Goal: Task Accomplishment & Management: Manage account settings

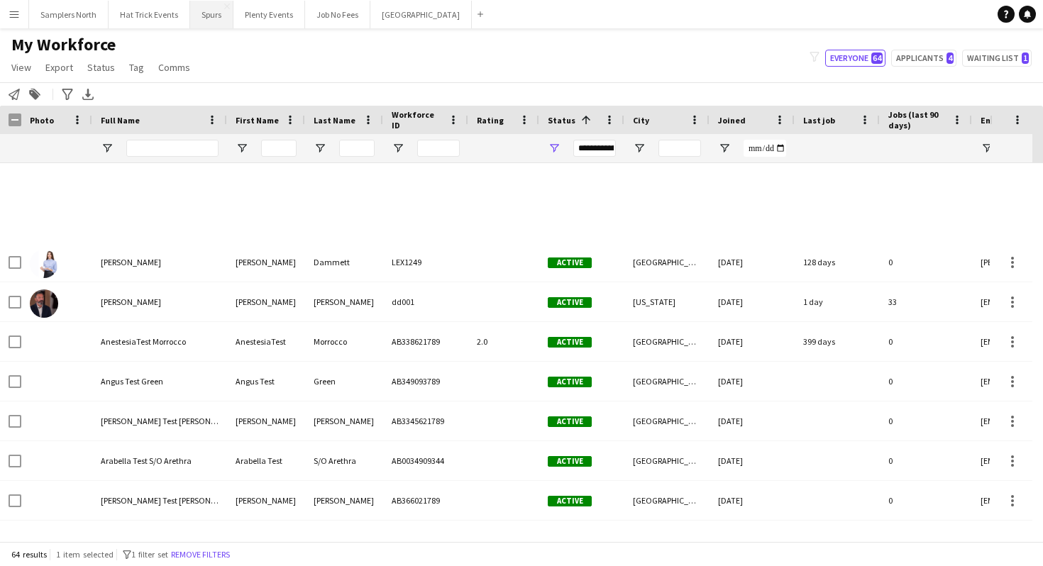
scroll to position [482, 0]
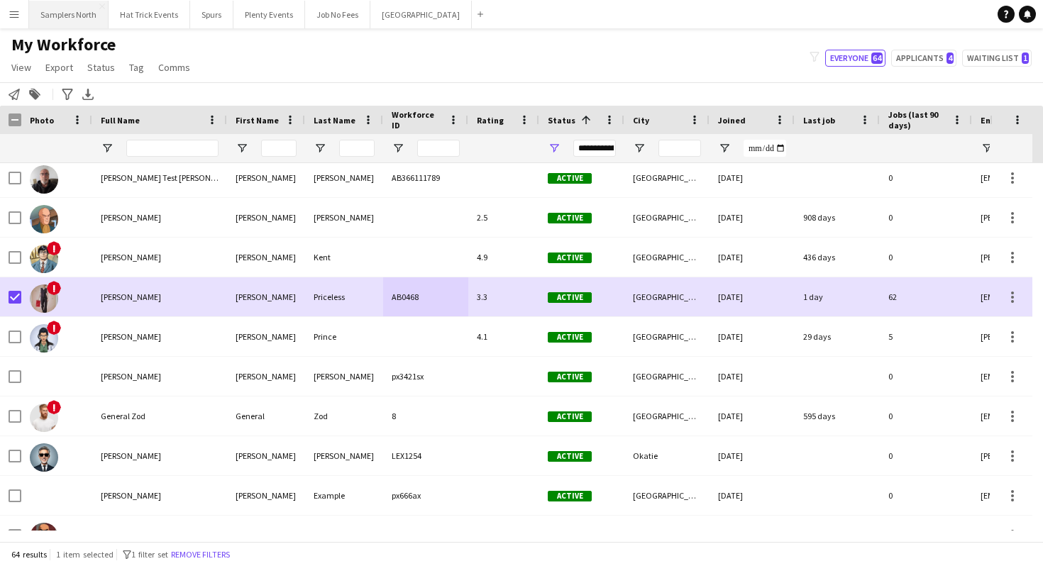
click at [79, 19] on button "Samplers North Close" at bounding box center [68, 15] width 79 height 28
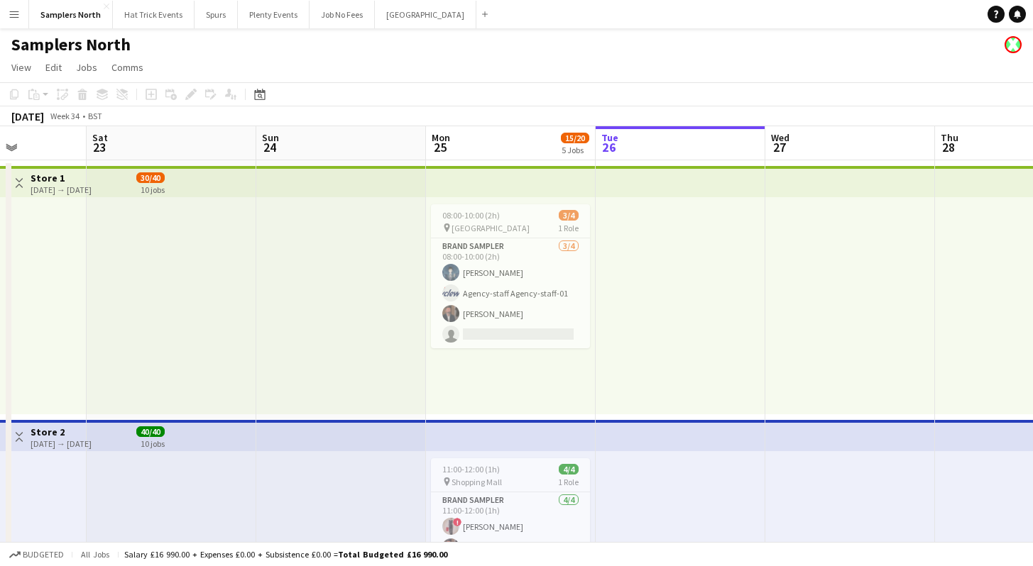
scroll to position [0, 657]
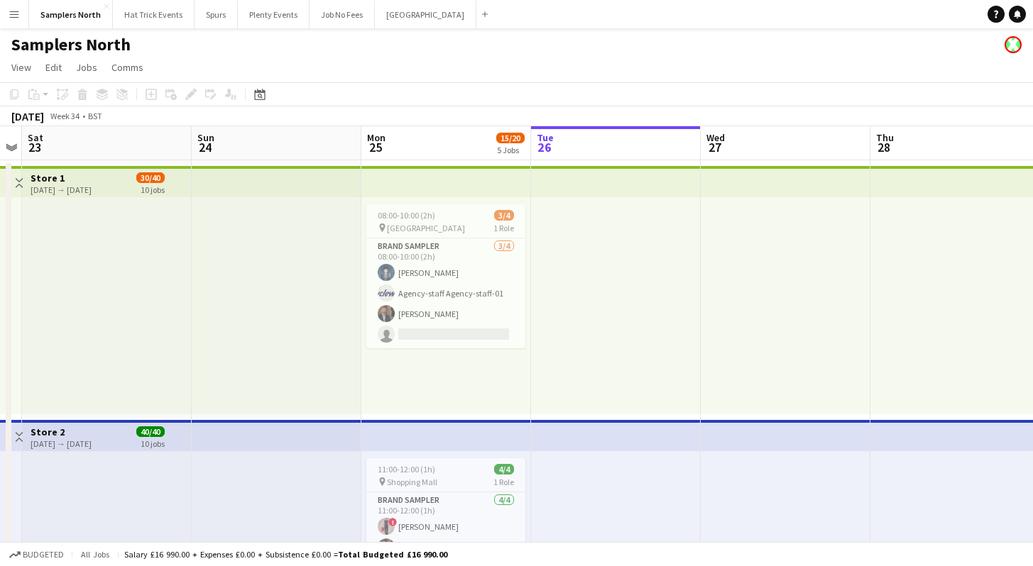
drag, startPoint x: 375, startPoint y: 294, endPoint x: 190, endPoint y: 273, distance: 187.1
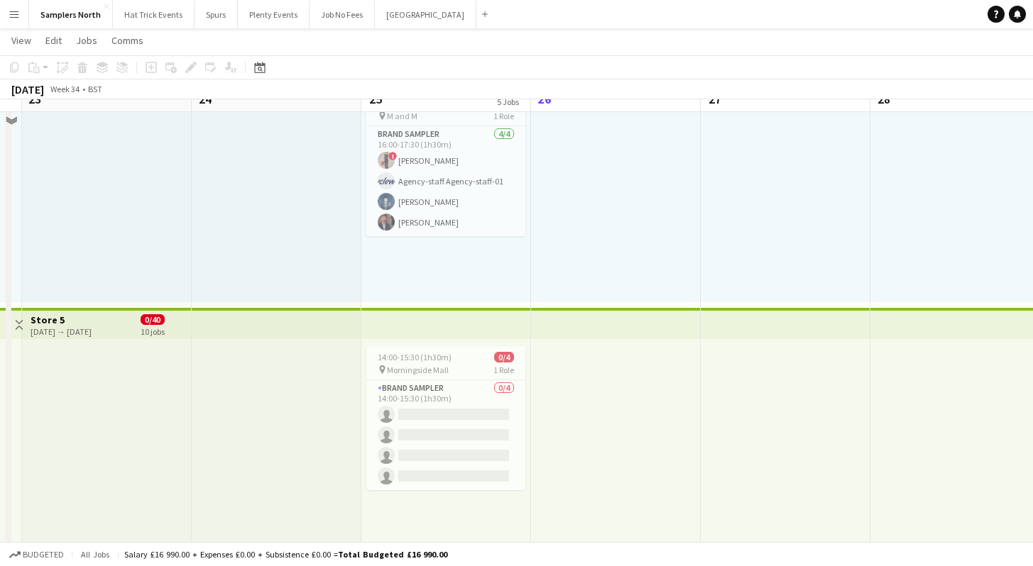
scroll to position [893, 0]
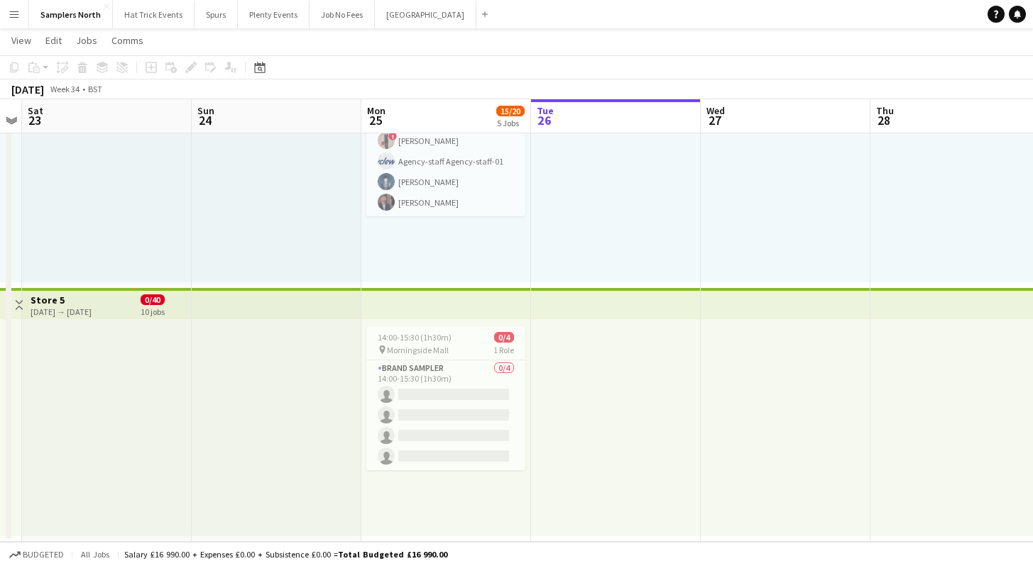
click at [92, 310] on div "[DATE] → [DATE]" at bounding box center [61, 312] width 61 height 11
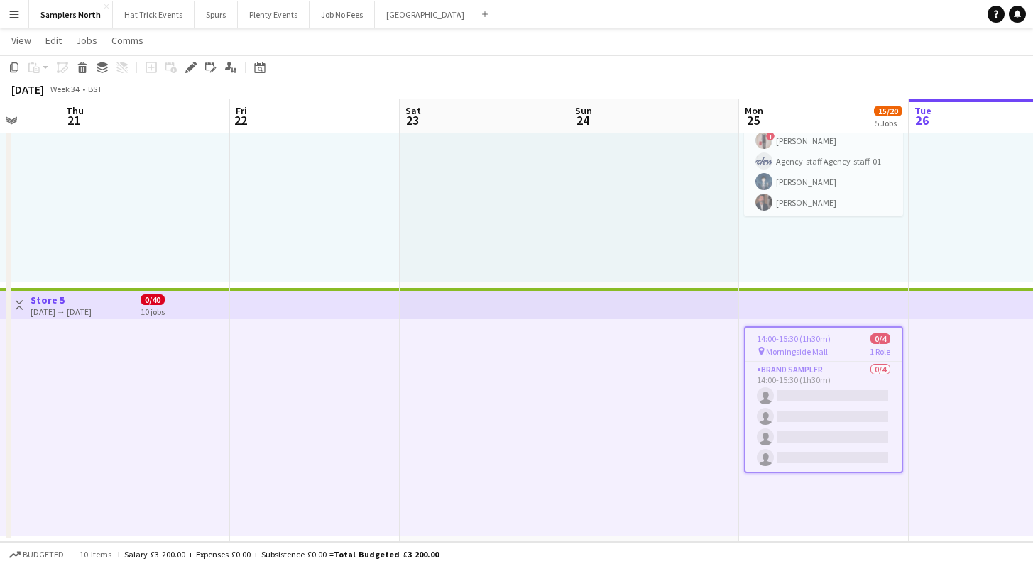
drag, startPoint x: 162, startPoint y: 443, endPoint x: 540, endPoint y: 457, distance: 378.6
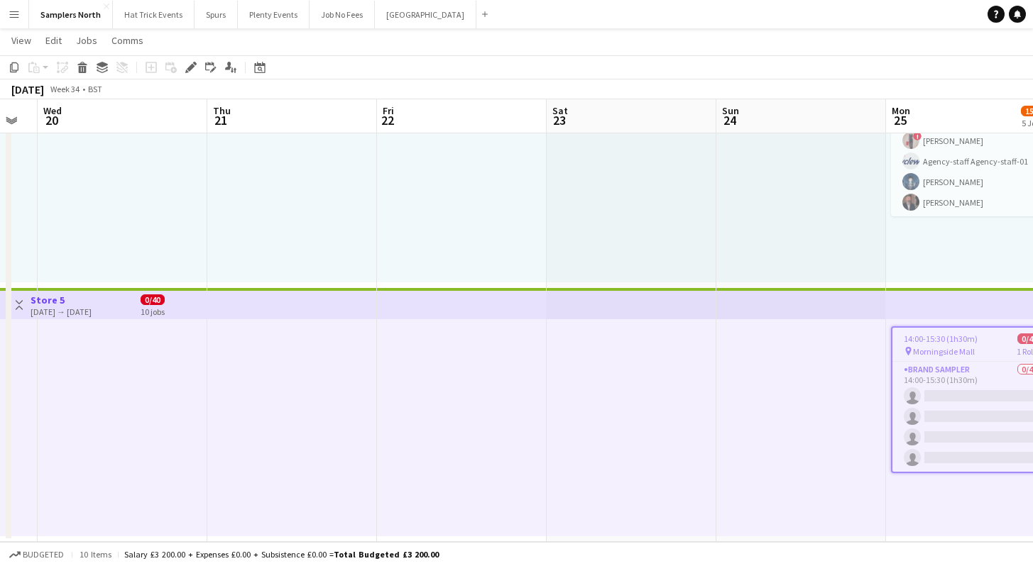
drag, startPoint x: 290, startPoint y: 427, endPoint x: 597, endPoint y: 417, distance: 306.8
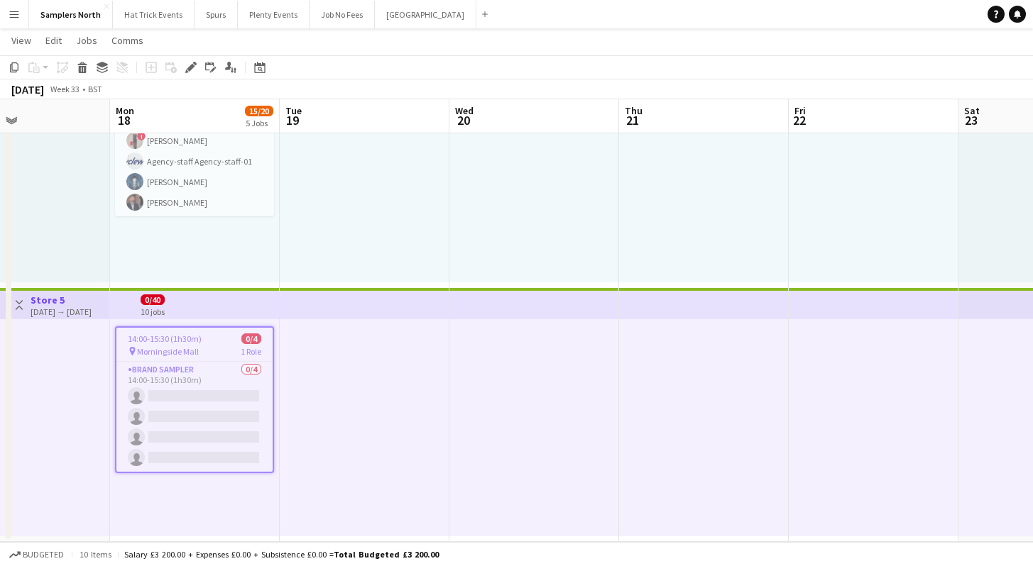
drag, startPoint x: 247, startPoint y: 424, endPoint x: 514, endPoint y: 434, distance: 267.1
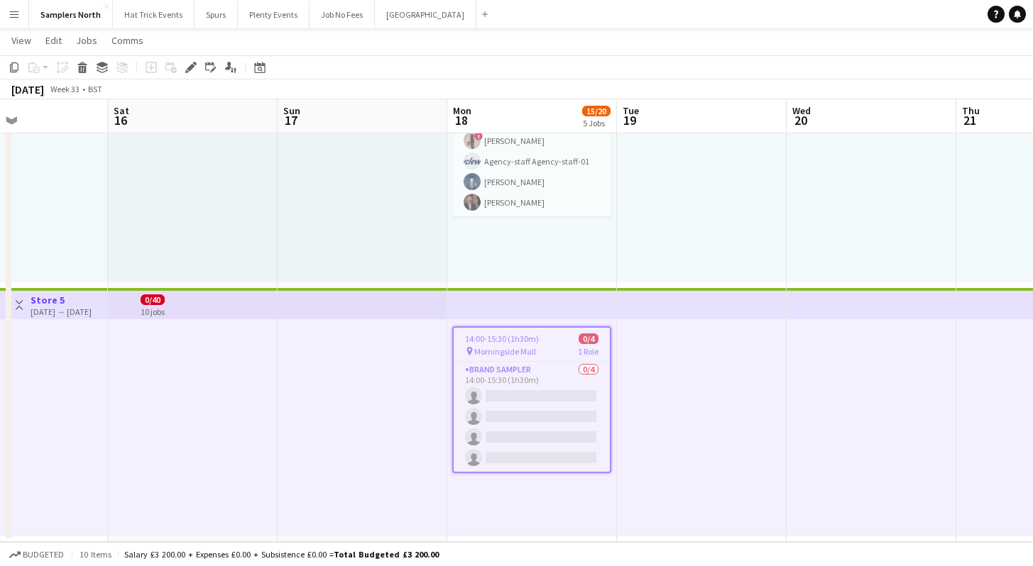
drag, startPoint x: 140, startPoint y: 437, endPoint x: 452, endPoint y: 436, distance: 312.3
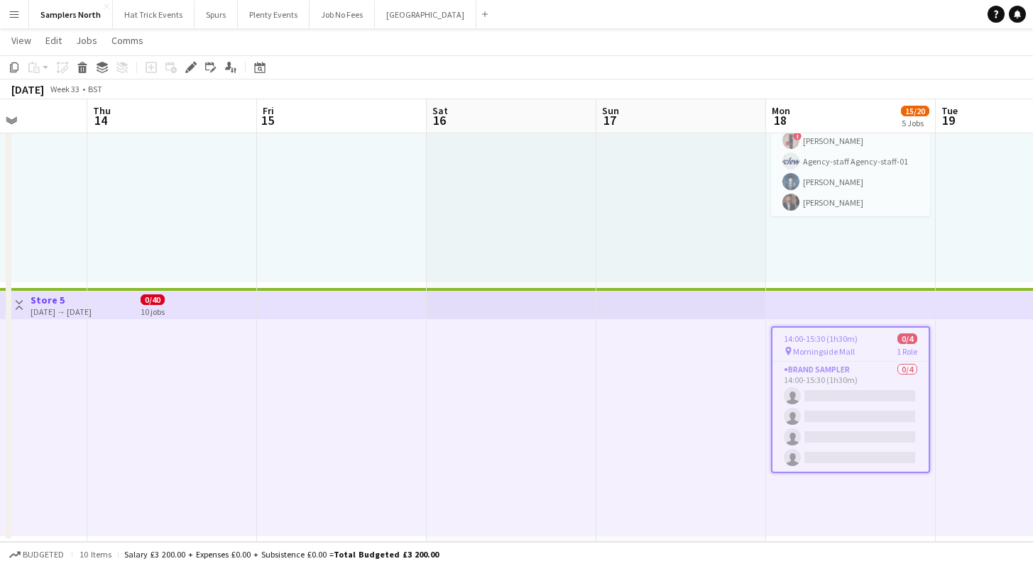
drag, startPoint x: 191, startPoint y: 420, endPoint x: 510, endPoint y: 415, distance: 318.7
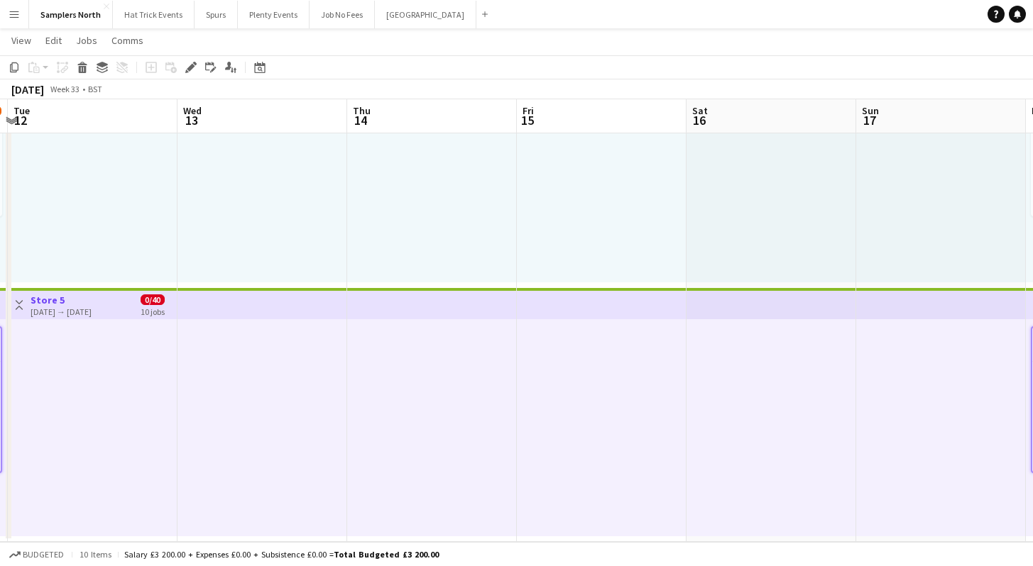
drag, startPoint x: 278, startPoint y: 422, endPoint x: 473, endPoint y: 421, distance: 195.2
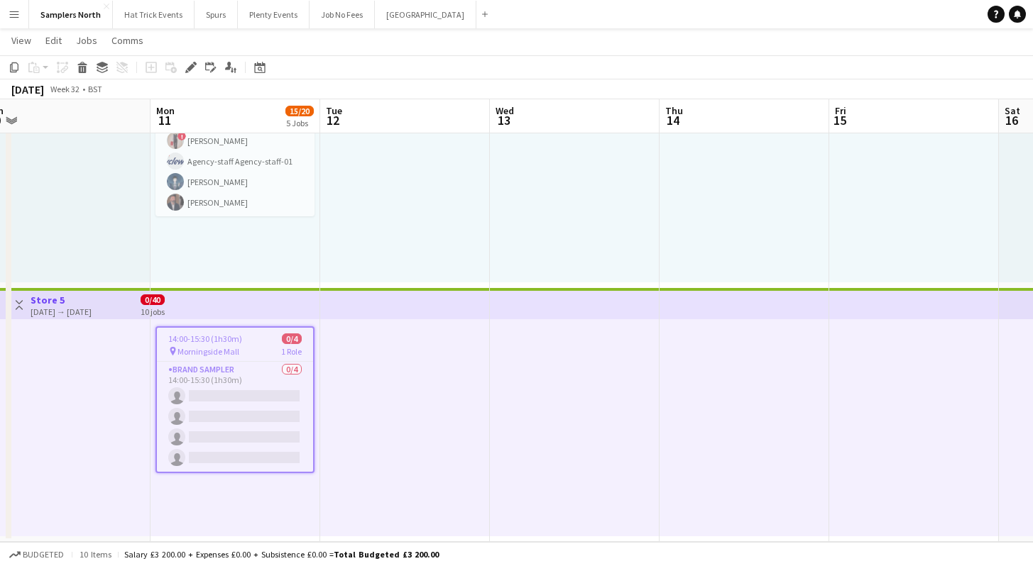
drag, startPoint x: 272, startPoint y: 422, endPoint x: 579, endPoint y: 412, distance: 307.5
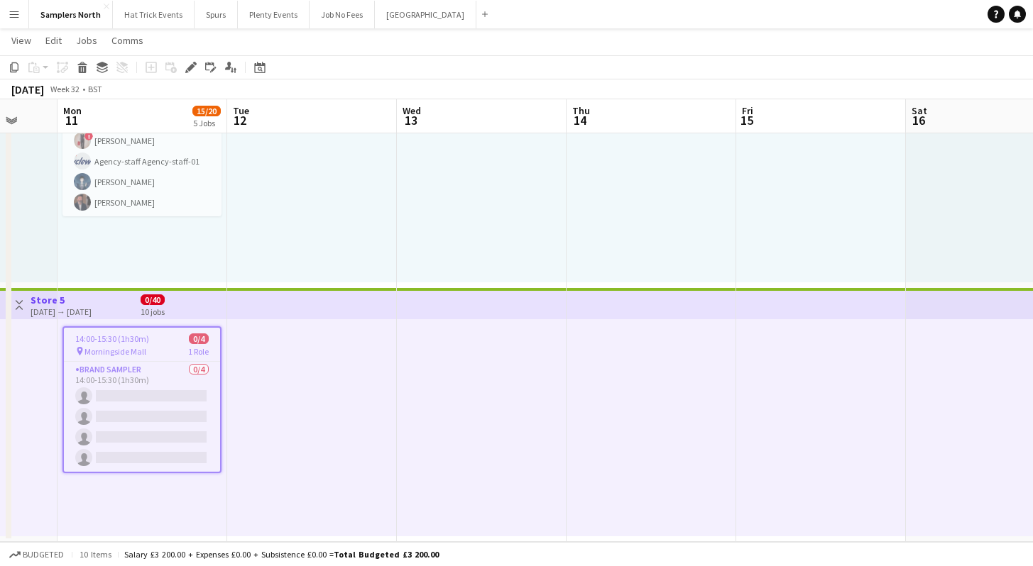
drag, startPoint x: 503, startPoint y: 407, endPoint x: 579, endPoint y: 409, distance: 76.7
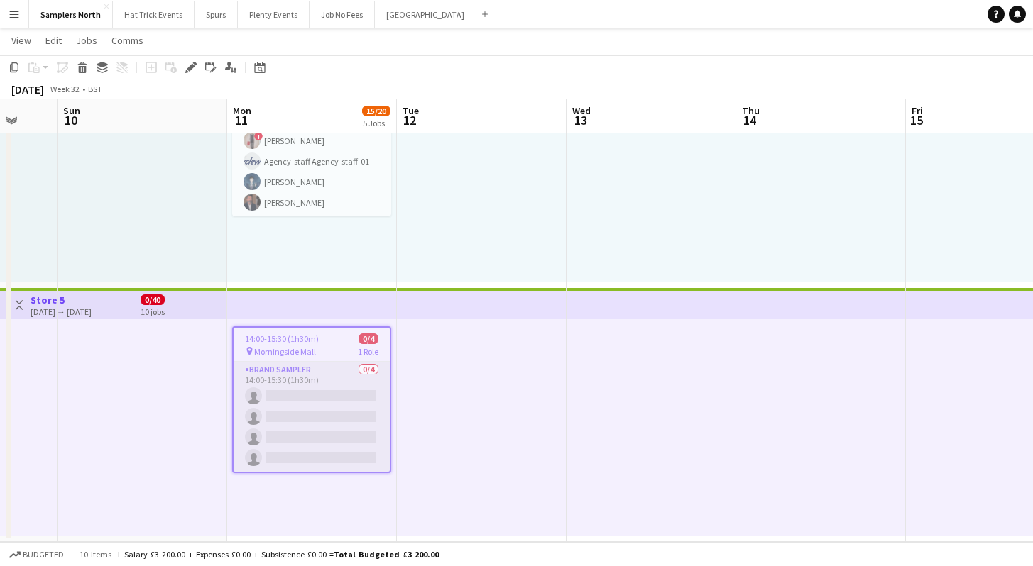
click at [320, 409] on app-card-role "Brand Sampler 0/4 14:00-15:30 (1h30m) single-neutral-actions single-neutral-act…" at bounding box center [312, 417] width 156 height 110
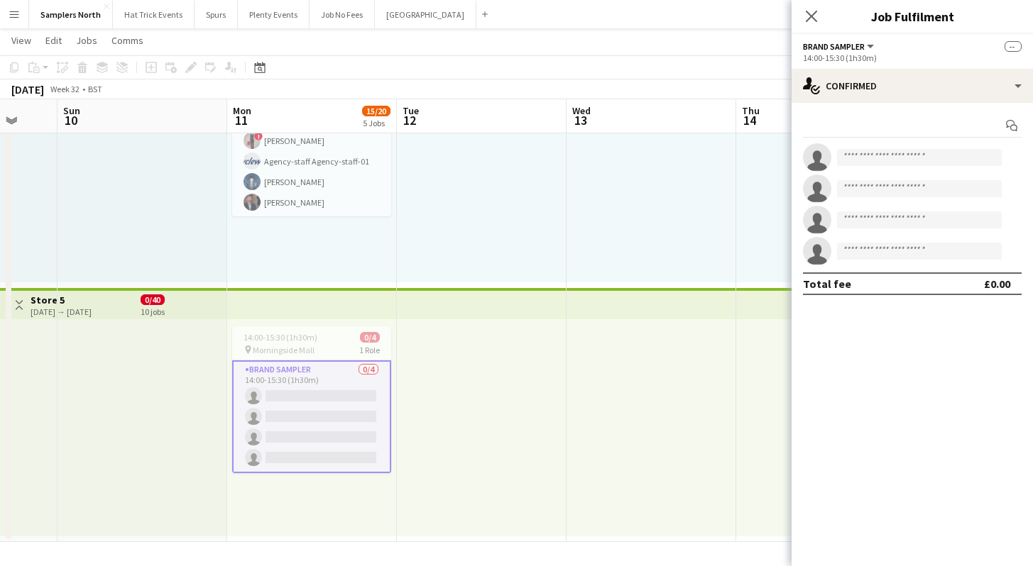
click at [50, 302] on h3 "Store 5" at bounding box center [61, 300] width 61 height 13
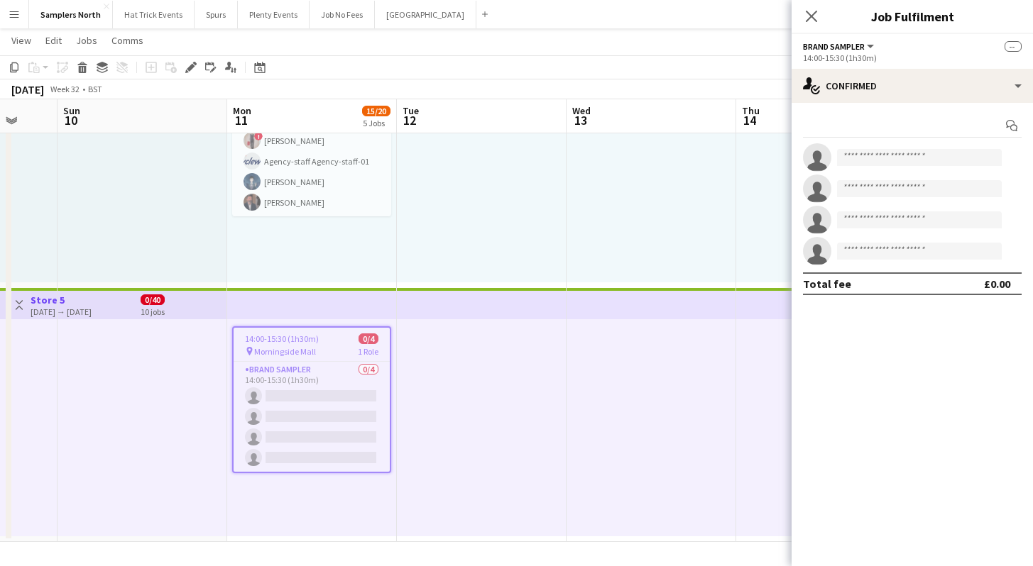
click at [317, 355] on div "pin Morningside Mall 1 Role" at bounding box center [312, 351] width 156 height 11
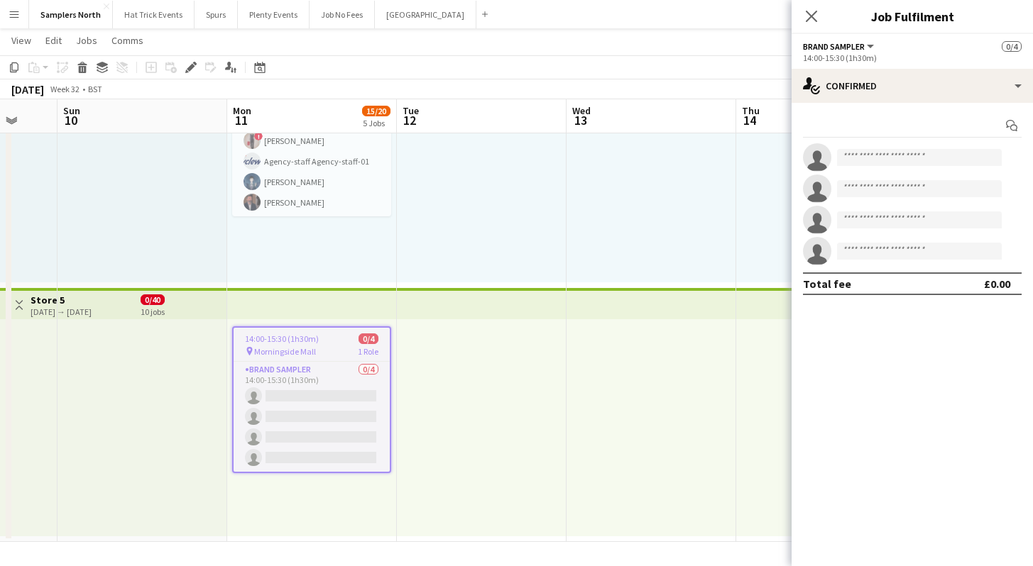
click at [317, 353] on div "pin Morningside Mall 1 Role" at bounding box center [312, 351] width 156 height 11
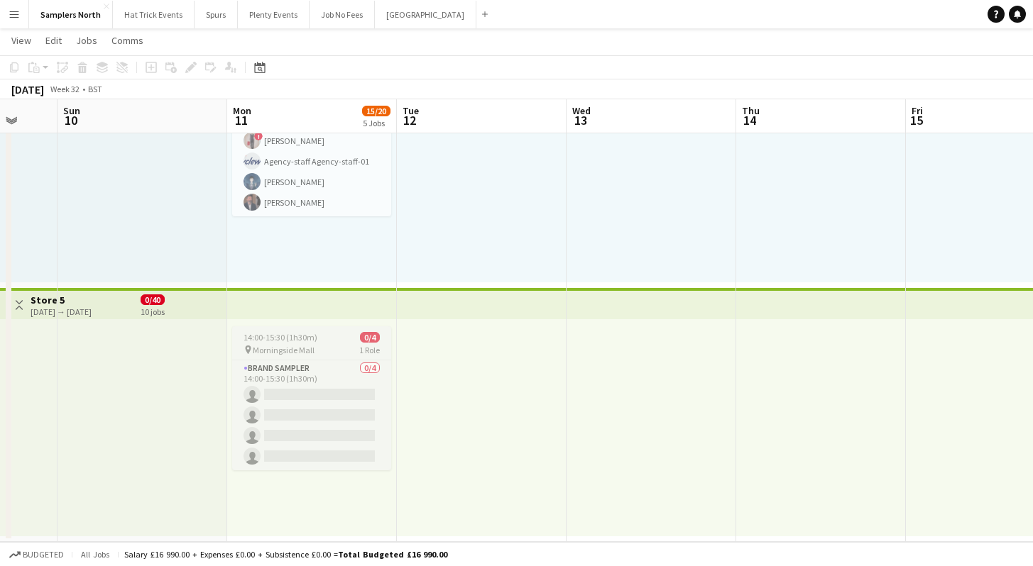
click at [317, 353] on div "pin Morningside Mall 1 Role" at bounding box center [311, 349] width 159 height 11
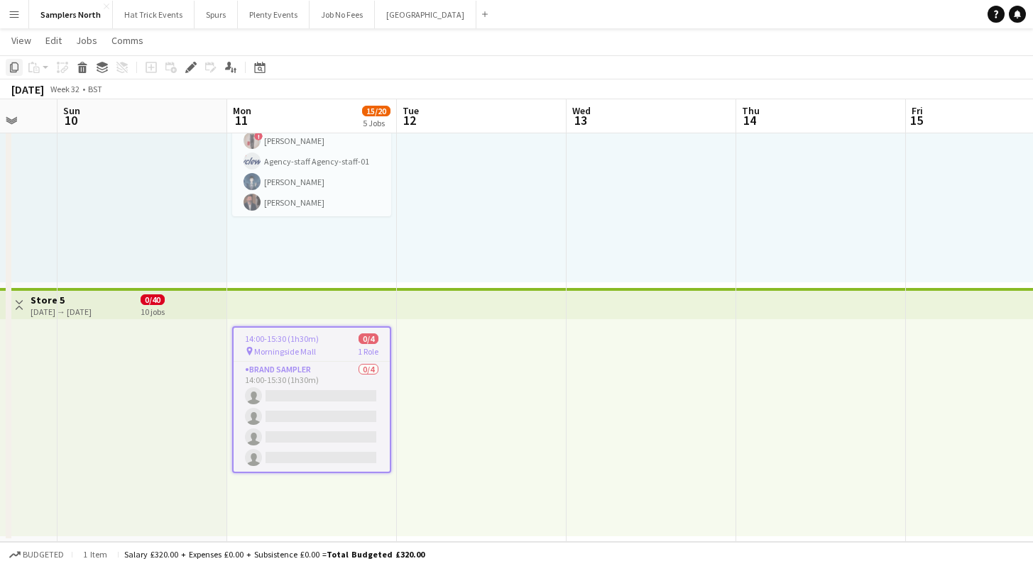
click at [14, 70] on icon "Copy" at bounding box center [14, 67] width 11 height 11
click at [18, 303] on app-icon "Toggle View" at bounding box center [19, 305] width 10 height 10
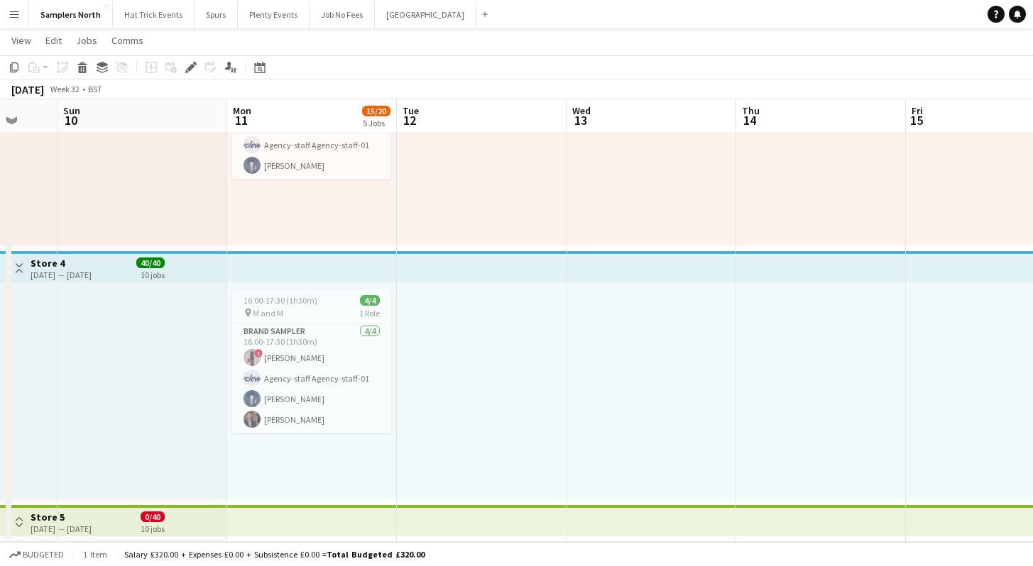
scroll to position [676, 0]
click at [22, 522] on app-icon "Toggle View" at bounding box center [19, 522] width 10 height 10
click at [21, 522] on app-icon "Toggle View" at bounding box center [19, 522] width 10 height 10
click at [18, 268] on app-icon "Toggle View" at bounding box center [19, 268] width 10 height 10
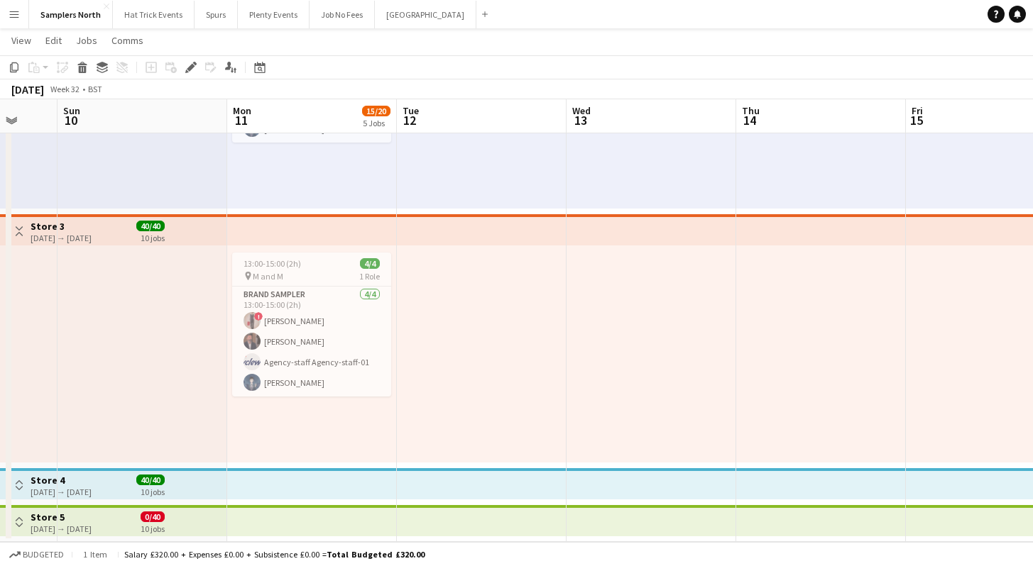
scroll to position [459, 0]
click at [17, 231] on app-icon "Toggle View" at bounding box center [19, 231] width 10 height 10
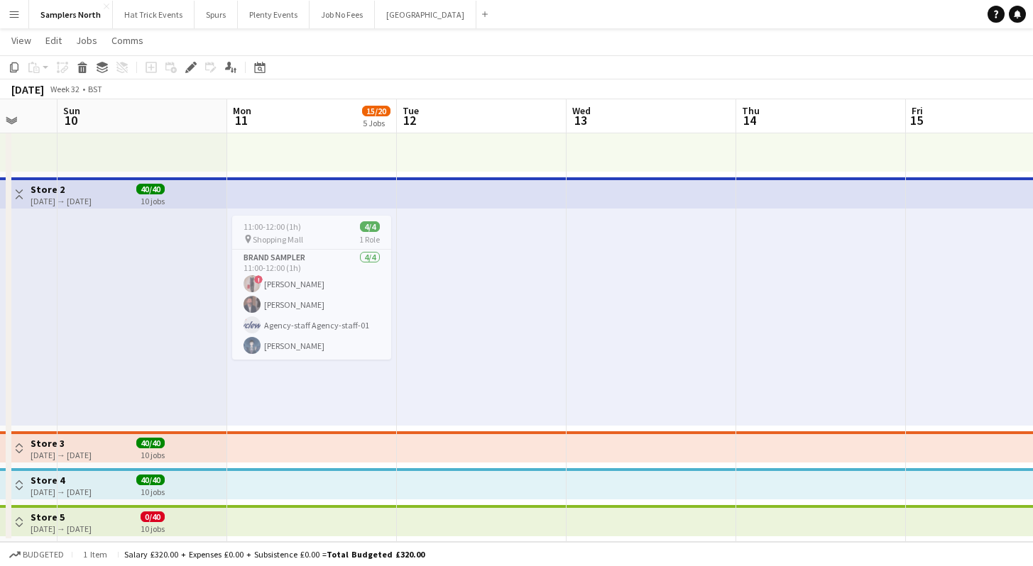
click at [13, 199] on button "Toggle View" at bounding box center [19, 194] width 17 height 17
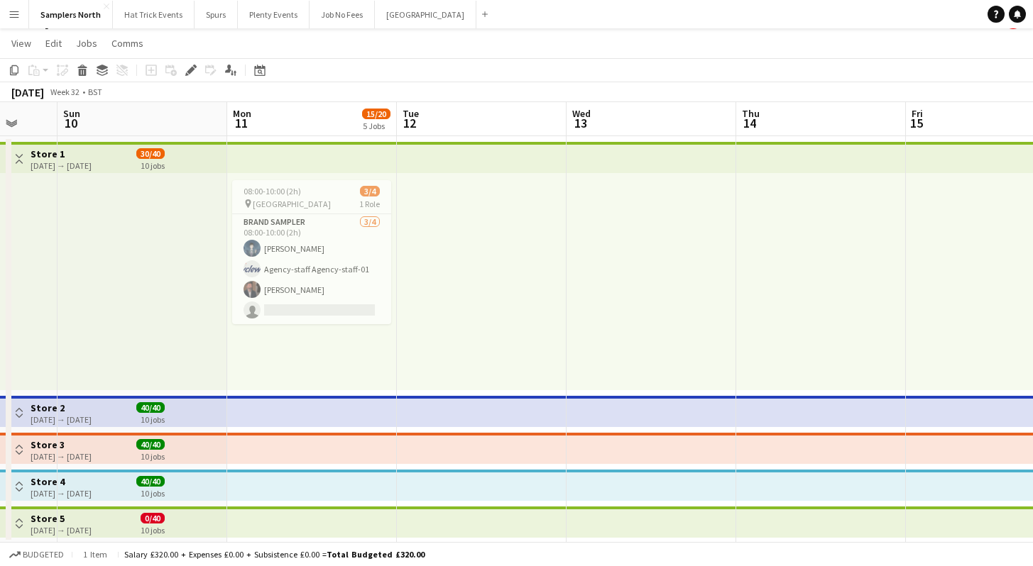
click at [16, 166] on button "Toggle View" at bounding box center [19, 158] width 17 height 17
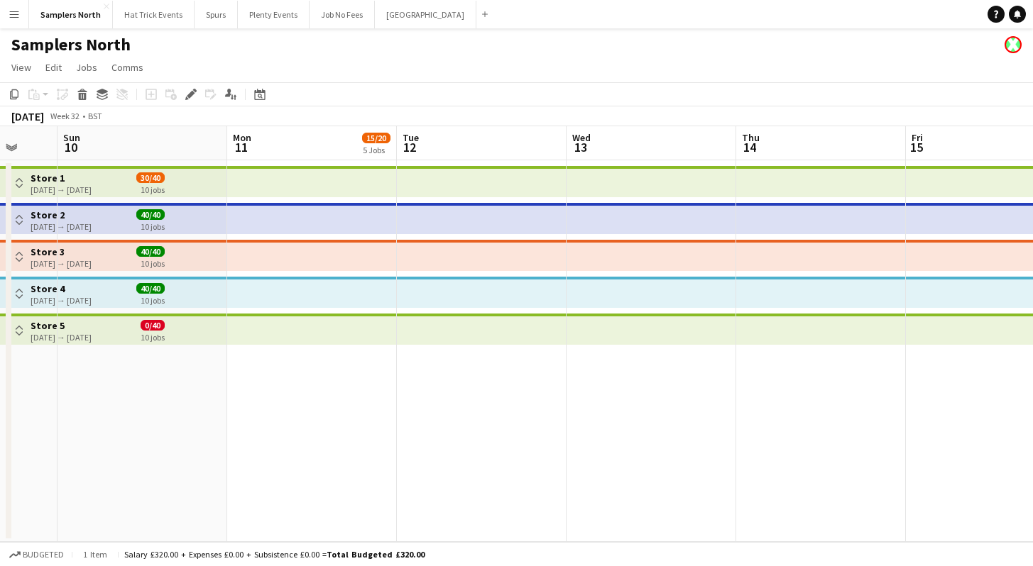
scroll to position [0, 0]
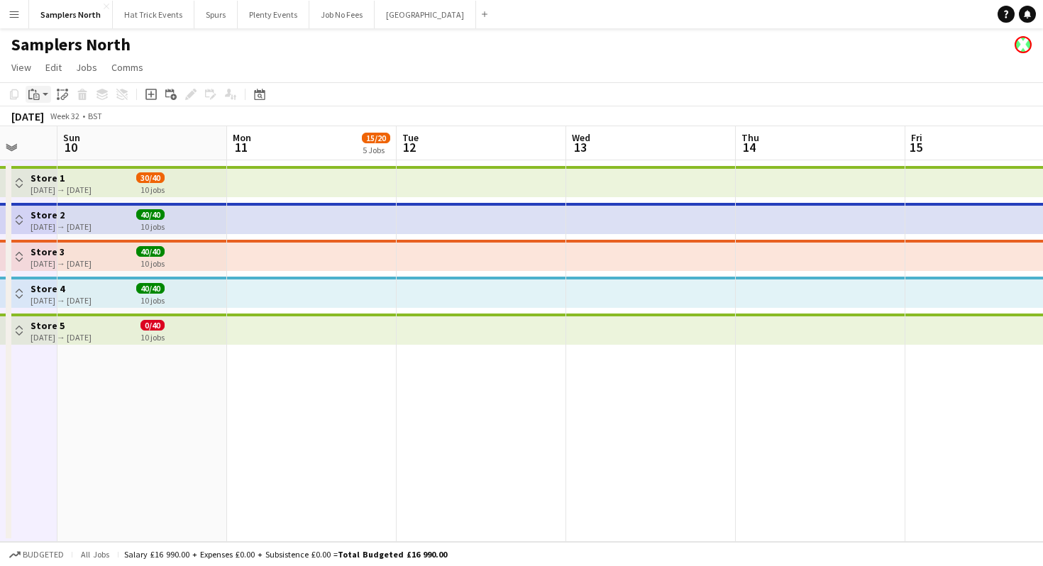
click at [46, 94] on app-action-btn "Paste" at bounding box center [39, 94] width 26 height 17
click at [50, 121] on link "Paste Command V" at bounding box center [94, 121] width 112 height 13
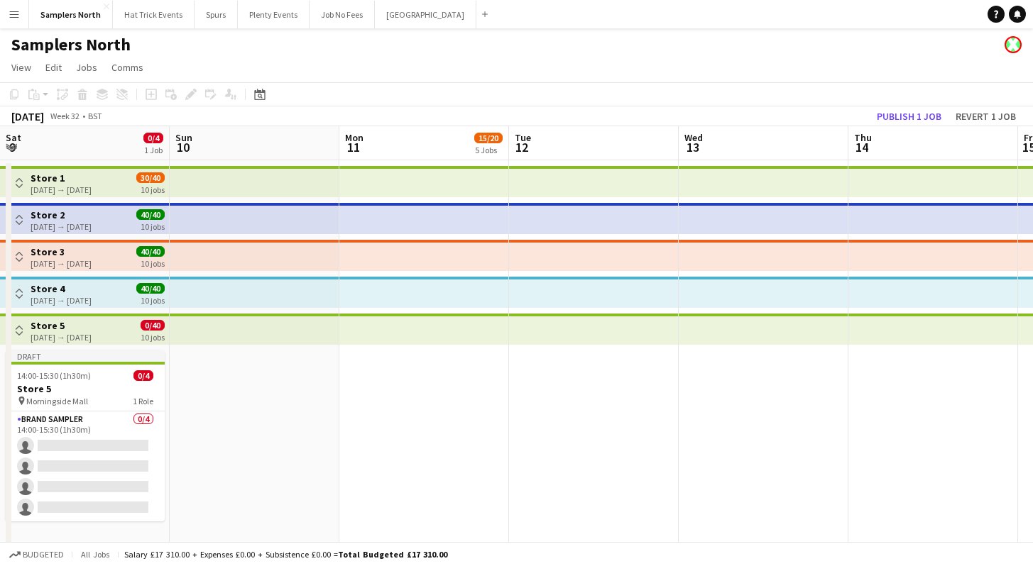
scroll to position [0, 510]
drag, startPoint x: 204, startPoint y: 473, endPoint x: 315, endPoint y: 466, distance: 111.7
click at [315, 466] on app-calendar-viewport "Wed 6 Thu 7 Fri 8 Sat 9 0/4 1 Job Sun 10 Mon 11 15/20 5 Jobs Tue 12 Wed 13 Thu …" at bounding box center [516, 338] width 1033 height 425
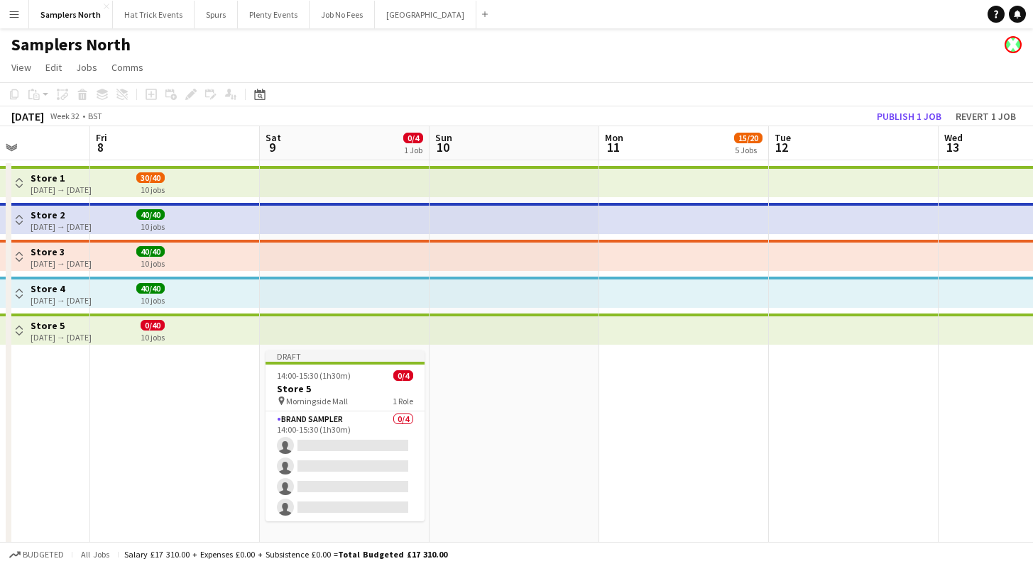
scroll to position [0, 417]
drag, startPoint x: 315, startPoint y: 466, endPoint x: 577, endPoint y: 493, distance: 263.2
click at [577, 493] on app-calendar-viewport "Tue 5 Wed 6 Thu 7 Fri 8 Sat 9 0/4 1 Job Sun 10 Mon 11 15/20 5 Jobs Tue 12 Wed 1…" at bounding box center [516, 338] width 1033 height 425
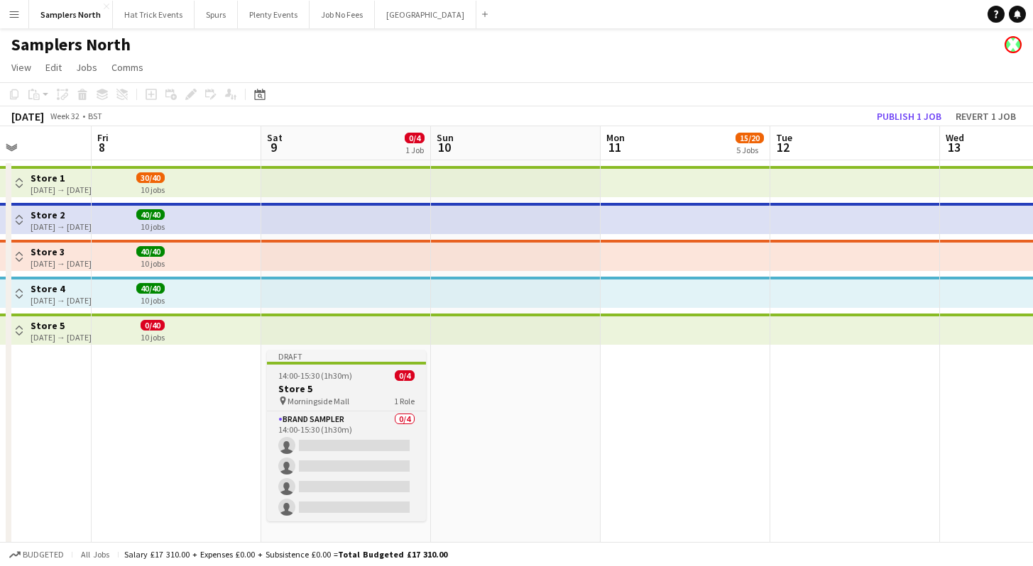
click at [366, 392] on h3 "Store 5" at bounding box center [346, 389] width 159 height 13
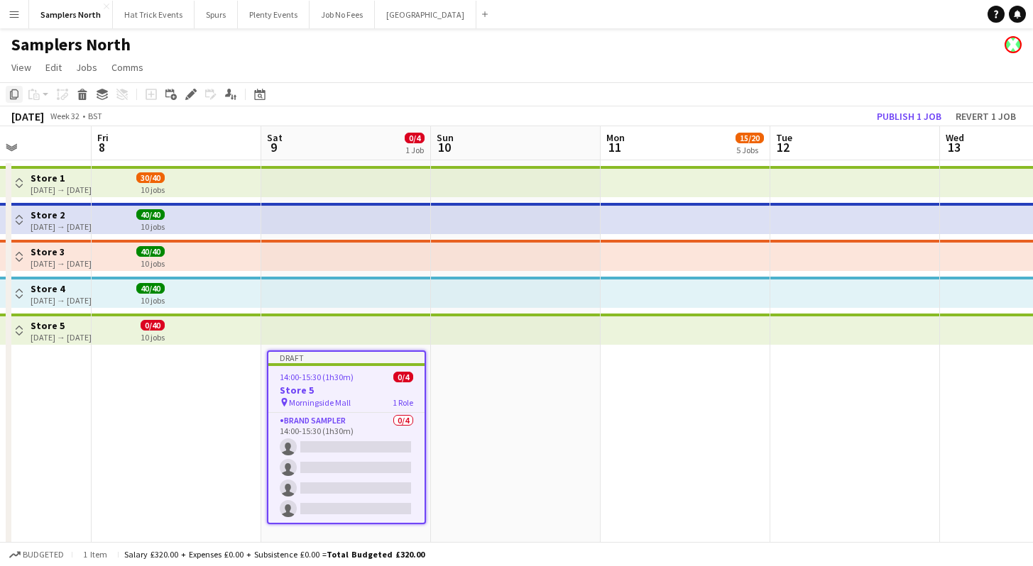
click at [14, 98] on icon "Copy" at bounding box center [14, 94] width 11 height 11
click at [546, 471] on app-date-cell at bounding box center [516, 355] width 170 height 391
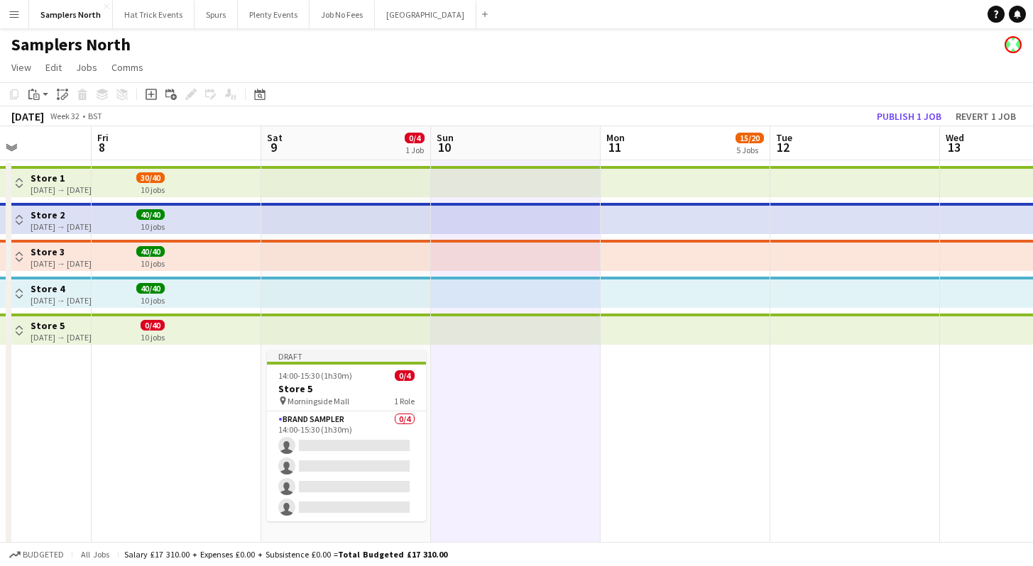
click at [694, 466] on app-date-cell at bounding box center [685, 355] width 170 height 391
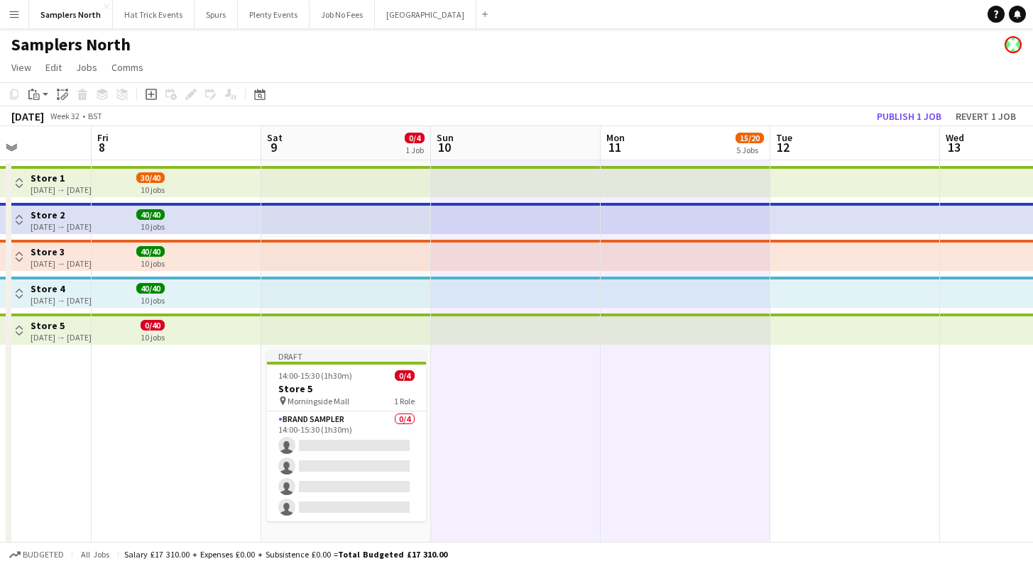
click at [820, 454] on app-date-cell at bounding box center [855, 355] width 170 height 391
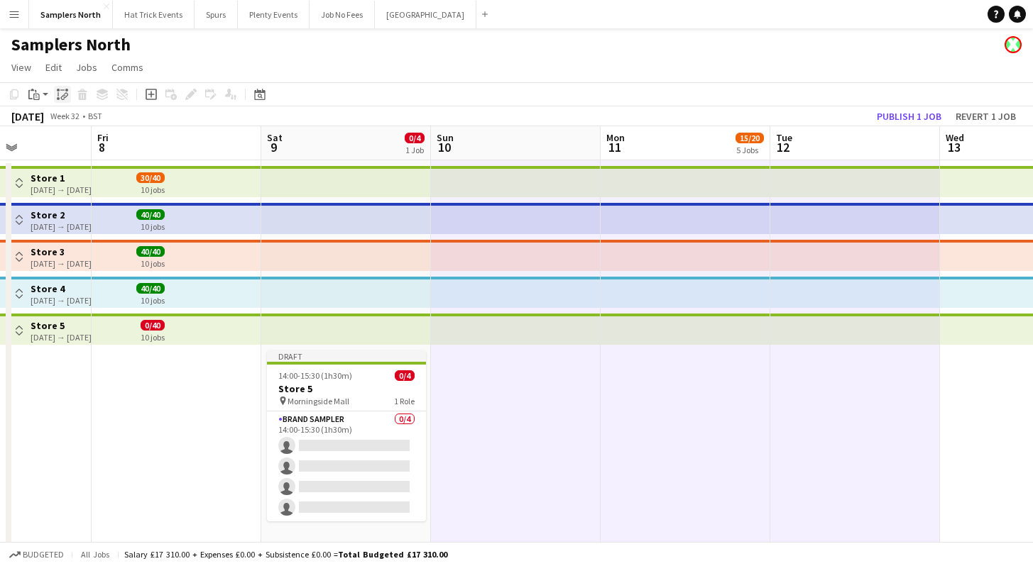
click at [65, 97] on icon "Paste linked Job" at bounding box center [62, 94] width 11 height 11
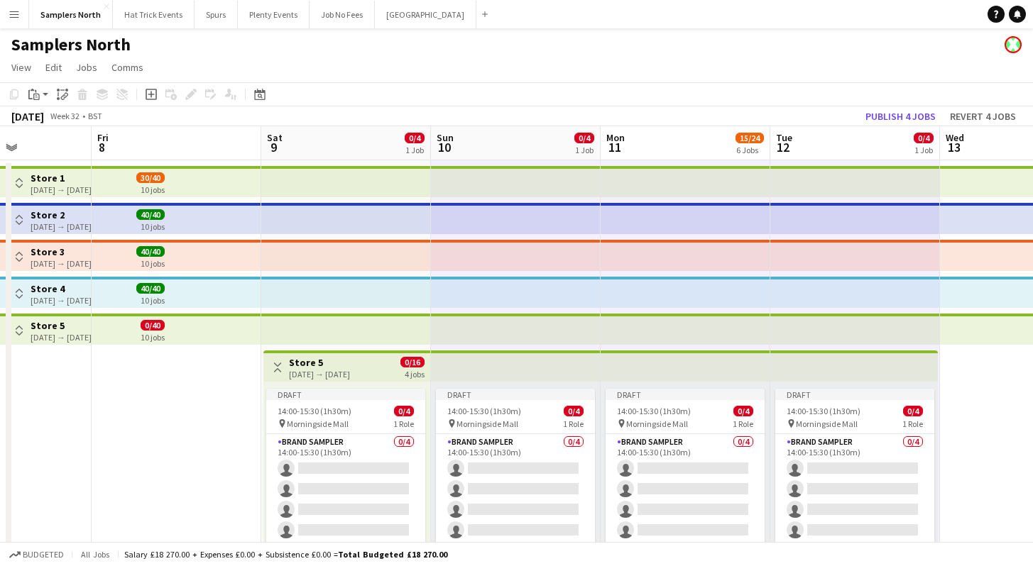
click at [334, 365] on h3 "Store 5" at bounding box center [319, 362] width 61 height 13
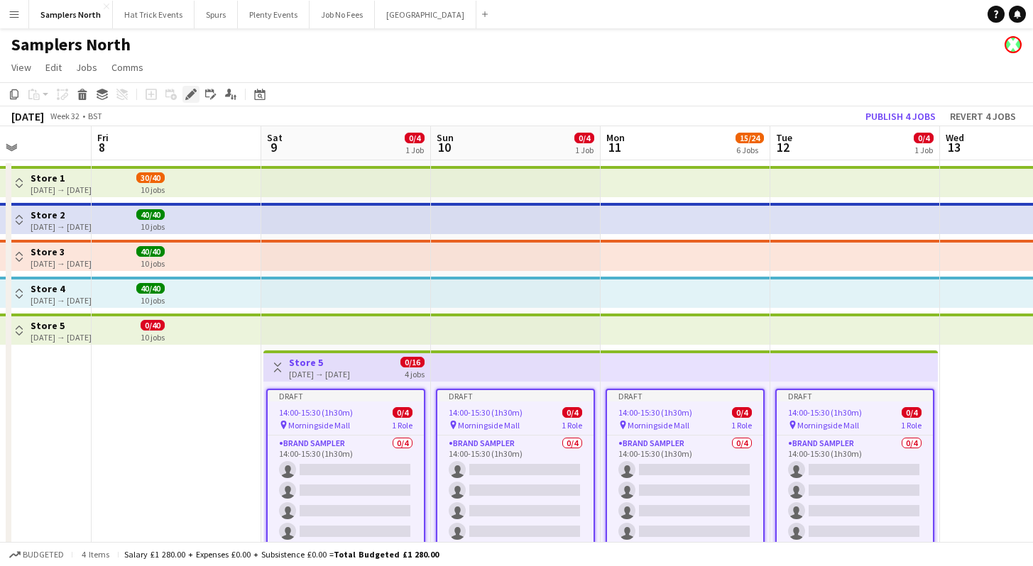
click at [193, 93] on icon at bounding box center [191, 95] width 8 height 8
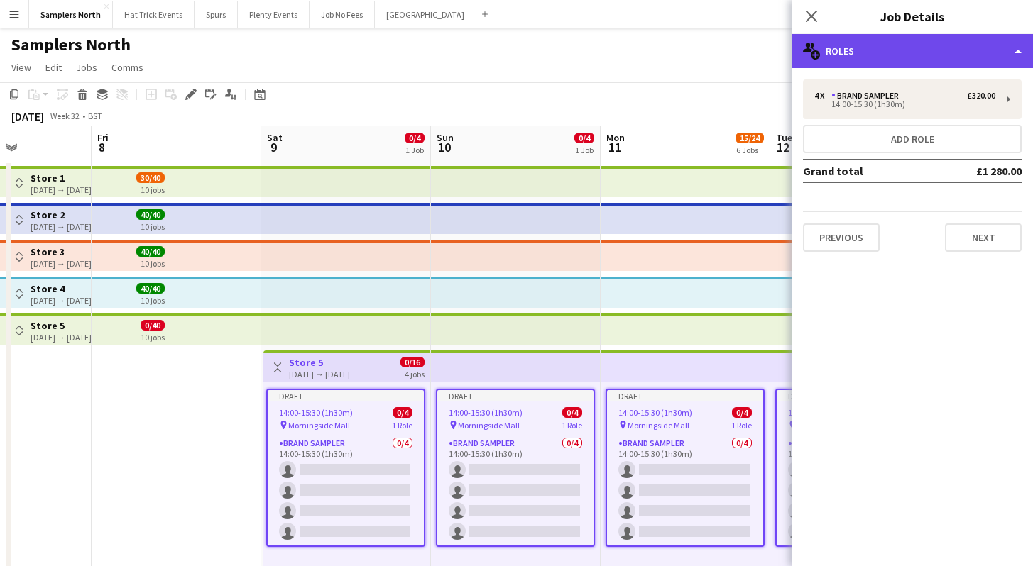
click at [886, 54] on div "multiple-users-add Roles" at bounding box center [911, 51] width 241 height 34
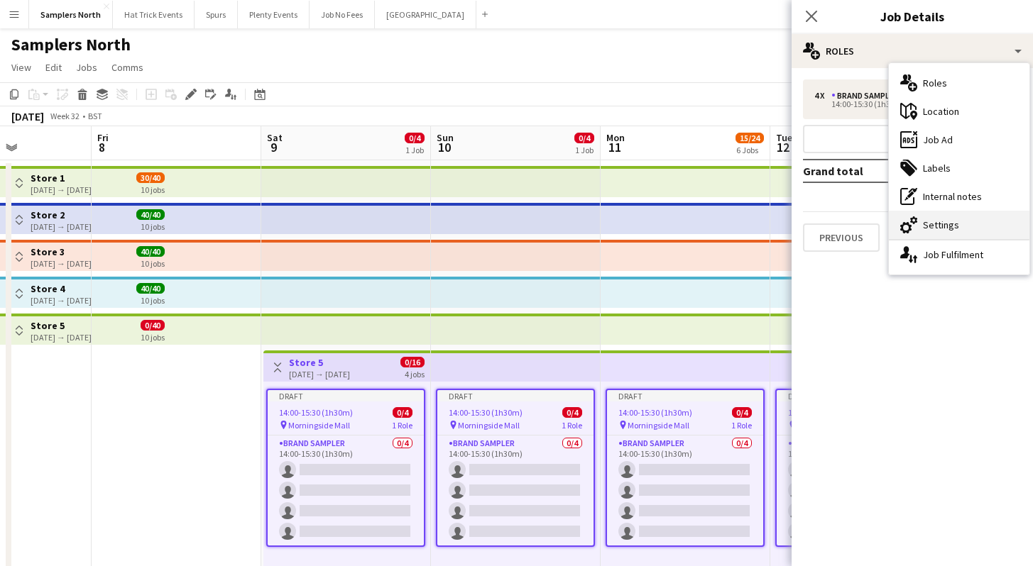
click at [933, 228] on div "cog-double-3 Settings" at bounding box center [959, 225] width 141 height 28
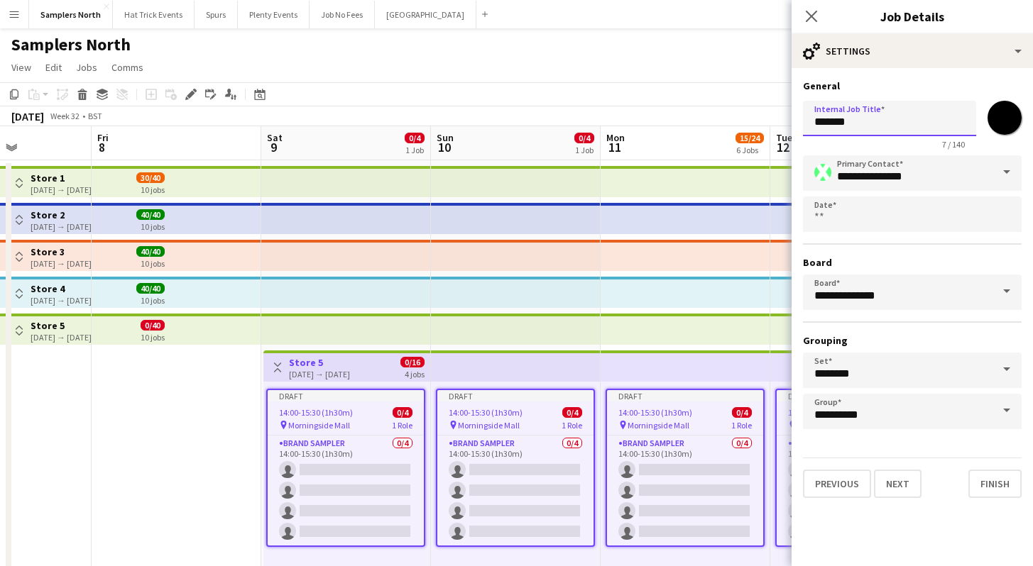
drag, startPoint x: 842, startPoint y: 122, endPoint x: 851, endPoint y: 124, distance: 8.8
click at [851, 124] on input "*******" at bounding box center [889, 118] width 173 height 35
type input "*******"
click at [978, 489] on button "Finish" at bounding box center [994, 484] width 53 height 28
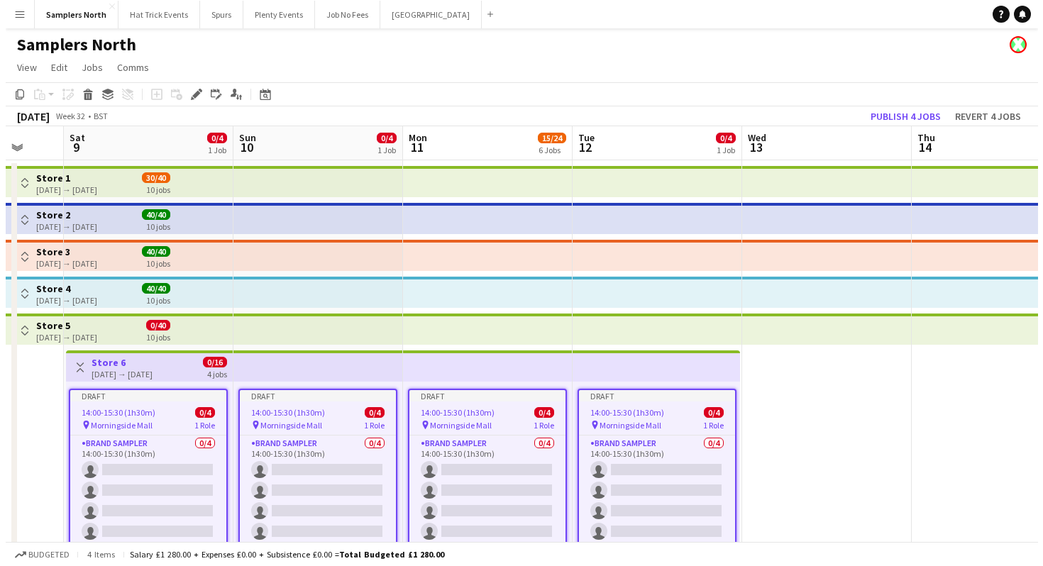
scroll to position [0, 632]
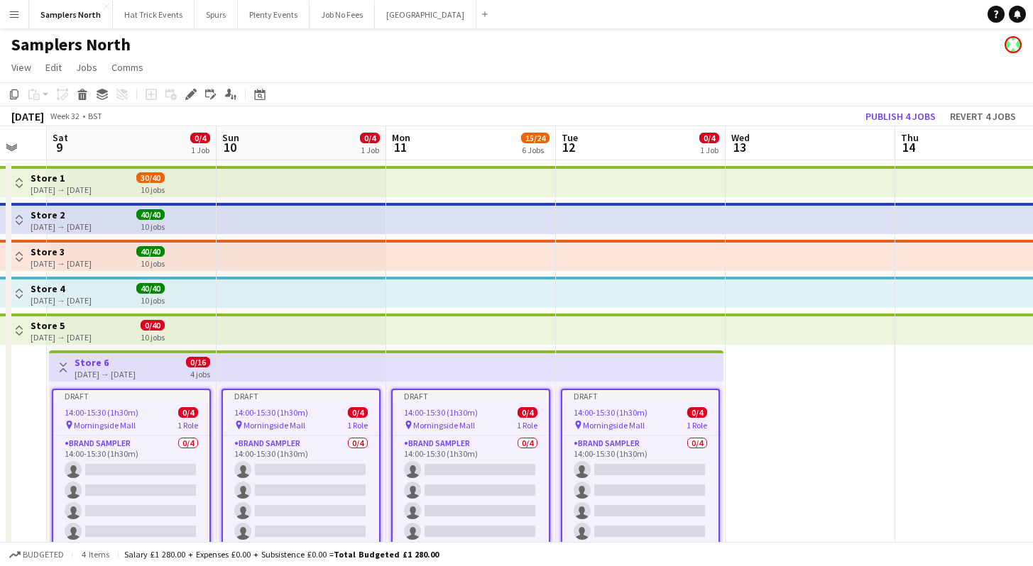
drag, startPoint x: 214, startPoint y: 490, endPoint x: -21, endPoint y: 465, distance: 236.9
click at [0, 465] on html "Menu Boards Boards Boards All jobs Status Workforce Workforce My Workforce Recr…" at bounding box center [516, 314] width 1033 height 629
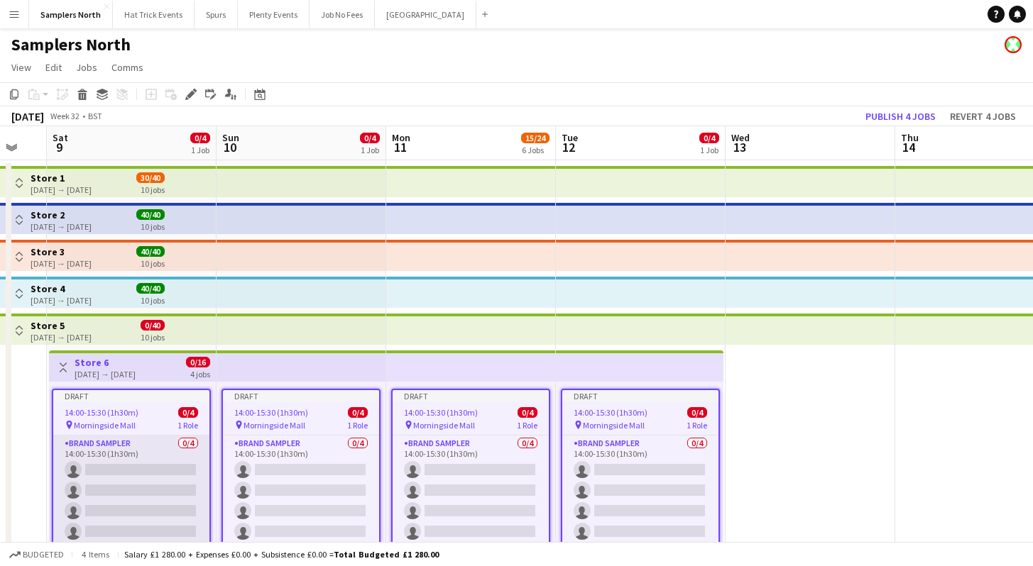
click at [175, 468] on app-card-role "Brand Sampler 0/4 14:00-15:30 (1h30m) single-neutral-actions single-neutral-act…" at bounding box center [131, 491] width 156 height 110
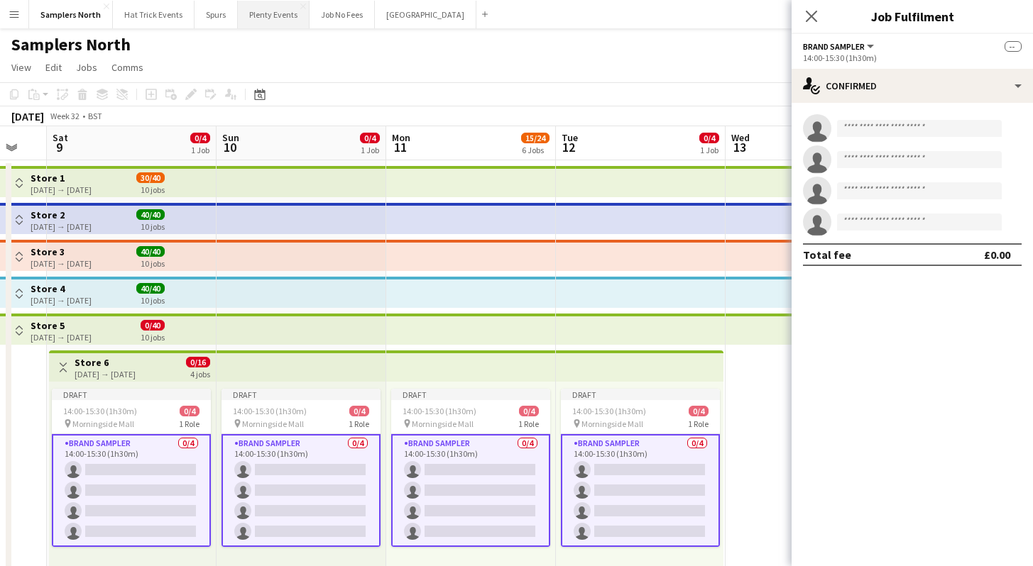
click at [287, 13] on button "Plenty Events Close" at bounding box center [274, 15] width 72 height 28
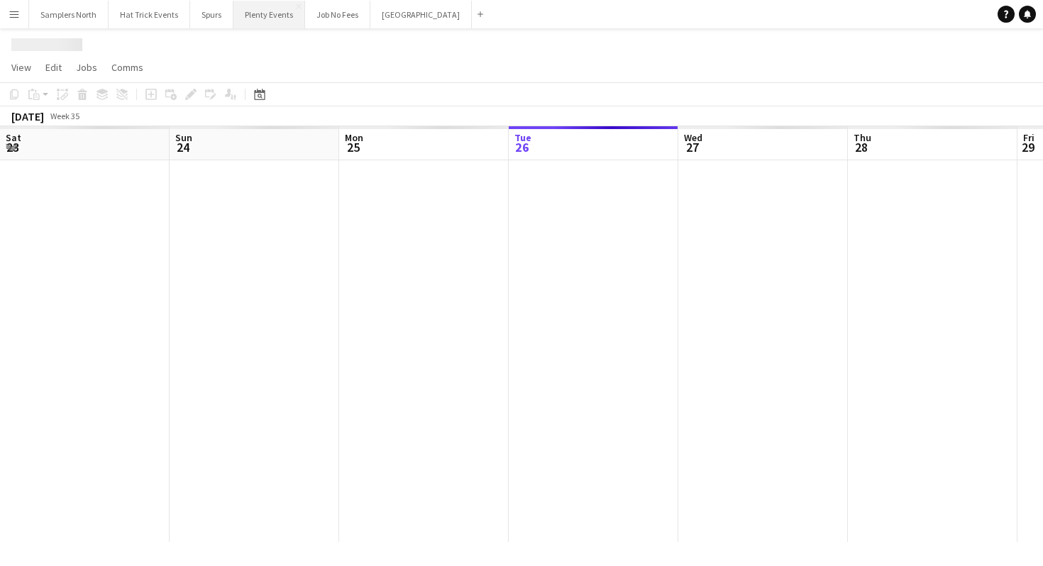
scroll to position [0, 339]
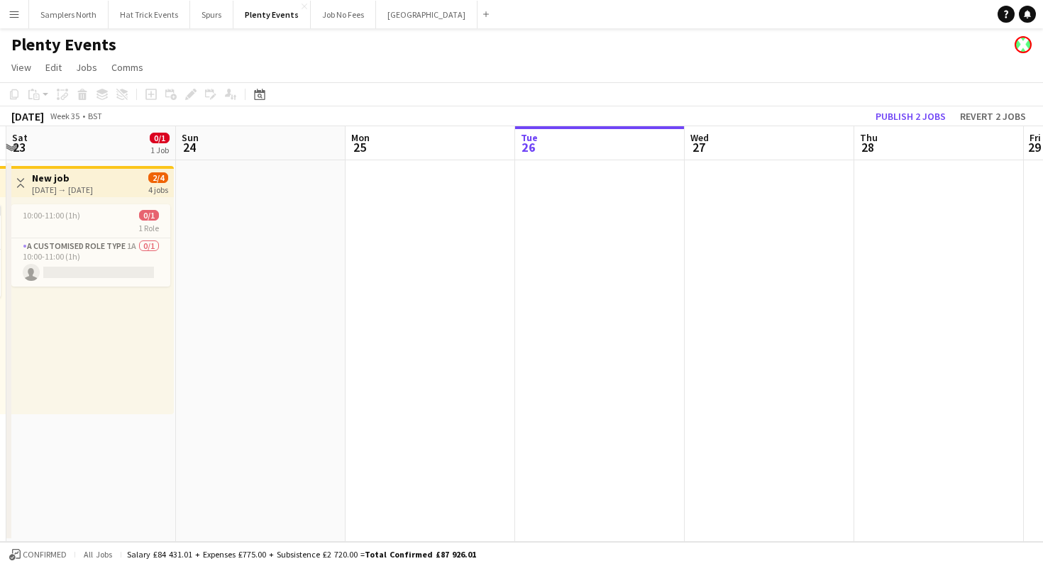
drag, startPoint x: 318, startPoint y: 316, endPoint x: 667, endPoint y: 319, distance: 349.2
click at [666, 318] on app-calendar-viewport "Thu 21 0/1 1 Job Fri 22 1/1 1 Job Sat 23 0/1 1 Job Sun 24 Mon 25 Tue 26 Wed 27 …" at bounding box center [521, 334] width 1043 height 416
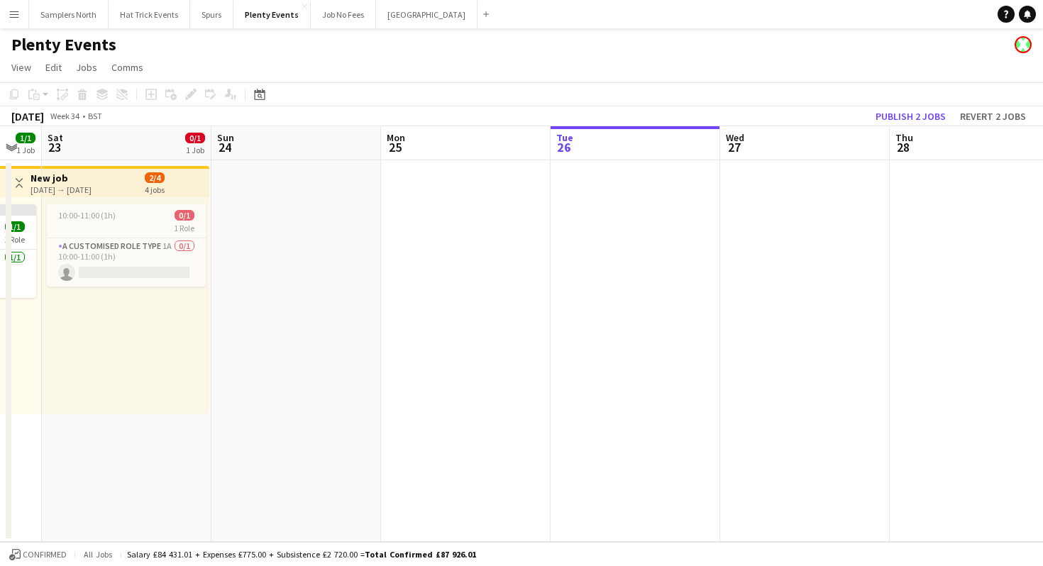
drag, startPoint x: 430, startPoint y: 330, endPoint x: 802, endPoint y: 326, distance: 371.9
click at [803, 325] on app-calendar-viewport "Thu 21 0/1 1 Job Fri 22 1/1 1 Job Sat 23 0/1 1 Job Sun 24 Mon 25 Tue 26 Wed 27 …" at bounding box center [521, 334] width 1043 height 416
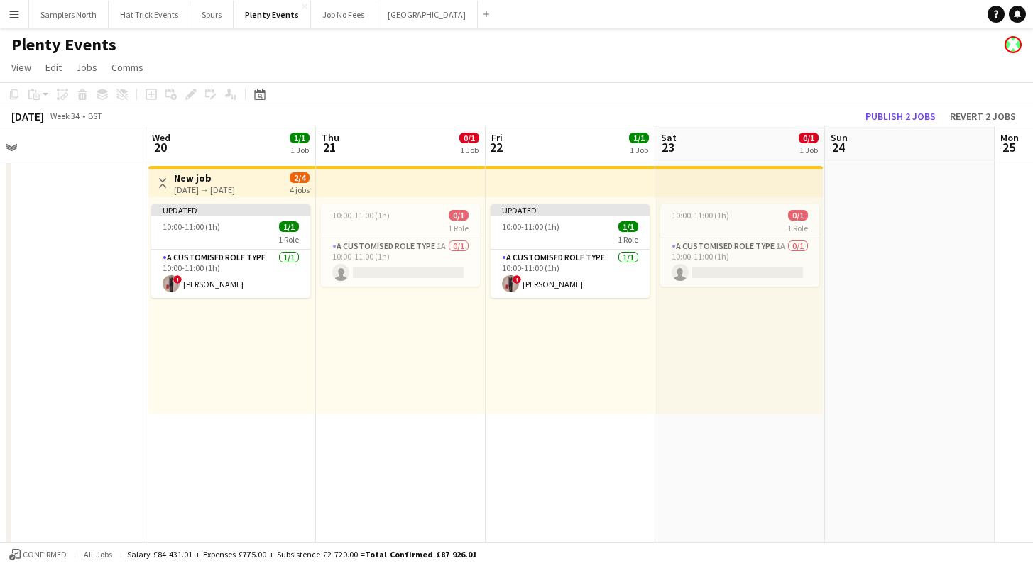
drag, startPoint x: 441, startPoint y: 376, endPoint x: 663, endPoint y: 390, distance: 222.6
click at [705, 393] on app-calendar-viewport "Sun 17 0/1 1 Job Mon 18 1/2 2 Jobs Tue 19 Wed 20 1/1 1 Job Thu 21 0/1 1 Job Fri…" at bounding box center [516, 337] width 1033 height 422
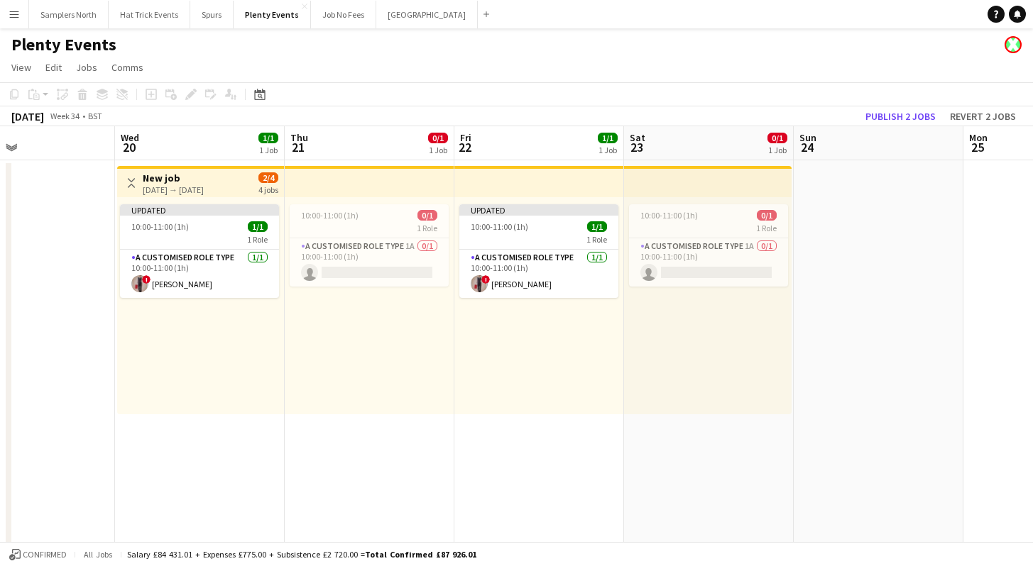
drag, startPoint x: 515, startPoint y: 416, endPoint x: 769, endPoint y: 406, distance: 254.3
click at [782, 406] on app-calendar-viewport "Sun 17 0/1 1 Job Mon 18 1/2 2 Jobs Tue 19 Wed 20 1/1 1 Job Thu 21 0/1 1 Job Fri…" at bounding box center [516, 337] width 1033 height 422
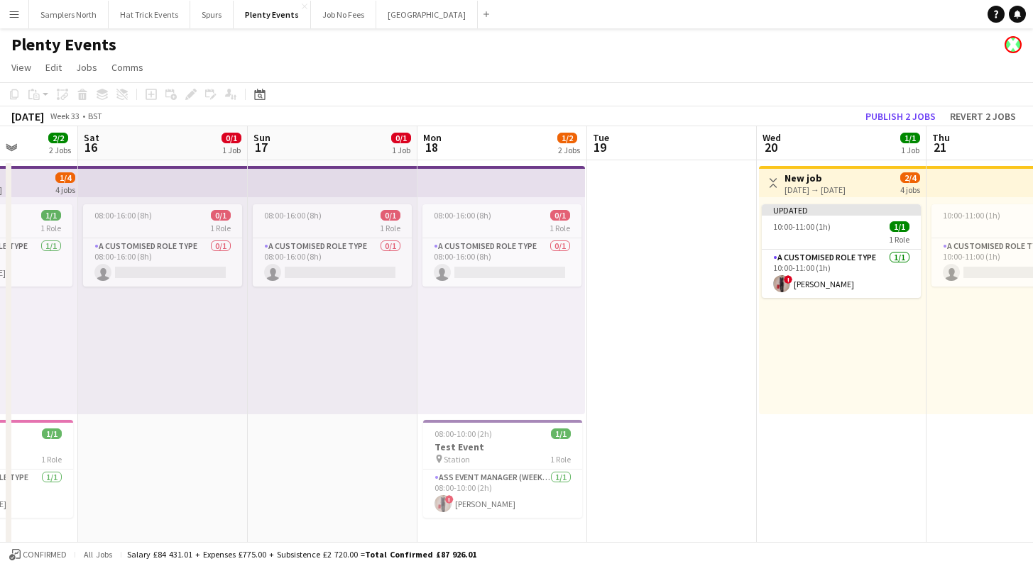
drag, startPoint x: 493, startPoint y: 412, endPoint x: 799, endPoint y: 405, distance: 306.7
click at [799, 405] on app-calendar-viewport "Wed 13 Thu 14 Fri 15 2/2 2 Jobs Sat 16 0/1 1 Job Sun 17 0/1 1 Job Mon 18 1/2 2 …" at bounding box center [516, 337] width 1033 height 422
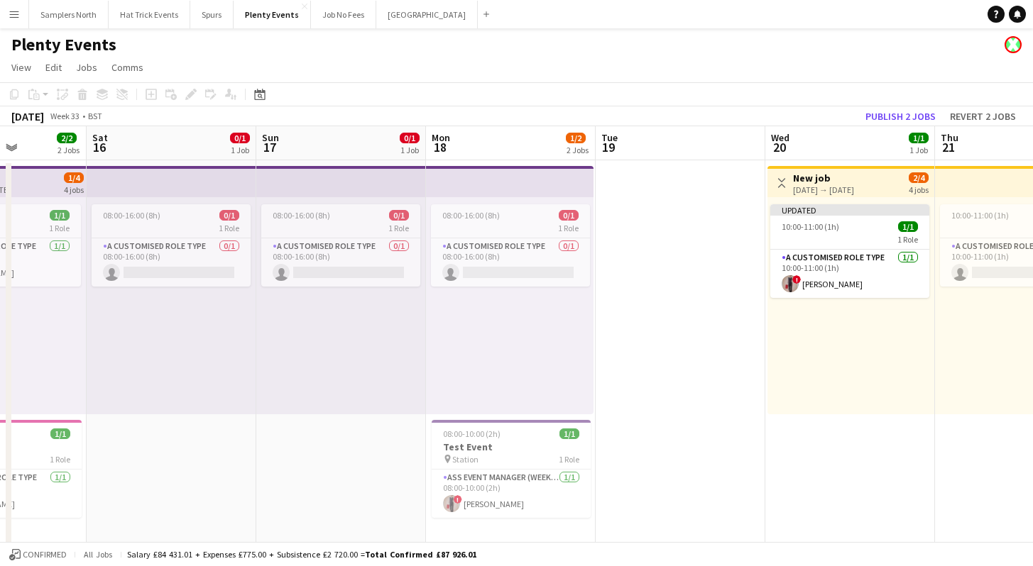
drag, startPoint x: 356, startPoint y: 401, endPoint x: 702, endPoint y: 394, distance: 345.7
click at [702, 394] on app-calendar-viewport "Wed 13 1/1 1 Job Thu 14 Fri 15 2/2 2 Jobs Sat 16 0/1 1 Job Sun 17 0/1 1 Job Mon…" at bounding box center [516, 337] width 1033 height 422
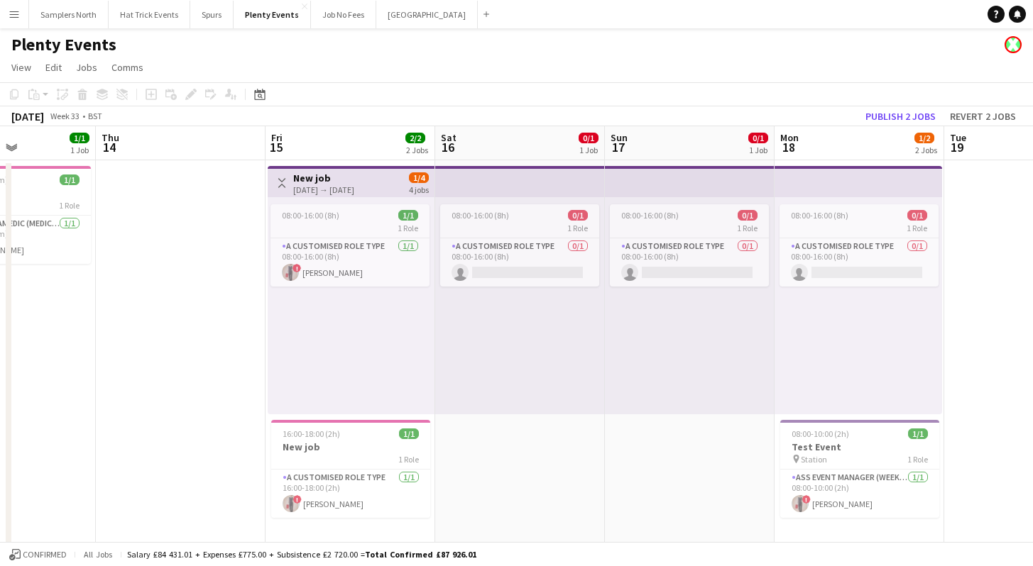
drag, startPoint x: 553, startPoint y: 393, endPoint x: 811, endPoint y: 377, distance: 258.2
click at [837, 384] on app-calendar-viewport "Mon 11 Tue 12 1/1 1 Job Wed 13 1/1 1 Job Thu 14 Fri 15 2/2 2 Jobs Sat 16 0/1 1 …" at bounding box center [516, 337] width 1033 height 422
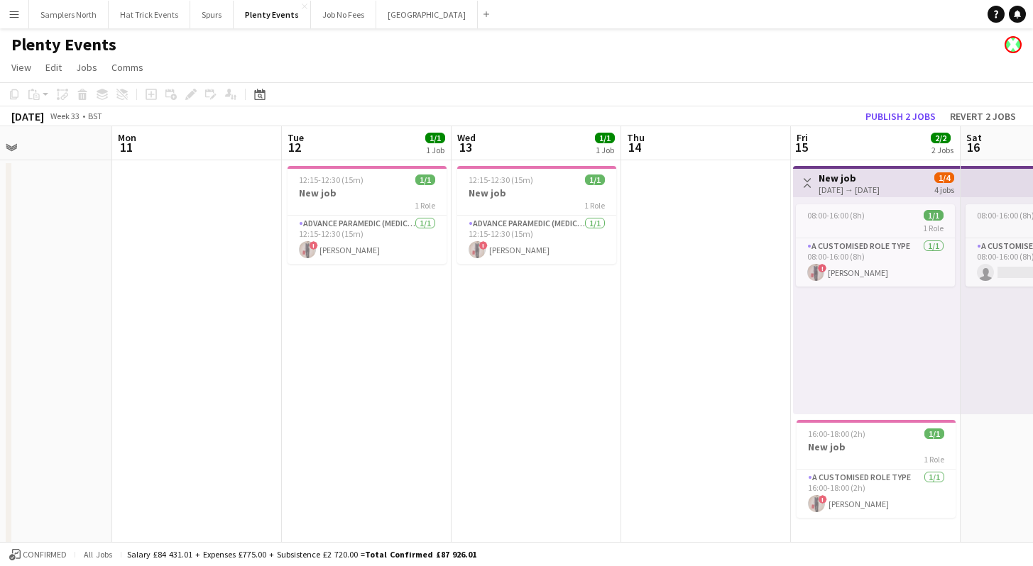
drag, startPoint x: 437, startPoint y: 374, endPoint x: 685, endPoint y: 368, distance: 248.5
click at [685, 368] on app-calendar-viewport "Fri 8 Sat 9 Sun 10 Mon 11 Tue 12 1/1 1 Job Wed 13 1/1 1 Job Thu 14 Fri 15 2/2 2…" at bounding box center [516, 337] width 1033 height 422
drag, startPoint x: 459, startPoint y: 377, endPoint x: 786, endPoint y: 373, distance: 327.2
click at [796, 375] on app-calendar-viewport "Fri 8 Sat 9 Sun 10 Mon 11 Tue 12 1/1 1 Job Wed 13 1/1 1 Job Thu 14 Fri 15 2/2 2…" at bounding box center [516, 337] width 1033 height 422
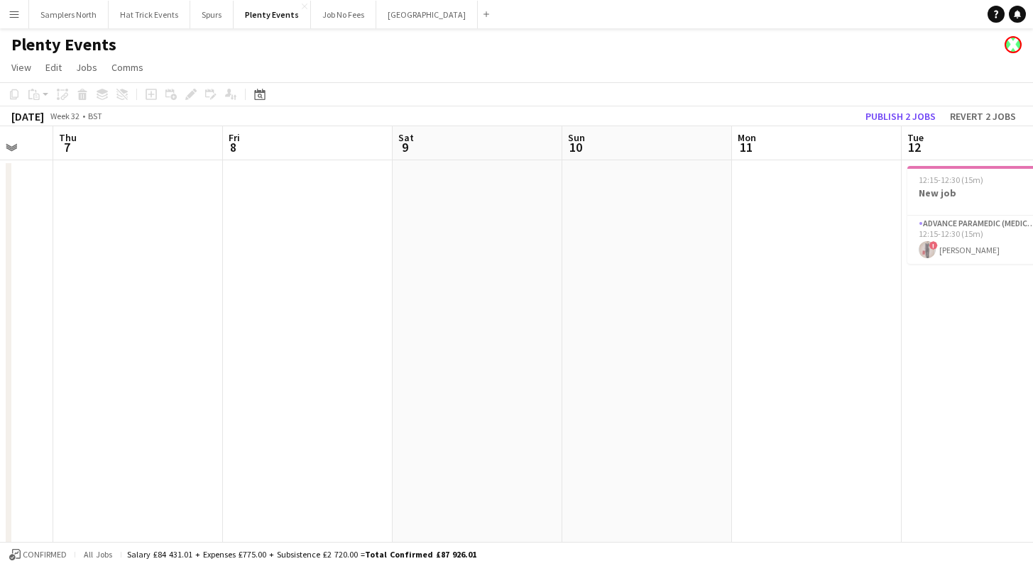
scroll to position [0, 392]
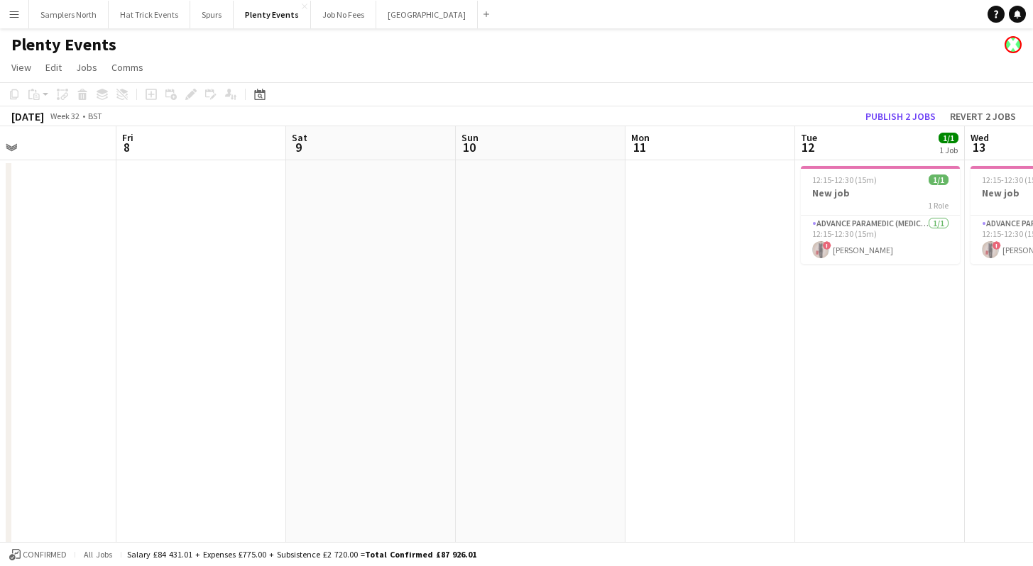
drag, startPoint x: 441, startPoint y: 384, endPoint x: 613, endPoint y: 390, distance: 172.6
click at [613, 390] on app-calendar-viewport "Tue 5 Wed 6 Thu 7 Fri 8 Sat 9 Sun 10 Mon 11 Tue 12 1/1 1 Job Wed 13 1/1 1 Job T…" at bounding box center [516, 337] width 1033 height 422
click at [719, 216] on app-date-cell at bounding box center [710, 354] width 170 height 388
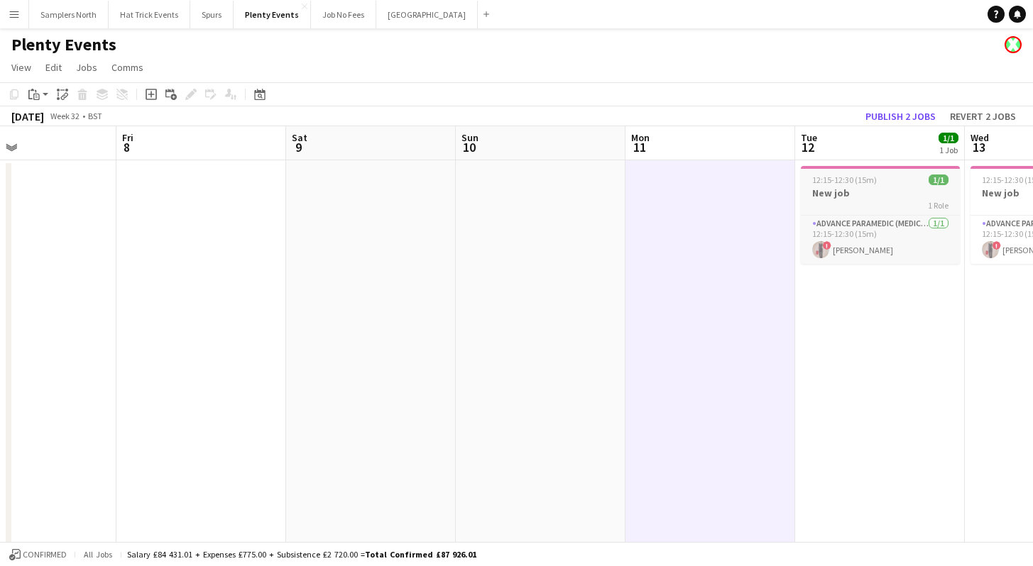
click at [872, 202] on div "1 Role" at bounding box center [880, 204] width 159 height 11
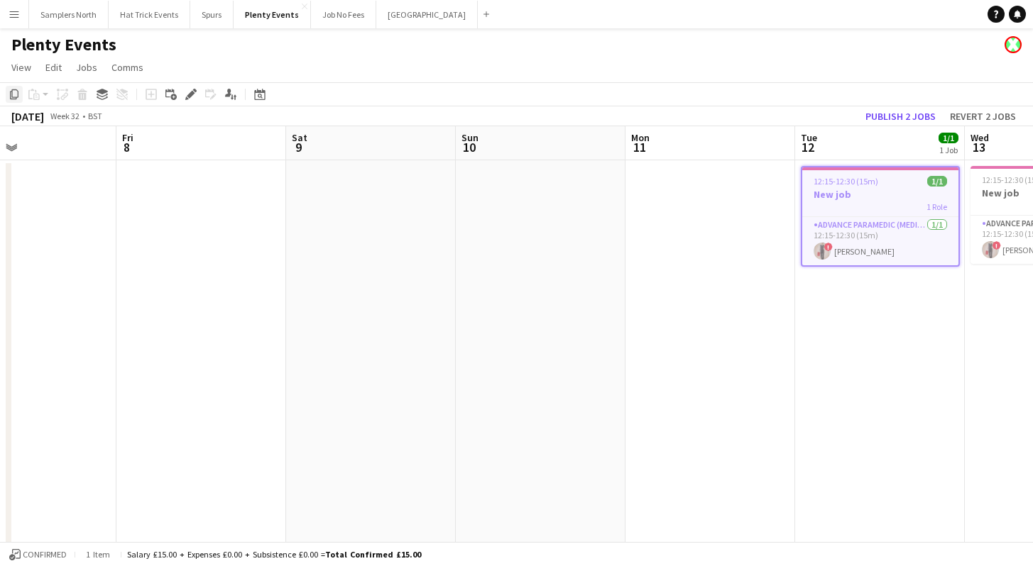
click at [13, 95] on icon "Copy" at bounding box center [14, 94] width 11 height 11
click at [674, 210] on app-date-cell at bounding box center [710, 354] width 170 height 388
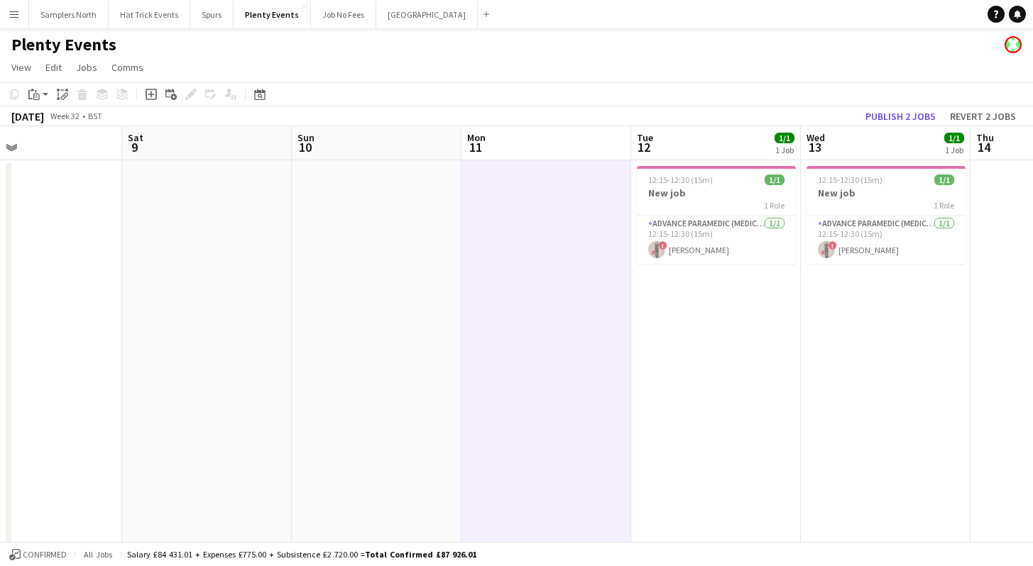
drag, startPoint x: 857, startPoint y: 373, endPoint x: 312, endPoint y: 346, distance: 545.8
click at [354, 345] on app-calendar-viewport "Tue 5 Wed 6 Thu 7 Fri 8 Sat 9 Sun 10 Mon 11 Tue 12 1/1 1 Job Wed 13 1/1 1 Job T…" at bounding box center [516, 337] width 1033 height 422
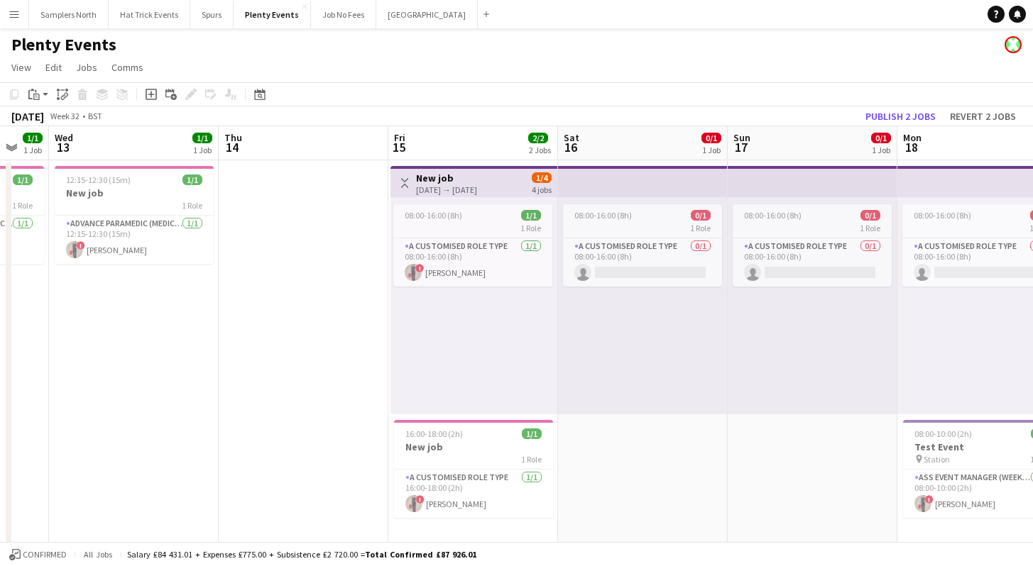
drag, startPoint x: 617, startPoint y: 385, endPoint x: 197, endPoint y: 379, distance: 420.2
click at [202, 380] on app-calendar-viewport "Sat 9 Sun 10 Mon 11 Tue 12 1/1 1 Job Wed 13 1/1 1 Job Thu 14 Fri 15 2/2 2 Jobs …" at bounding box center [516, 337] width 1033 height 422
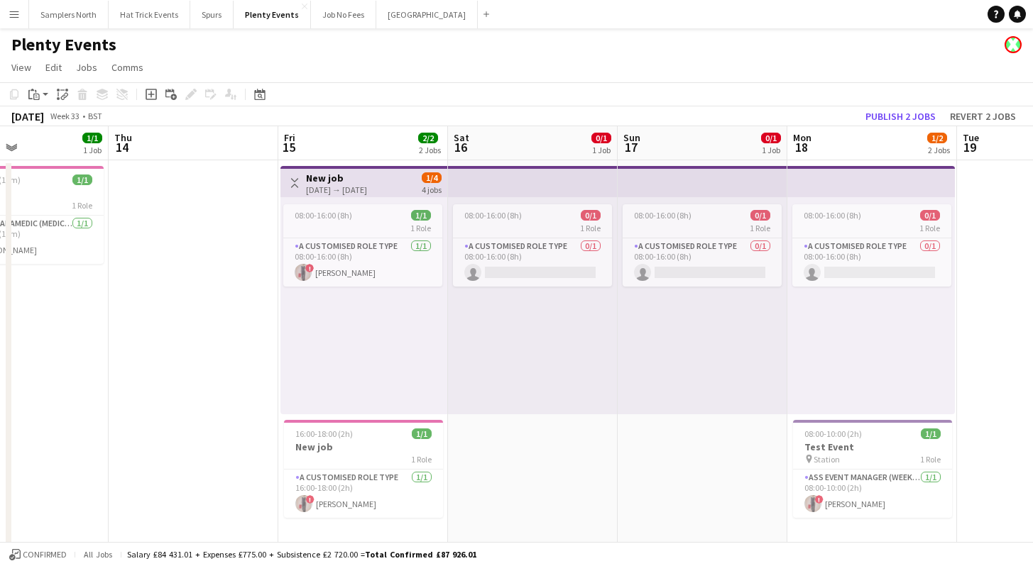
scroll to position [0, 504]
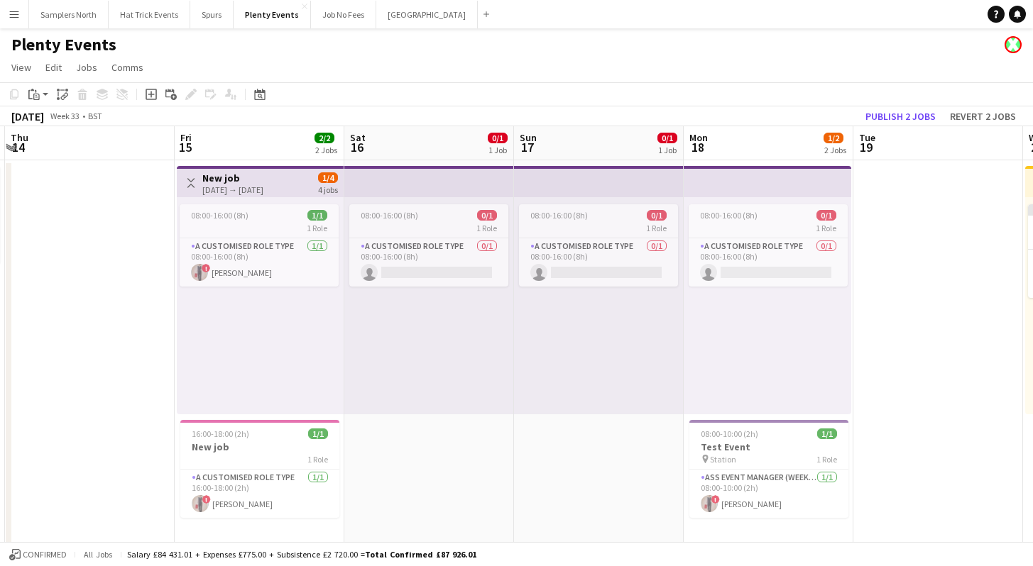
drag, startPoint x: 716, startPoint y: 468, endPoint x: 505, endPoint y: 455, distance: 211.2
click at [505, 455] on app-calendar-viewport "Mon 11 Tue 12 1/1 1 Job Wed 13 1/1 1 Job Thu 14 Fri 15 2/2 2 Jobs Sat 16 0/1 1 …" at bounding box center [516, 337] width 1033 height 422
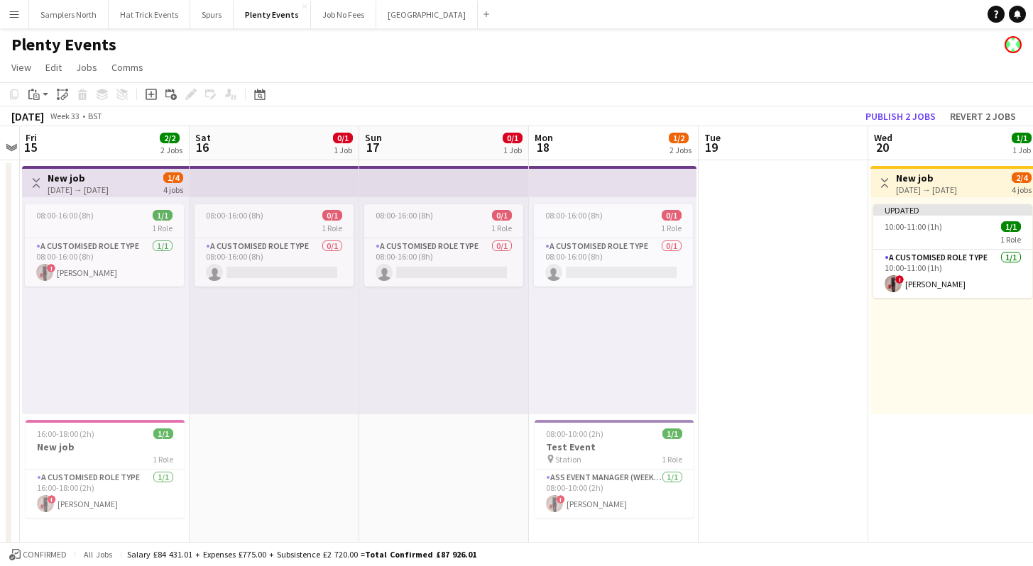
drag, startPoint x: 530, startPoint y: 476, endPoint x: 317, endPoint y: 468, distance: 213.8
click at [321, 469] on app-calendar-viewport "Mon 11 Tue 12 1/1 1 Job Wed 13 1/1 1 Job Thu 14 Fri 15 2/2 2 Jobs Sat 16 0/1 1 …" at bounding box center [516, 337] width 1033 height 422
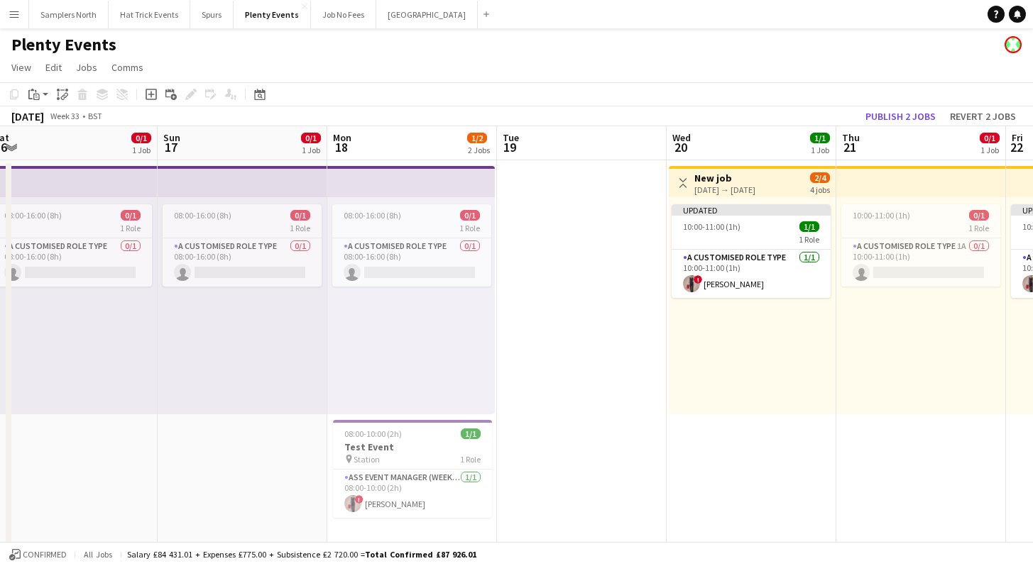
drag, startPoint x: 745, startPoint y: 493, endPoint x: 456, endPoint y: 444, distance: 292.4
click at [516, 448] on app-calendar-viewport "Wed 13 1/1 1 Job Thu 14 Fri 15 2/2 2 Jobs Sat 16 0/1 1 Job Sun 17 0/1 1 Job Mon…" at bounding box center [516, 337] width 1033 height 422
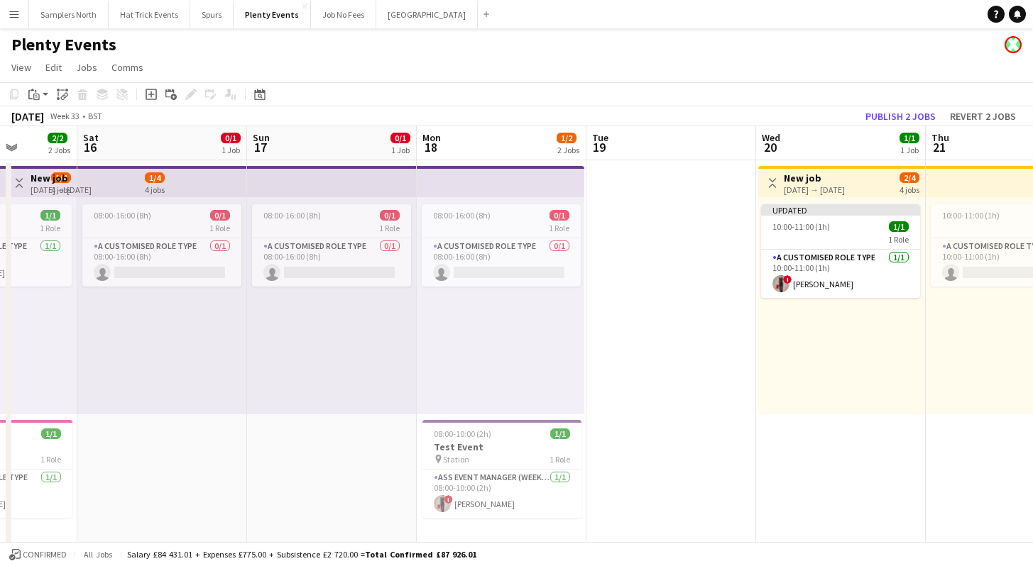
drag, startPoint x: 801, startPoint y: 471, endPoint x: 504, endPoint y: 454, distance: 297.9
click at [520, 456] on app-calendar-viewport "Wed 13 1/1 1 Job Thu 14 Fri 15 2/2 2 Jobs Sat 16 0/1 1 Job Sun 17 0/1 1 Job Mon…" at bounding box center [516, 337] width 1033 height 422
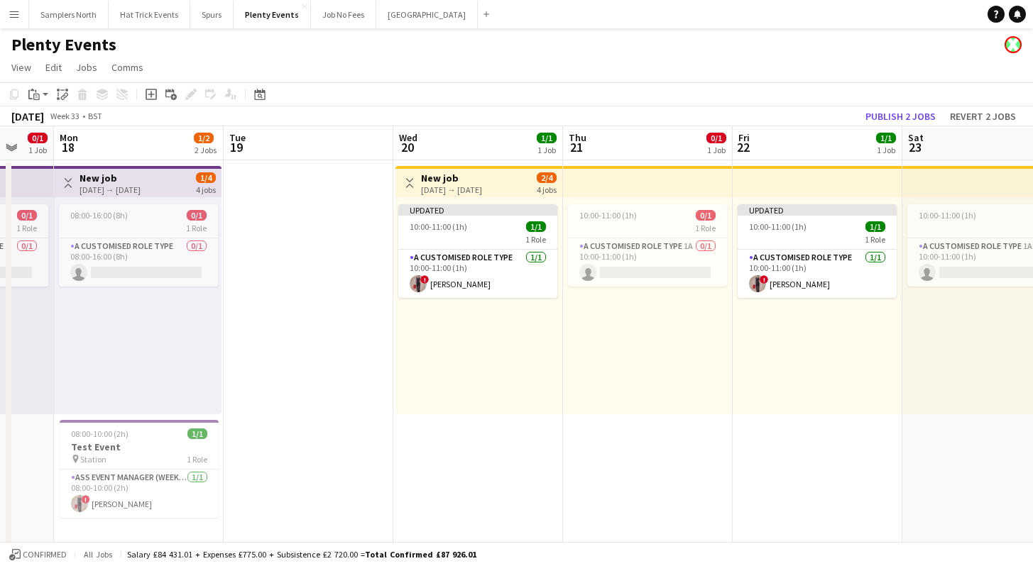
drag, startPoint x: 737, startPoint y: 475, endPoint x: 382, endPoint y: 466, distance: 355.7
click at [386, 466] on app-calendar-viewport "Fri 15 2/2 2 Jobs Sat 16 0/1 1 Job Sun 17 0/1 1 Job Mon 18 1/2 2 Jobs Tue 19 We…" at bounding box center [516, 337] width 1033 height 422
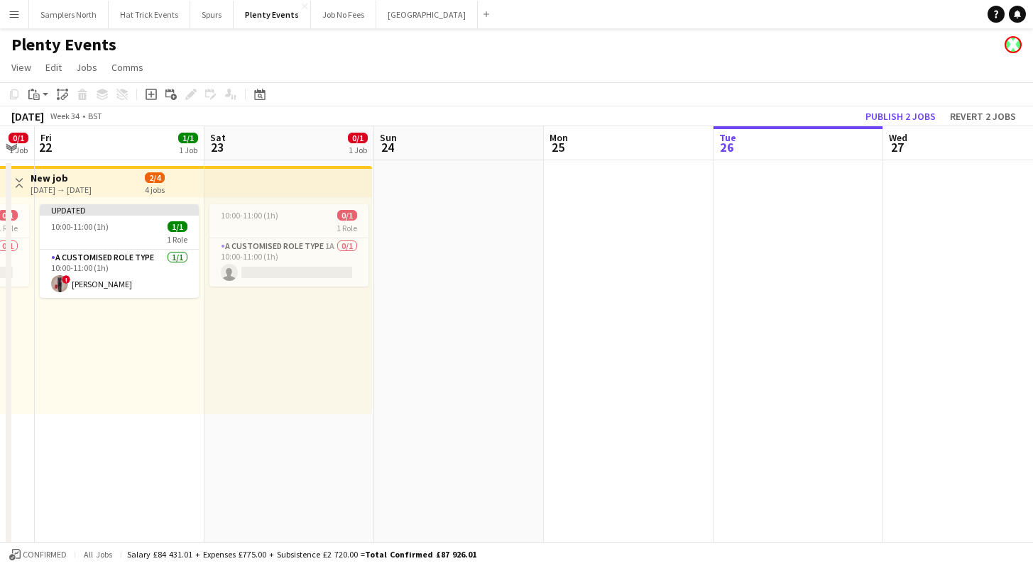
drag, startPoint x: 742, startPoint y: 481, endPoint x: 409, endPoint y: 456, distance: 334.6
click at [409, 456] on app-calendar-viewport "Tue 19 Wed 20 1/1 1 Job Thu 21 0/1 1 Job Fri 22 1/1 1 Job Sat 23 0/1 1 Job Sun …" at bounding box center [516, 337] width 1033 height 422
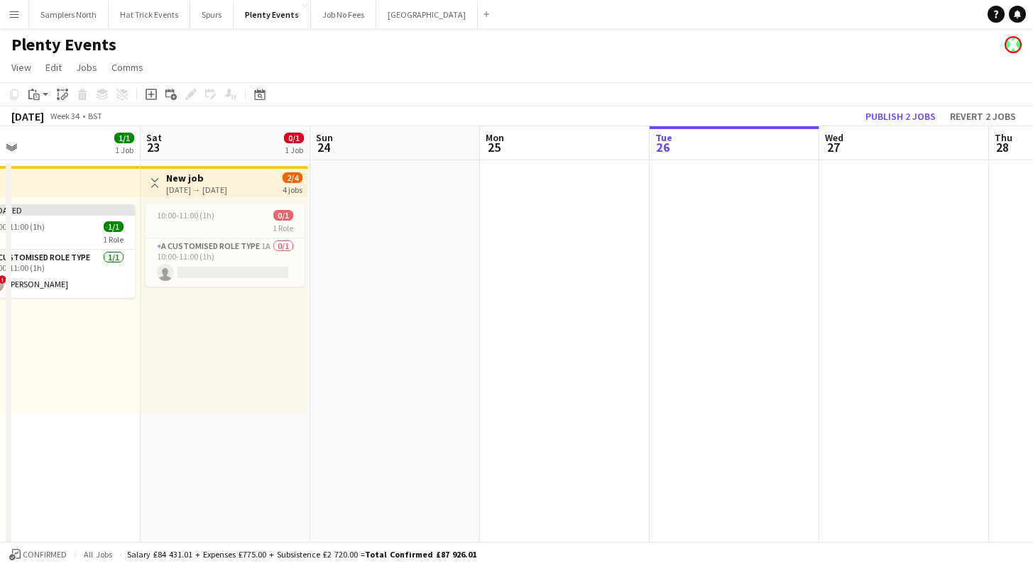
drag, startPoint x: 615, startPoint y: 457, endPoint x: 345, endPoint y: 441, distance: 270.2
click at [347, 441] on app-calendar-viewport "Tue 19 Wed 20 1/1 1 Job Thu 21 0/1 1 Job Fri 22 1/1 1 Job Sat 23 0/1 1 Job Sun …" at bounding box center [516, 337] width 1033 height 422
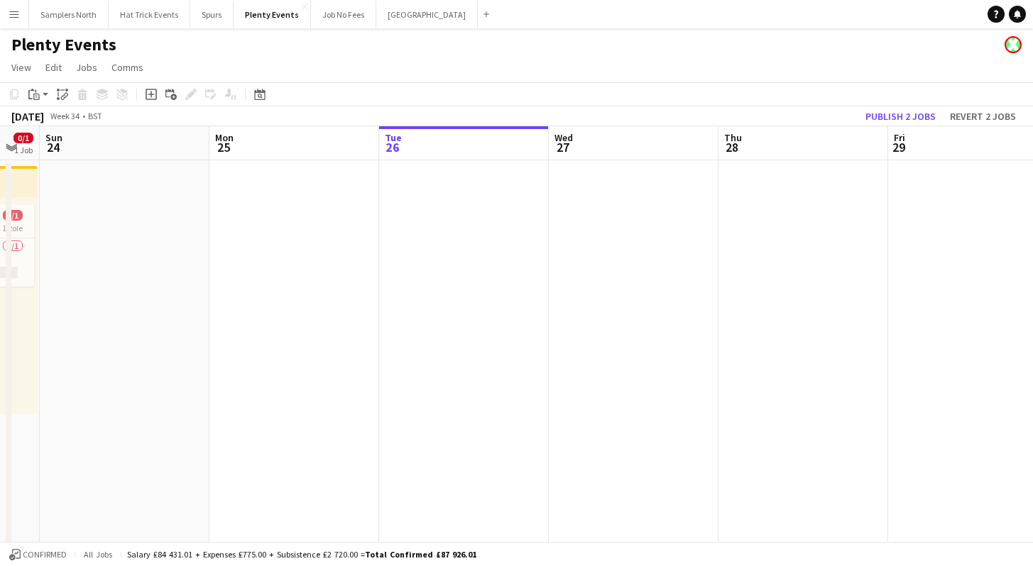
drag, startPoint x: 680, startPoint y: 436, endPoint x: 407, endPoint y: 402, distance: 274.6
click at [407, 402] on app-calendar-viewport "Thu 21 0/1 1 Job Fri 22 1/1 1 Job Sat 23 0/1 1 Job Sun 24 Mon 25 Tue 26 Wed 27 …" at bounding box center [516, 337] width 1033 height 422
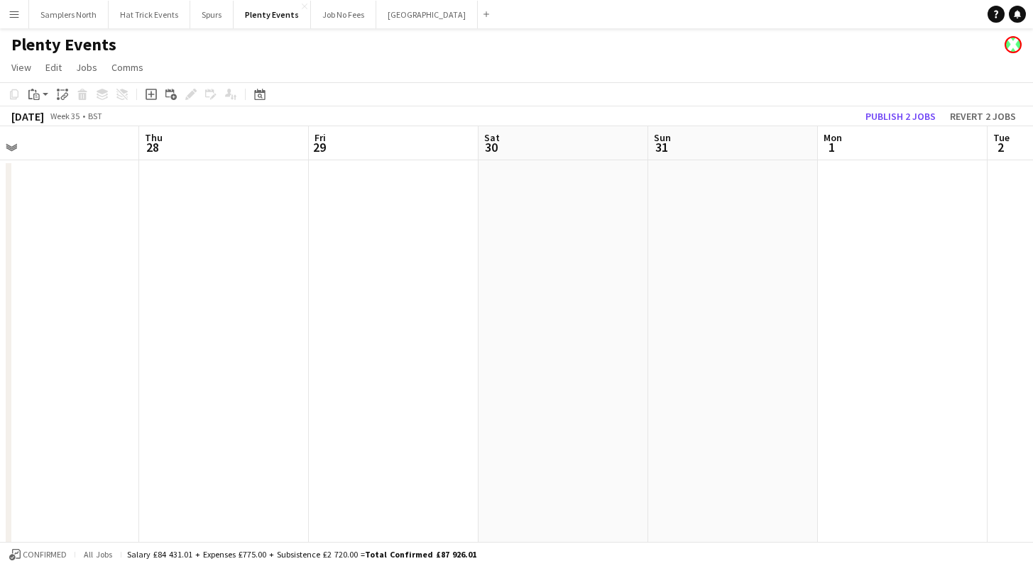
drag, startPoint x: 649, startPoint y: 429, endPoint x: 380, endPoint y: 419, distance: 269.2
click at [380, 419] on app-calendar-viewport "Sat 23 0/1 1 Job Sun 24 Mon 25 Tue 26 Wed 27 Thu 28 Fri 29 Sat 30 Sun 31 Mon 1 …" at bounding box center [516, 337] width 1033 height 422
drag, startPoint x: 640, startPoint y: 441, endPoint x: 496, endPoint y: 419, distance: 145.8
click at [496, 419] on app-calendar-viewport "Mon 25 Tue 26 Wed 27 Thu 28 Fri 29 Sat 30 Sun 31 Mon 1 Tue 2 Wed 3 Thu 4 Fri 5" at bounding box center [516, 337] width 1033 height 422
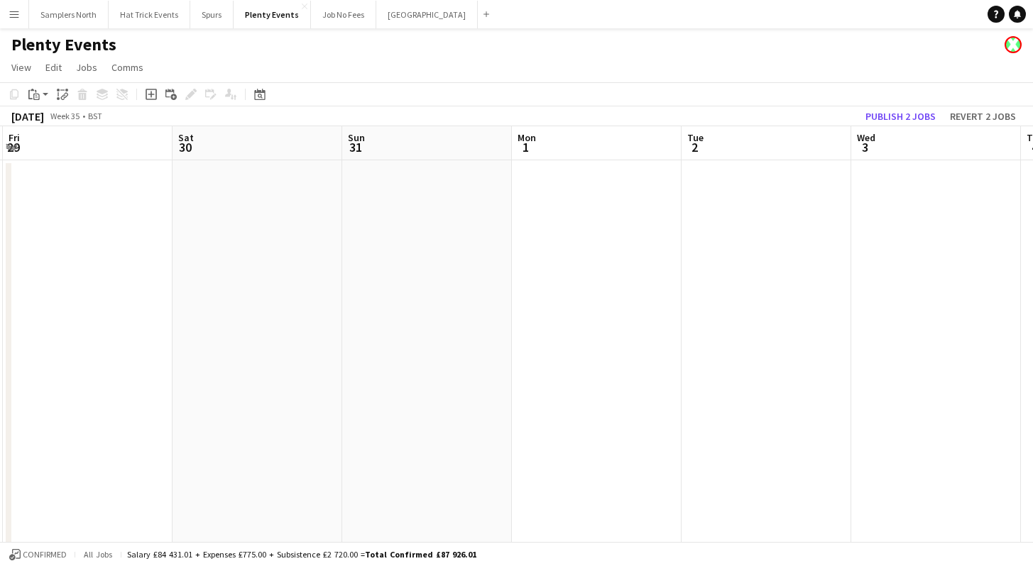
drag, startPoint x: 669, startPoint y: 430, endPoint x: 566, endPoint y: 415, distance: 104.0
click at [566, 415] on app-calendar-viewport "Mon 25 Tue 26 Wed 27 Thu 28 Fri 29 Sat 30 Sun 31 Mon 1 Tue 2 Wed 3 Thu 4 Fri 5" at bounding box center [516, 337] width 1033 height 422
drag, startPoint x: 764, startPoint y: 415, endPoint x: 448, endPoint y: 390, distance: 316.8
click at [487, 395] on app-calendar-viewport "Wed 27 Thu 28 Fri 29 Sat 30 Sun 31 Mon 1 Tue 2 Wed 3 Thu 4 Fri 5 Sat 6 Sun 7" at bounding box center [516, 337] width 1033 height 422
drag, startPoint x: 756, startPoint y: 402, endPoint x: 474, endPoint y: 383, distance: 282.4
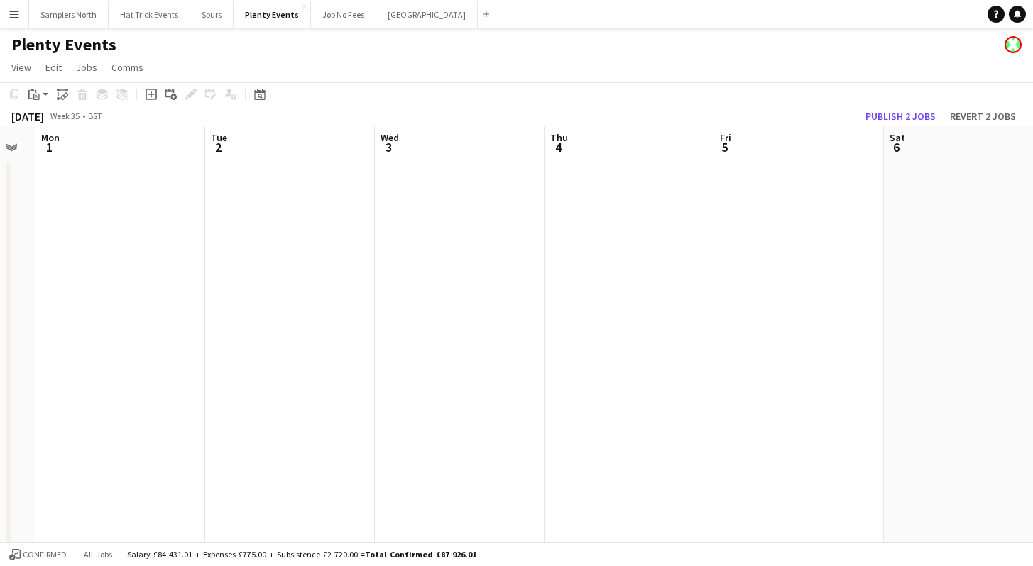
click at [527, 389] on app-calendar-viewport "Fri 29 Sat 30 Sun 31 Mon 1 Tue 2 Wed 3 Thu 4 Fri 5 Sat 6 Sun 7 Mon 8 Tue 9" at bounding box center [516, 337] width 1033 height 422
drag, startPoint x: 888, startPoint y: 404, endPoint x: 593, endPoint y: 402, distance: 294.6
click at [595, 402] on app-calendar-viewport "Fri 29 Sat 30 Sun 31 Mon 1 Tue 2 Wed 3 Thu 4 Fri 5 Sat 6 Sun 7 Mon 8 Tue 9" at bounding box center [516, 337] width 1033 height 422
drag, startPoint x: 787, startPoint y: 404, endPoint x: 484, endPoint y: 395, distance: 303.2
click at [484, 395] on app-calendar-viewport "Tue 2 Wed 3 Thu 4 Fri 5 Sat 6 Sun 7 Mon 8 Tue 9 Wed 10 Thu 11 Fri 12 Sat 13" at bounding box center [516, 337] width 1033 height 422
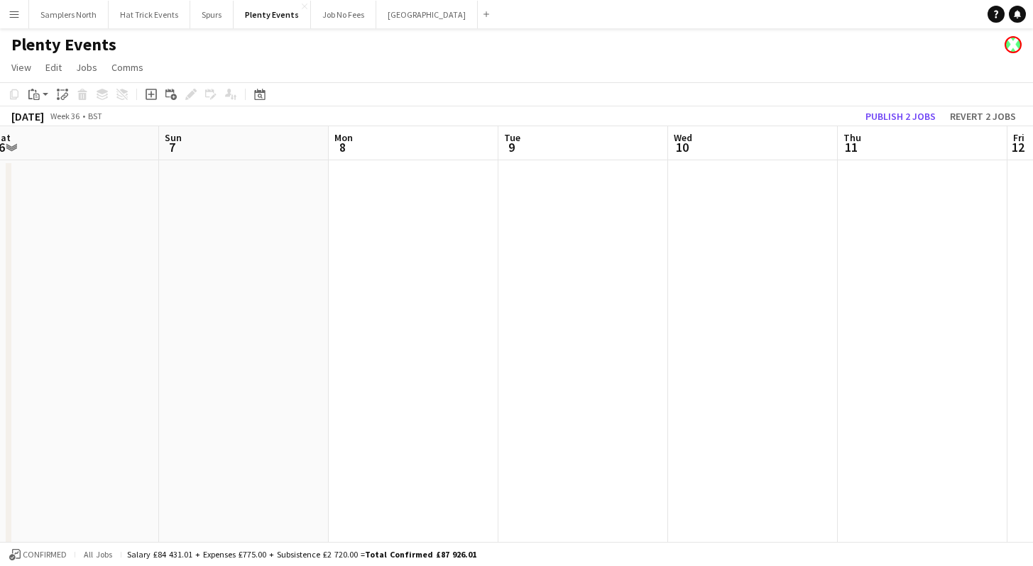
drag, startPoint x: 666, startPoint y: 406, endPoint x: 444, endPoint y: 402, distance: 221.5
click at [444, 402] on app-calendar-viewport "Tue 2 Wed 3 Thu 4 Fri 5 Sat 6 Sun 7 Mon 8 Tue 9 Wed 10 Thu 11 Fri 12 Sat 13" at bounding box center [516, 337] width 1033 height 422
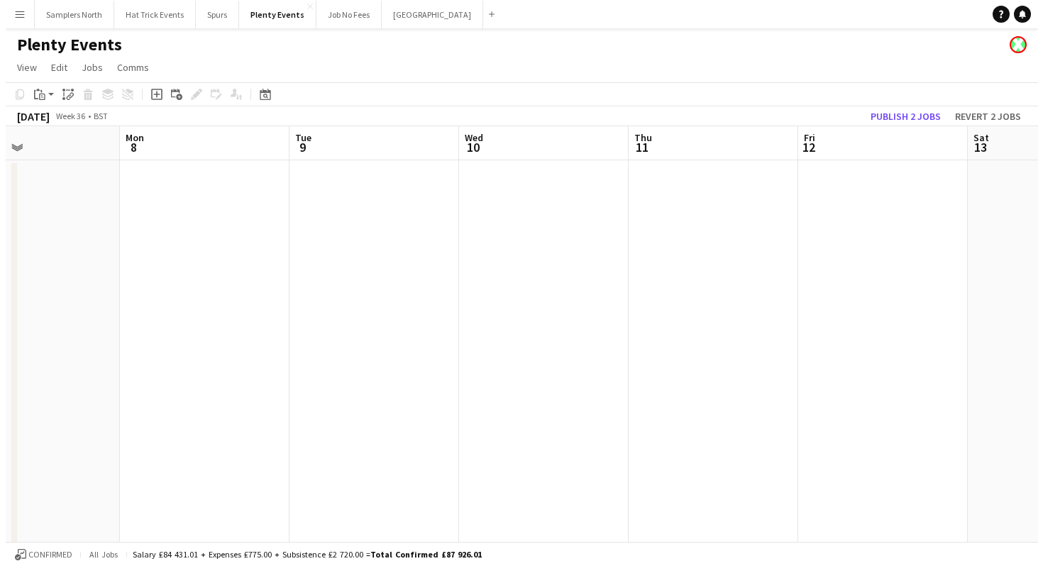
scroll to position [0, 618]
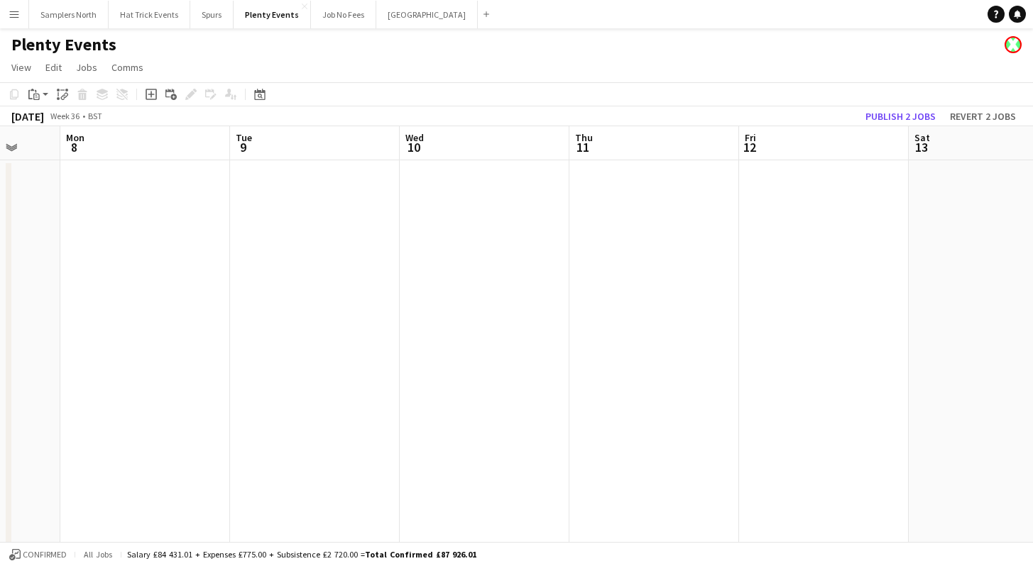
drag, startPoint x: 634, startPoint y: 411, endPoint x: 401, endPoint y: 410, distance: 232.8
click at [401, 410] on app-calendar-viewport "Thu 4 Fri 5 Sat 6 Sun 7 Mon 8 Tue 9 Wed 10 Thu 11 Fri 12 Sat 13 Sun 14 Mon 15" at bounding box center [516, 337] width 1033 height 422
click at [83, 11] on button "Samplers North Close" at bounding box center [68, 15] width 79 height 28
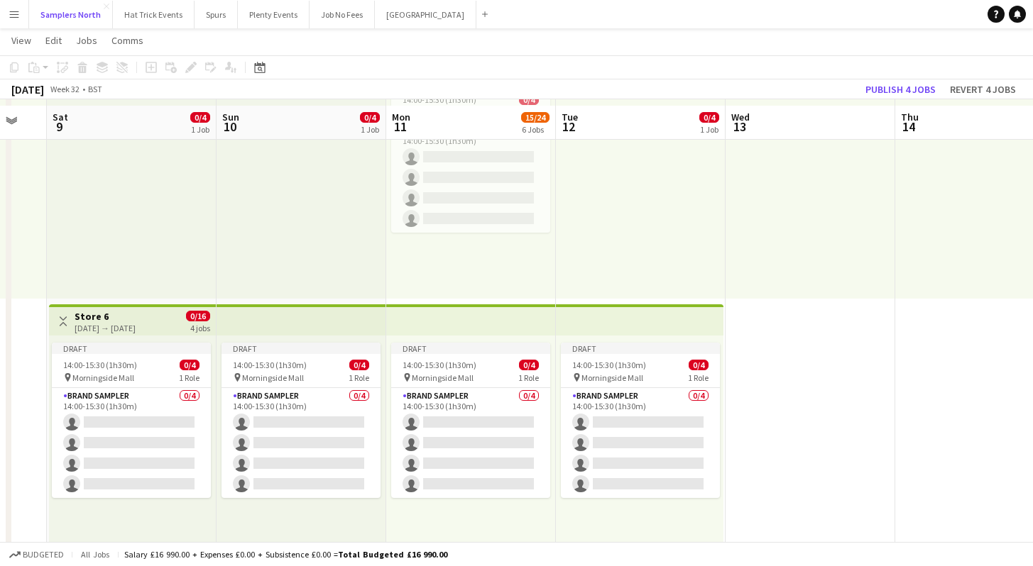
scroll to position [1147, 0]
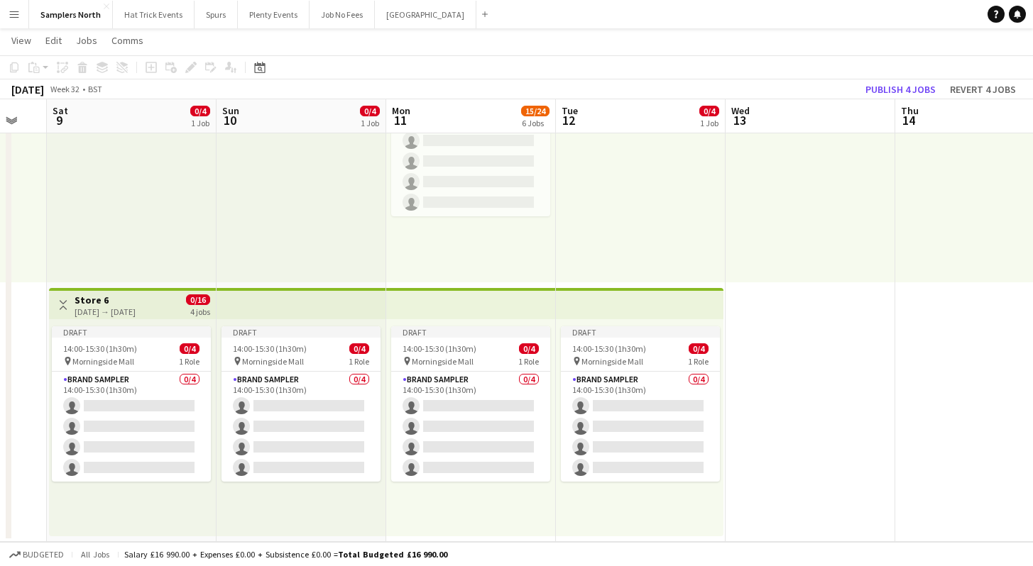
click at [136, 304] on h3 "Store 6" at bounding box center [105, 300] width 61 height 13
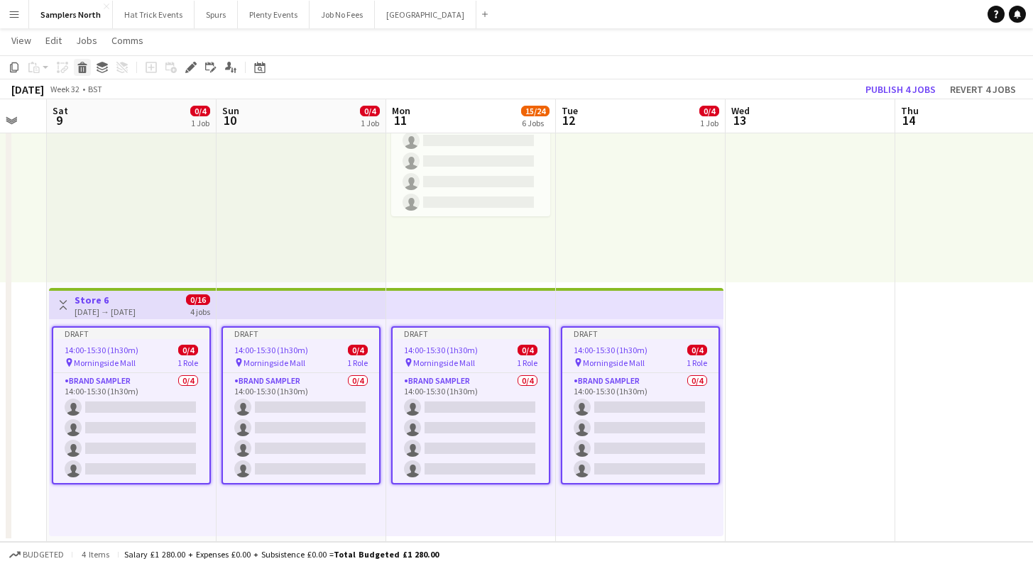
click at [82, 73] on div "Delete" at bounding box center [82, 67] width 17 height 17
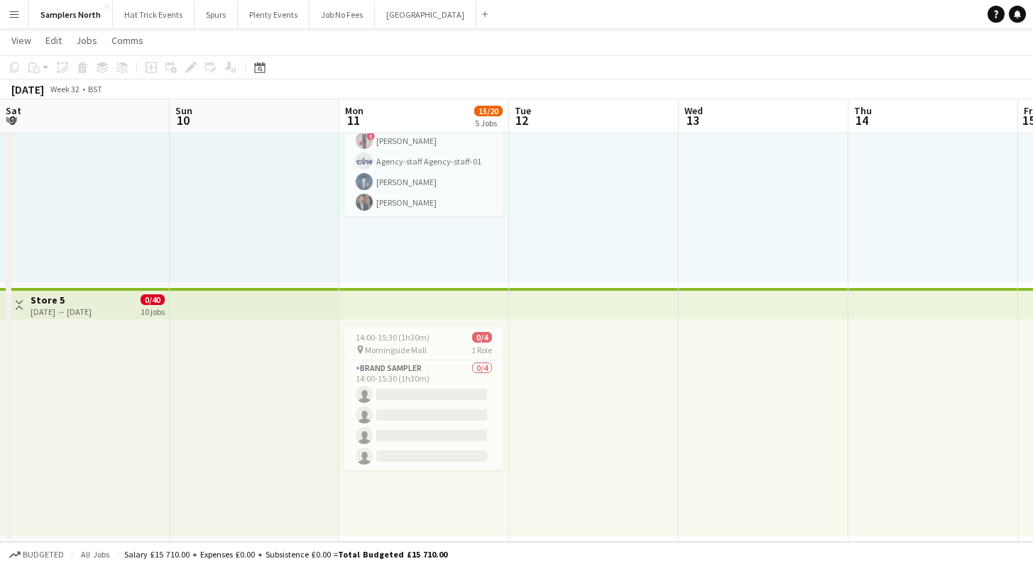
drag, startPoint x: 738, startPoint y: 370, endPoint x: 278, endPoint y: 370, distance: 460.6
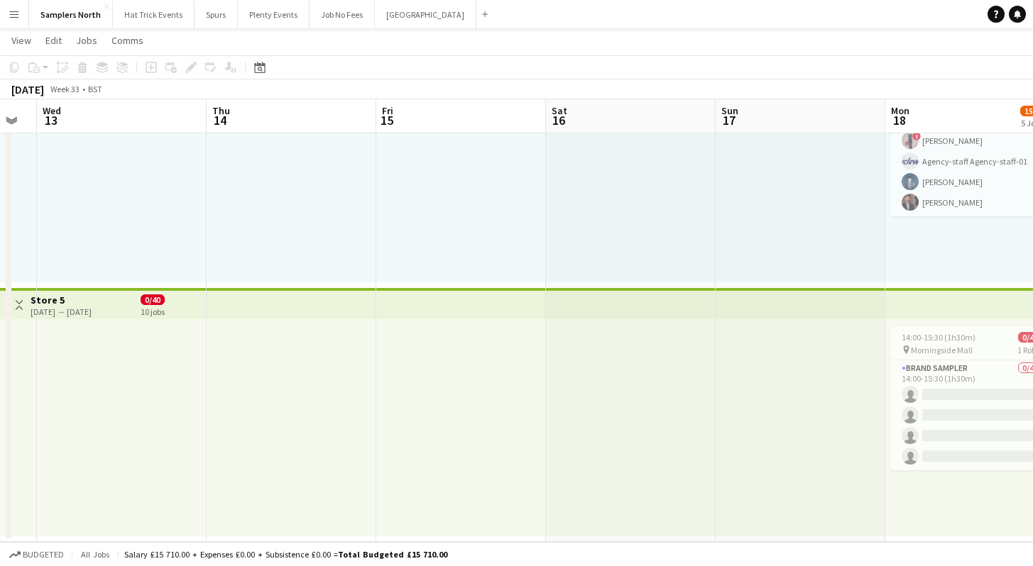
drag, startPoint x: 687, startPoint y: 383, endPoint x: 88, endPoint y: 371, distance: 599.1
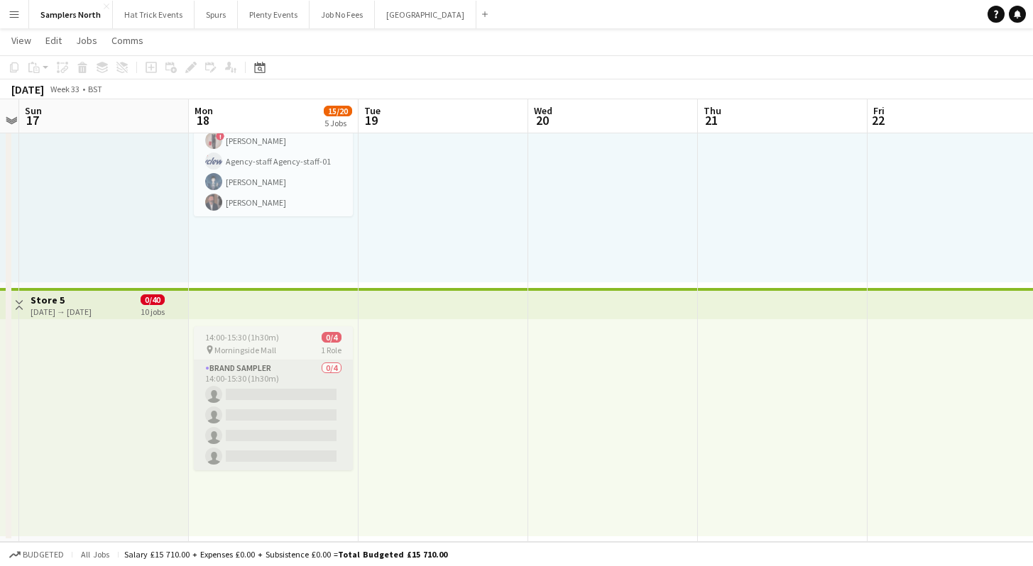
drag, startPoint x: 517, startPoint y: 387, endPoint x: 192, endPoint y: 375, distance: 325.3
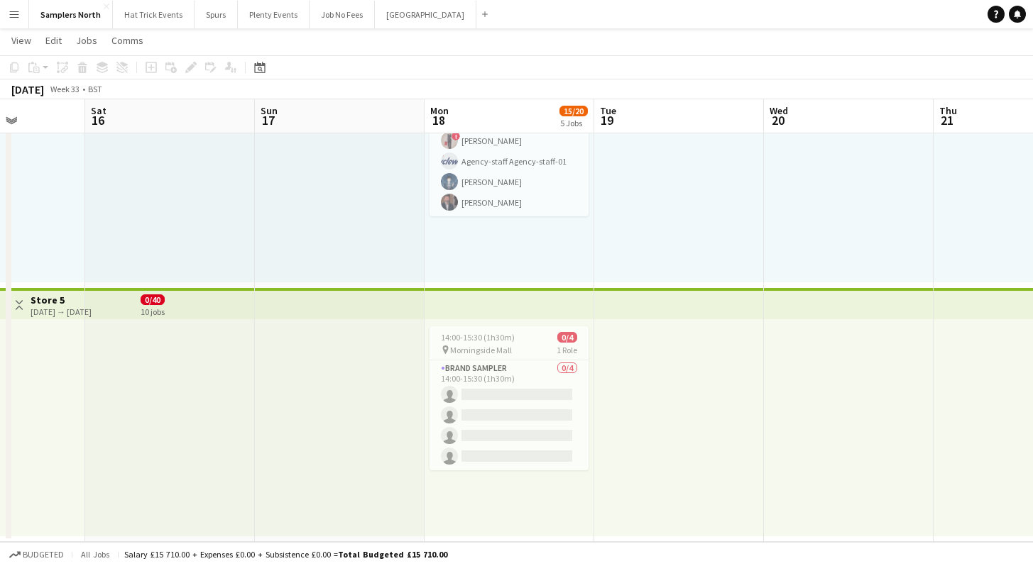
scroll to position [0, 708]
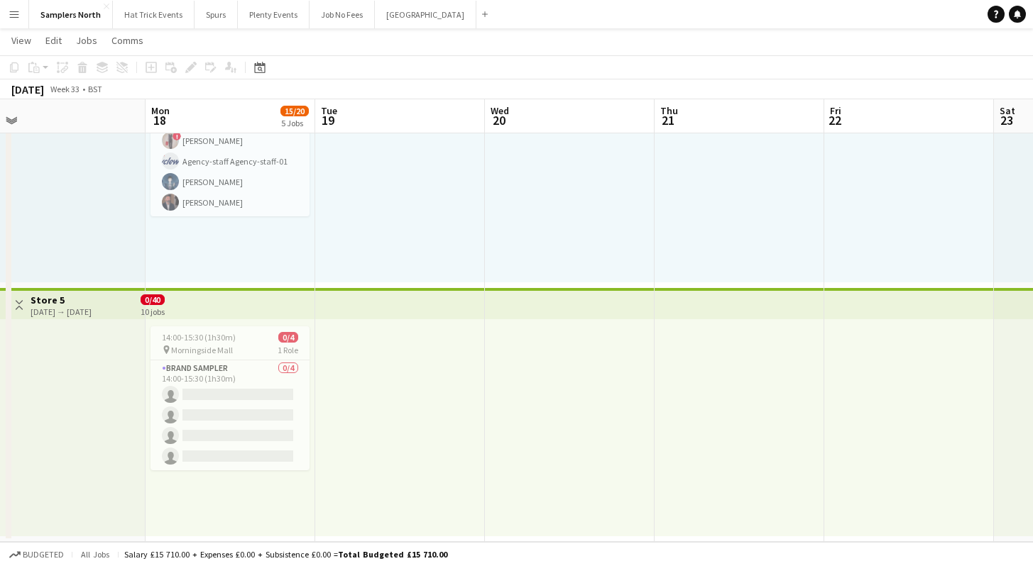
drag, startPoint x: 523, startPoint y: 368, endPoint x: 131, endPoint y: 344, distance: 392.6
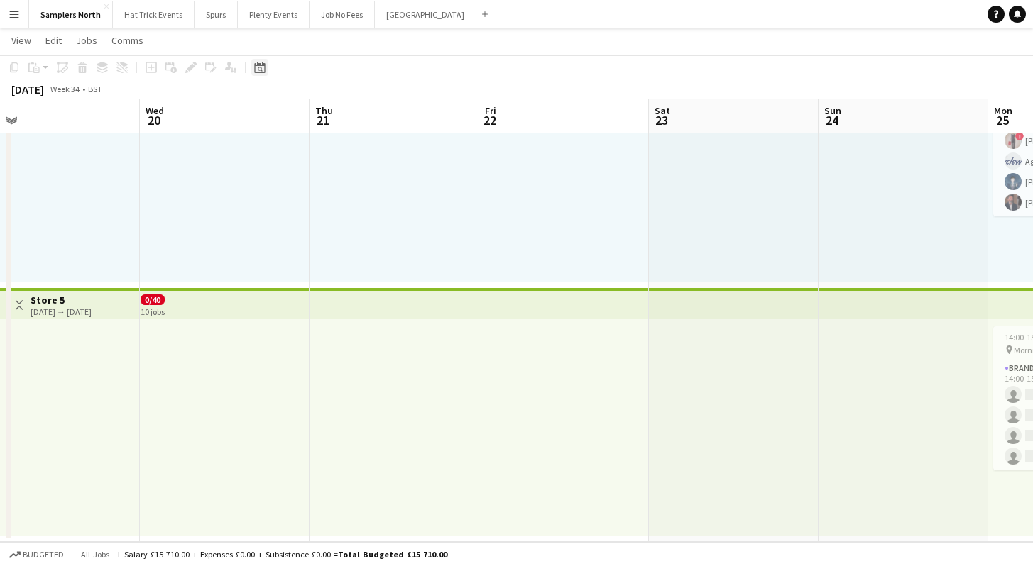
click at [260, 67] on icon at bounding box center [260, 69] width 5 height 5
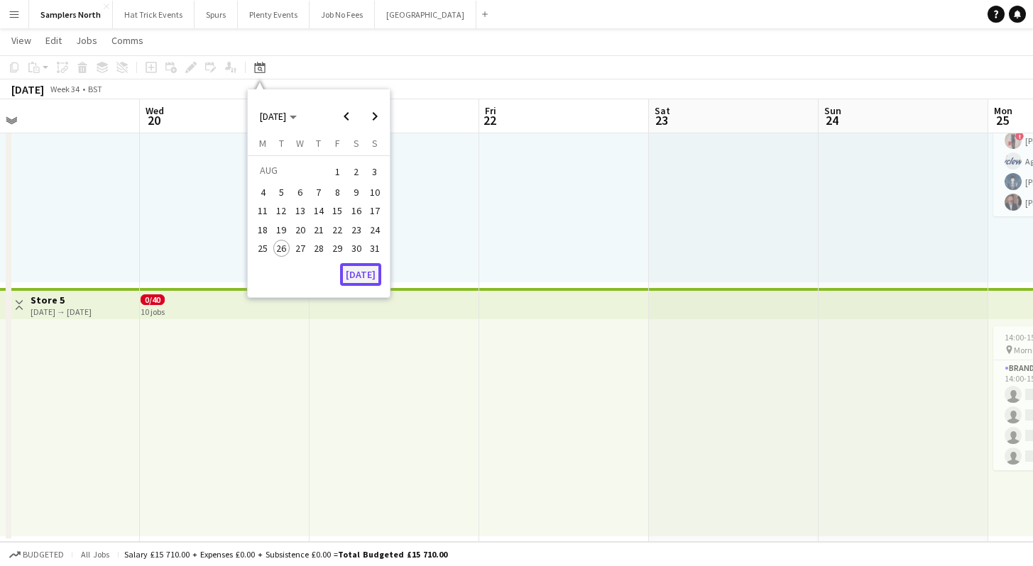
click at [354, 275] on button "[DATE]" at bounding box center [360, 274] width 41 height 23
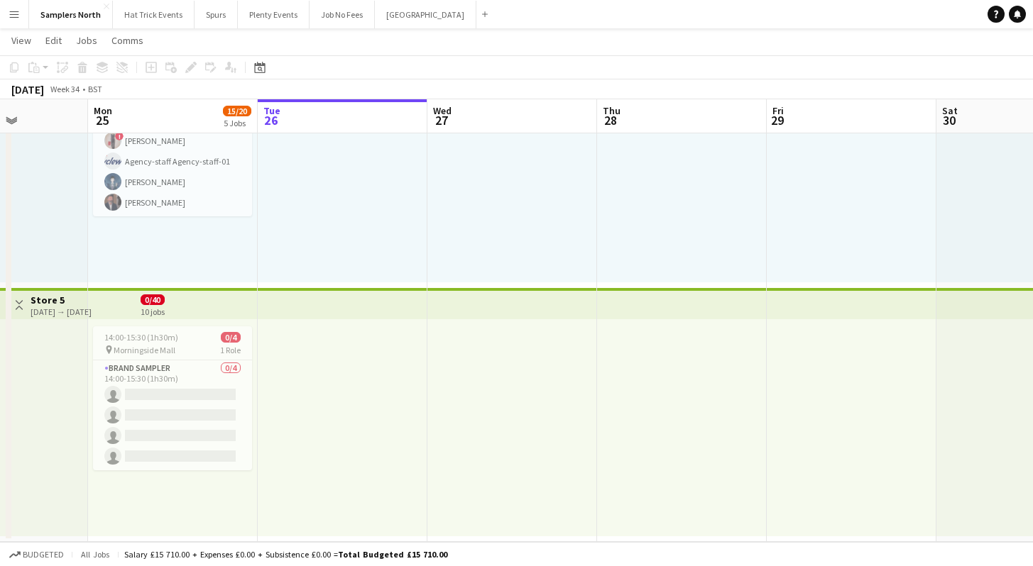
scroll to position [0, 595]
drag, startPoint x: 591, startPoint y: 440, endPoint x: 484, endPoint y: 428, distance: 107.1
click at [18, 306] on app-icon "Toggle View" at bounding box center [19, 305] width 10 height 10
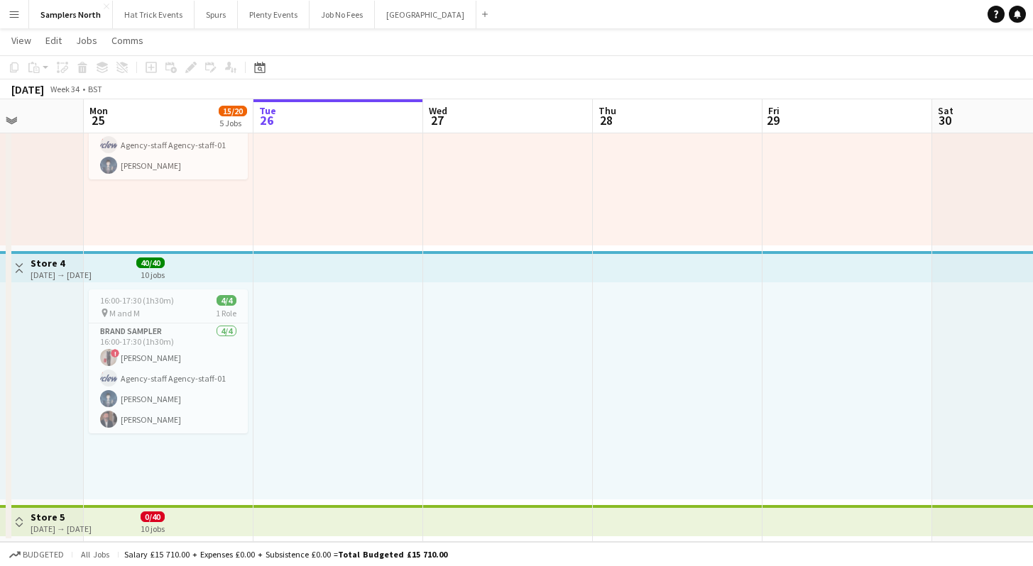
click at [19, 525] on app-icon "Toggle View" at bounding box center [19, 522] width 10 height 10
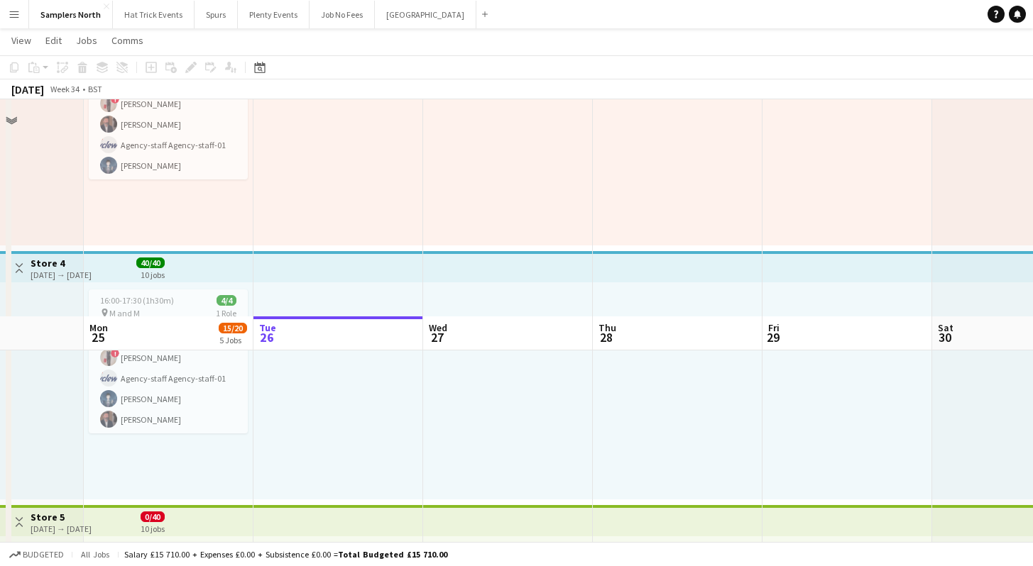
scroll to position [893, 0]
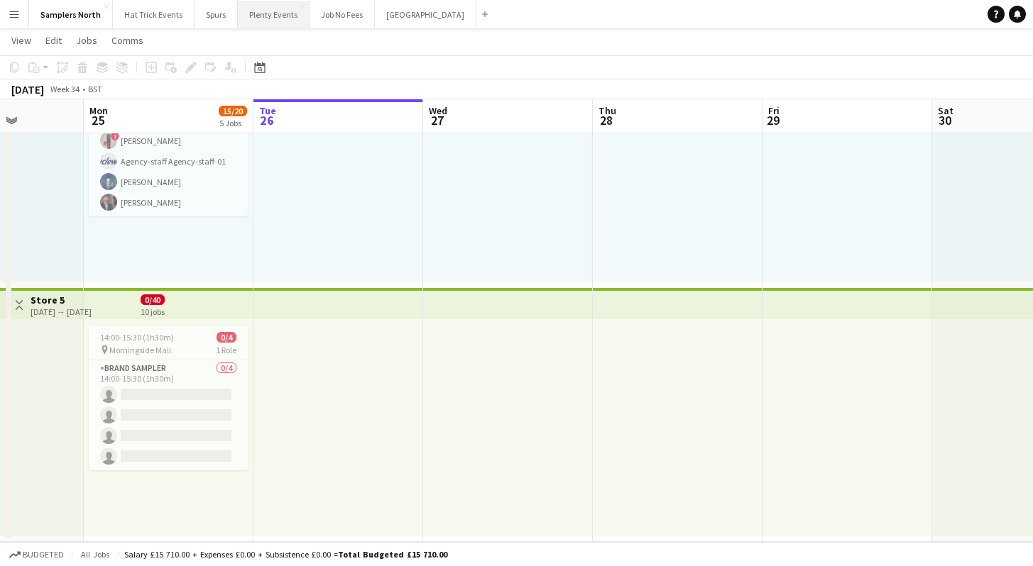
click at [281, 18] on button "Plenty Events Close" at bounding box center [274, 15] width 72 height 28
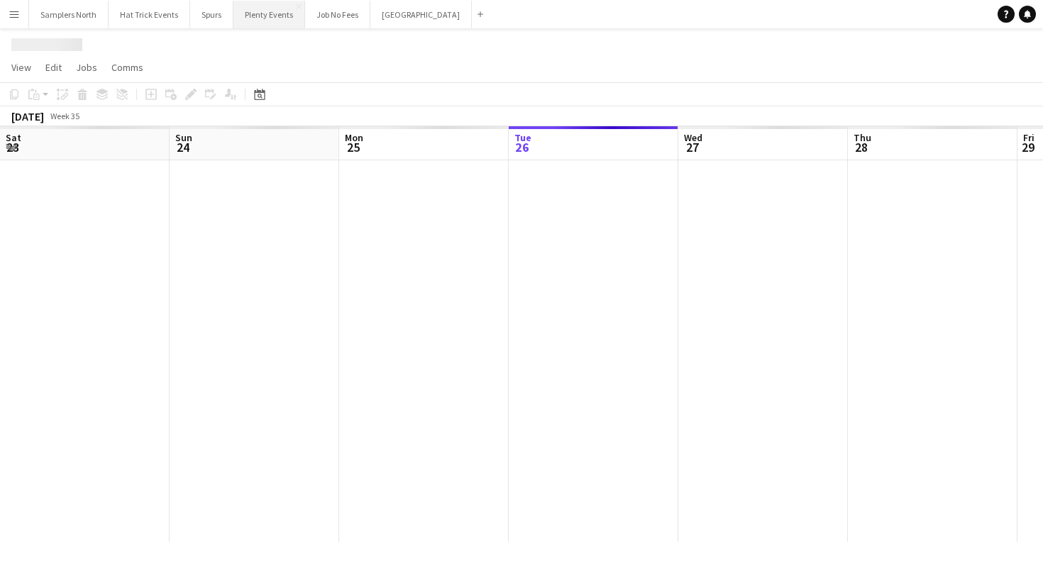
scroll to position [0, 339]
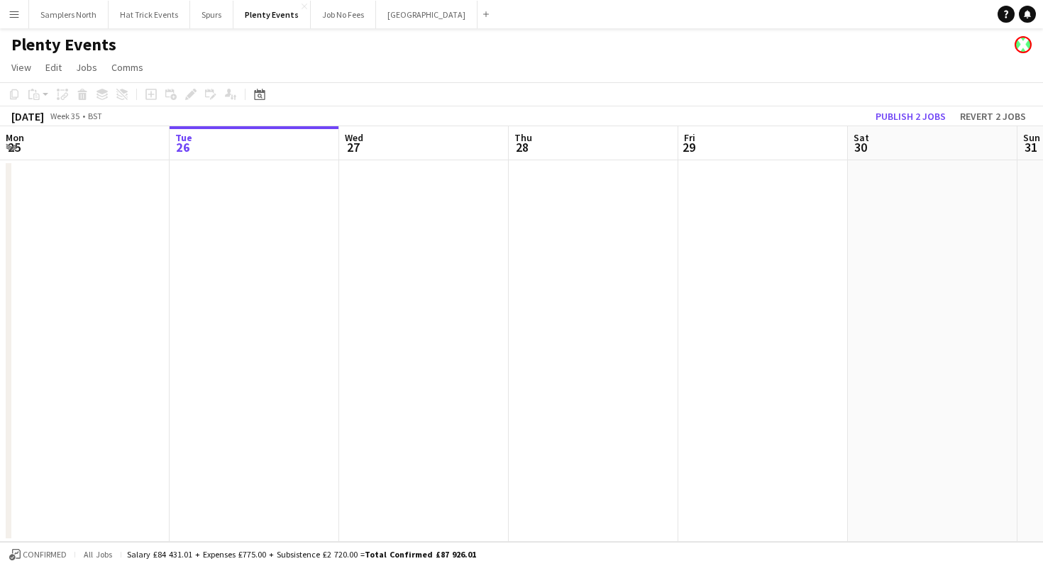
click at [446, 290] on app-date-cell at bounding box center [424, 351] width 170 height 382
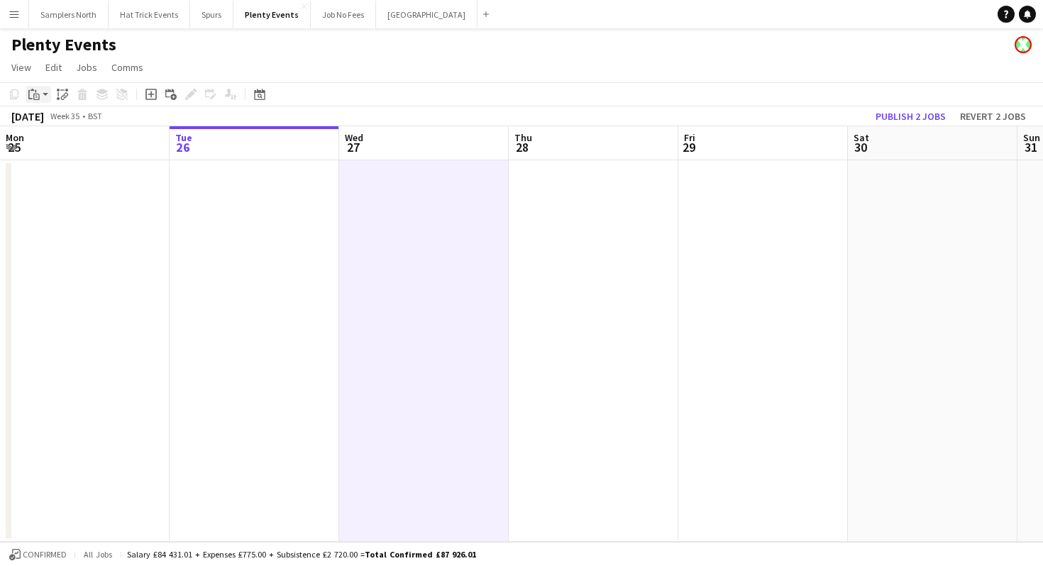
click at [45, 94] on app-action-btn "Paste" at bounding box center [39, 94] width 26 height 17
click at [52, 123] on link "Paste Command V" at bounding box center [94, 121] width 112 height 13
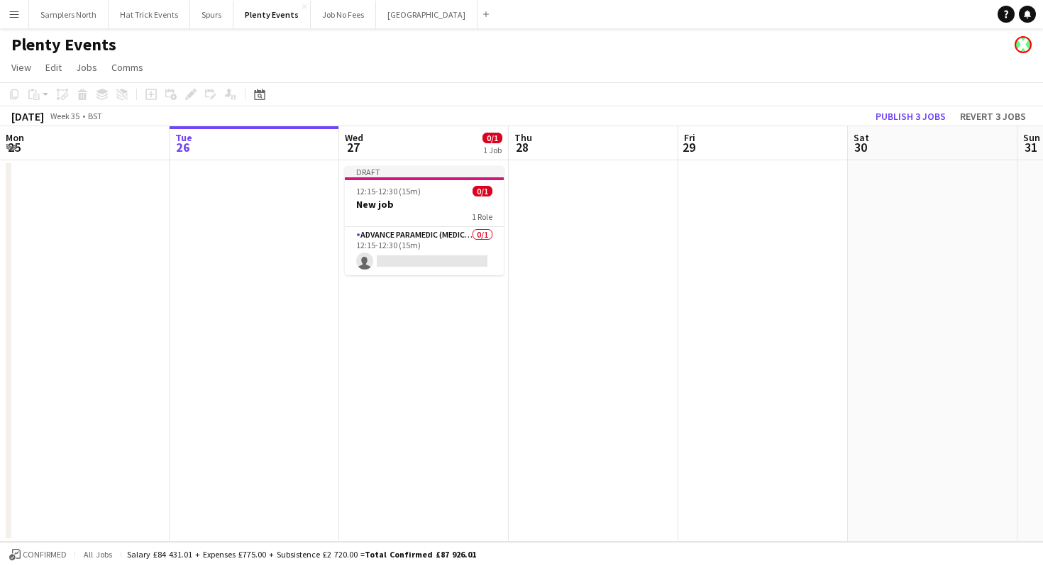
click at [586, 215] on app-date-cell at bounding box center [594, 351] width 170 height 382
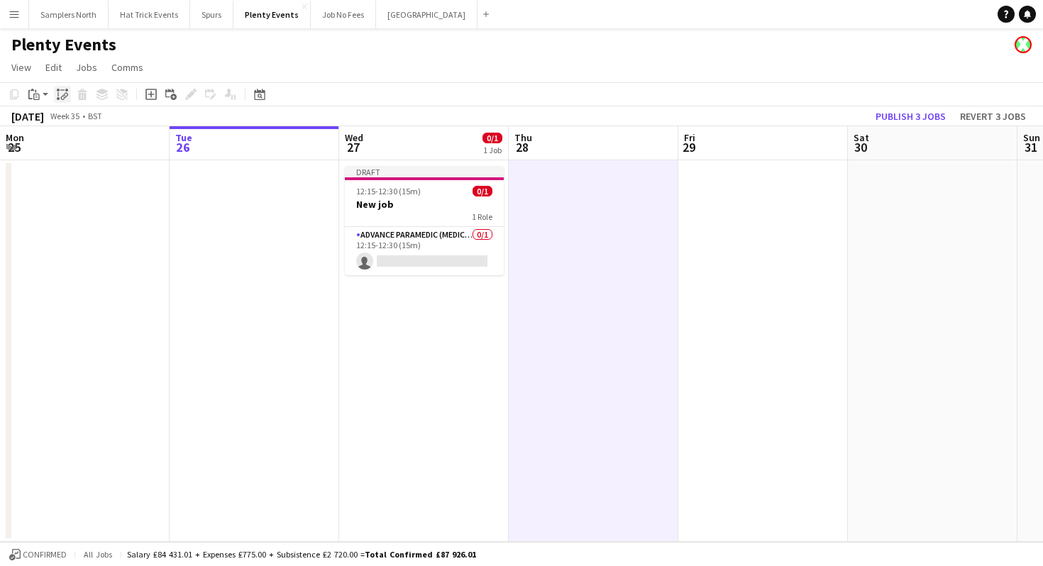
click at [65, 99] on icon "Paste linked Job" at bounding box center [62, 94] width 11 height 11
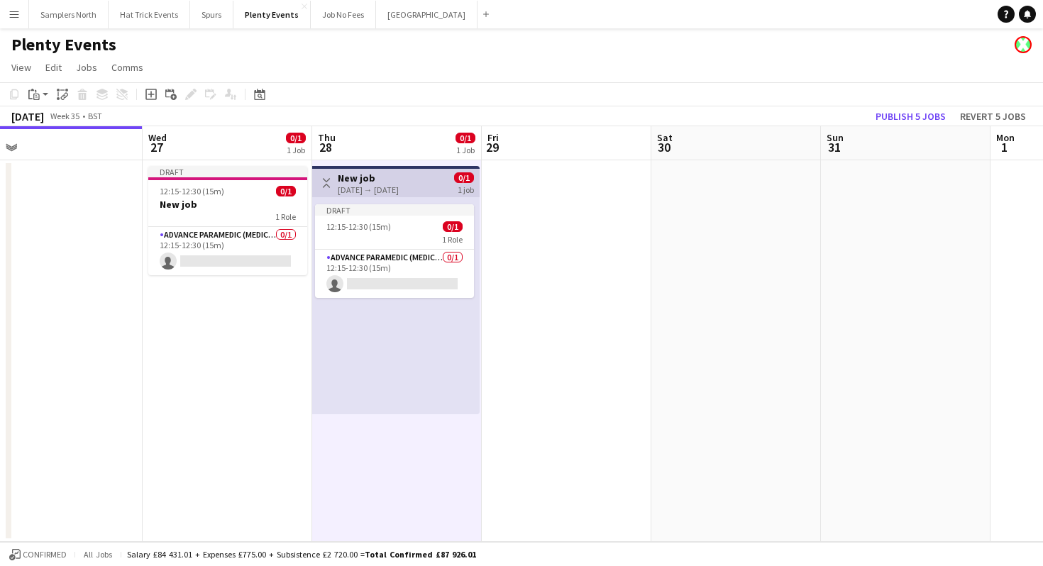
drag, startPoint x: 779, startPoint y: 209, endPoint x: 578, endPoint y: 190, distance: 202.5
click at [578, 190] on app-calendar-viewport "Sat 23 0/1 1 Job Sun 24 Mon 25 Tue 26 Wed 27 0/1 1 Job Thu 28 0/1 1 Job Fri 29 …" at bounding box center [521, 334] width 1043 height 416
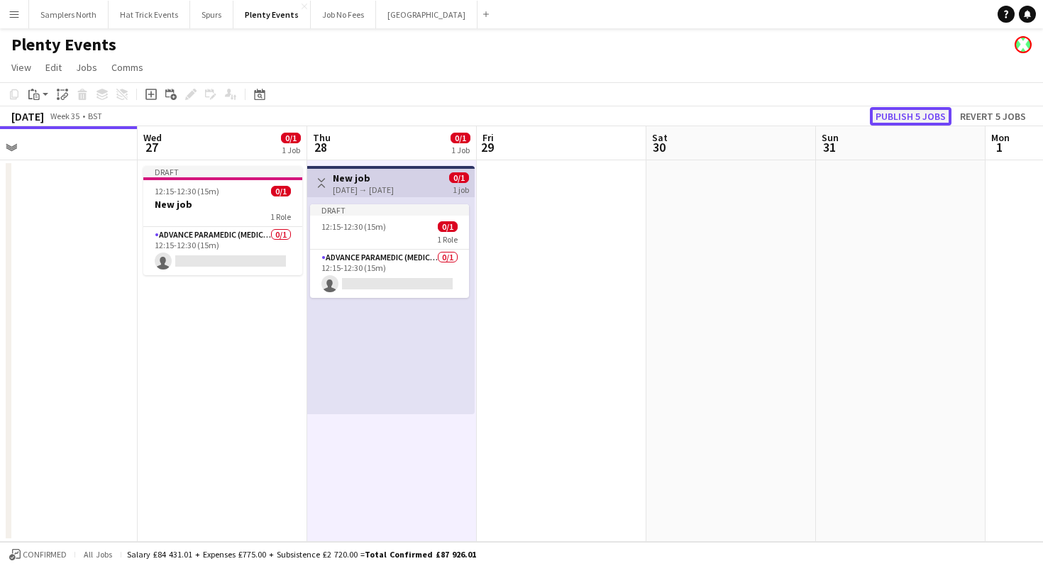
click at [923, 119] on button "Publish 5 jobs" at bounding box center [911, 116] width 82 height 18
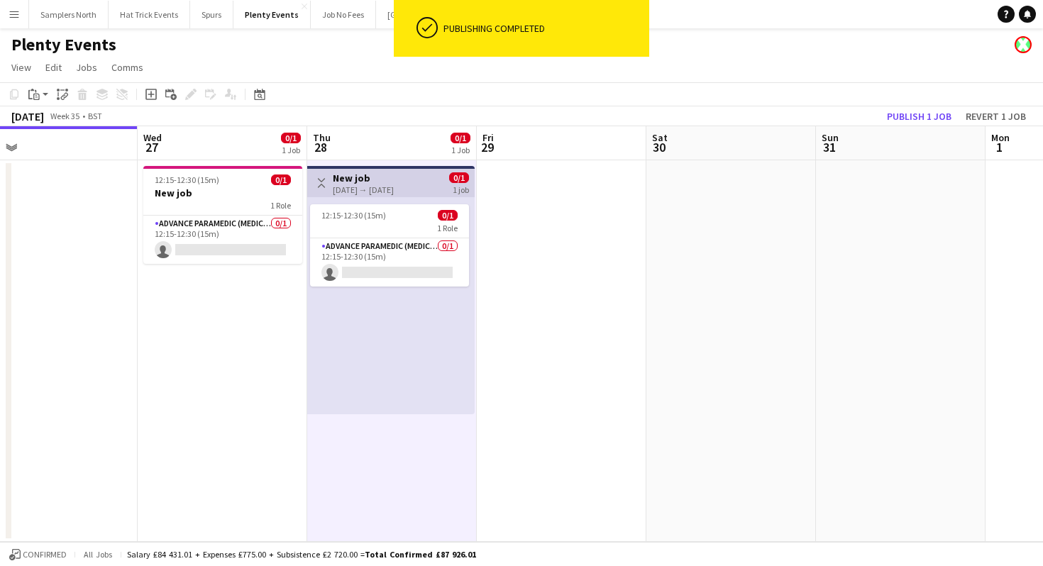
click at [389, 197] on div "12:15-12:30 (15m) 0/1 1 Role Advance Paramedic (Medical) 0/1 12:15-12:30 (15m) …" at bounding box center [391, 305] width 168 height 217
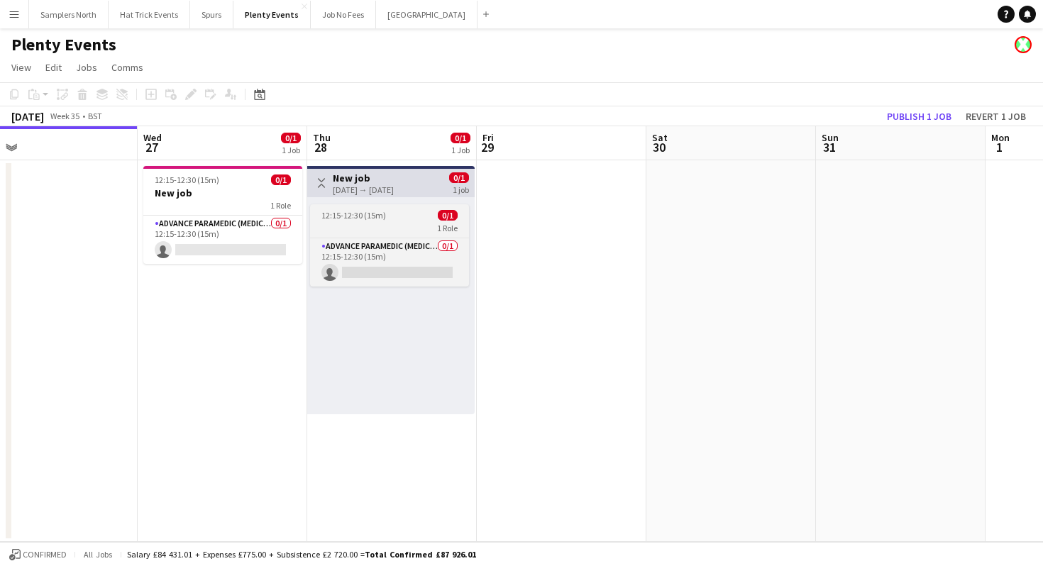
click at [383, 226] on div "1 Role" at bounding box center [389, 227] width 159 height 11
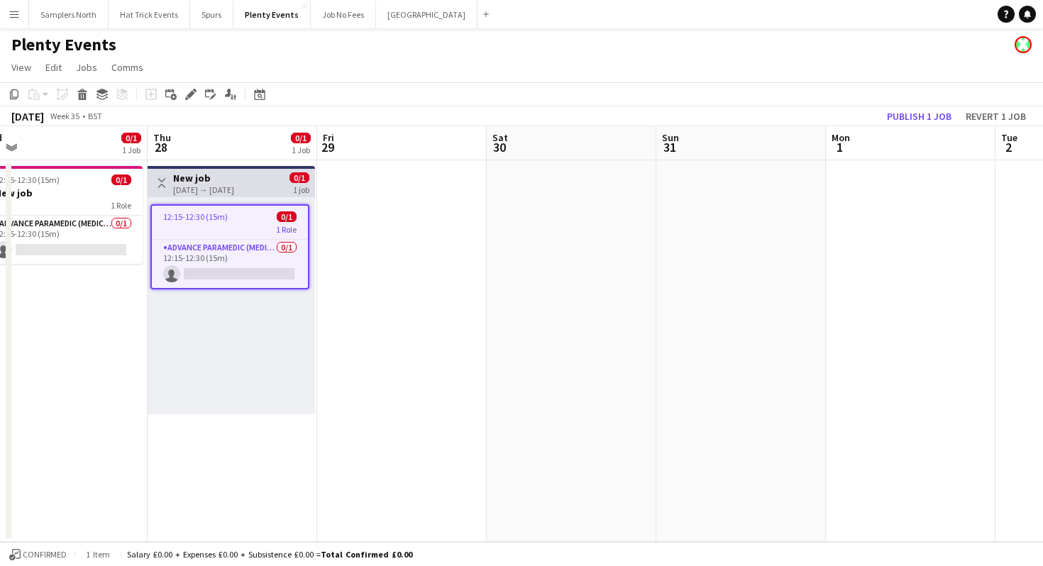
scroll to position [0, 707]
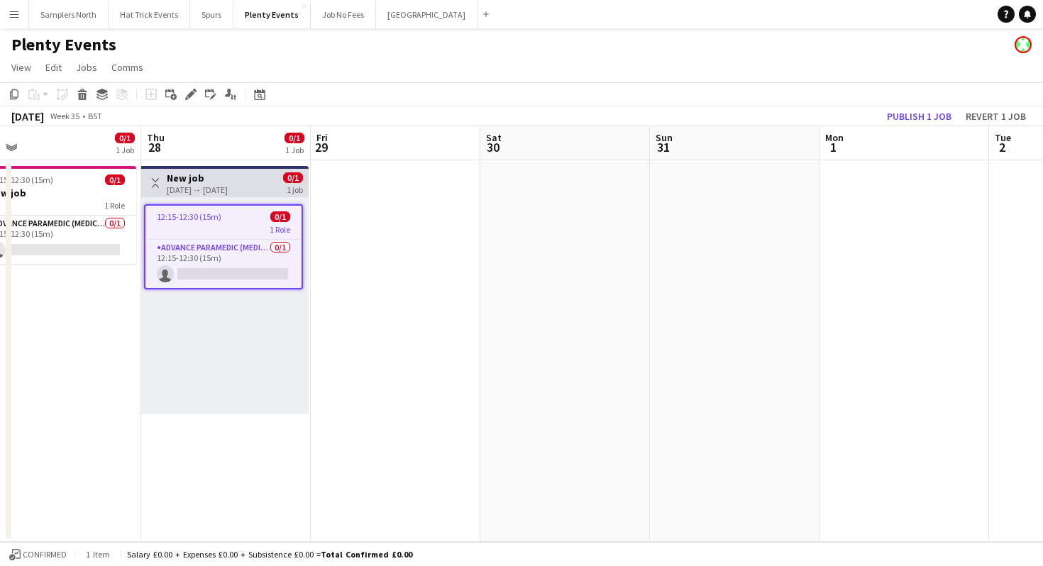
drag, startPoint x: 659, startPoint y: 253, endPoint x: 493, endPoint y: 242, distance: 166.4
click at [493, 242] on app-calendar-viewport "Sat 23 0/1 1 Job Sun 24 Mon 25 Tue 26 Wed 27 0/1 1 Job Thu 28 0/1 1 Job Fri 29 …" at bounding box center [521, 334] width 1043 height 416
click at [970, 114] on button "Revert 1 job" at bounding box center [996, 116] width 72 height 18
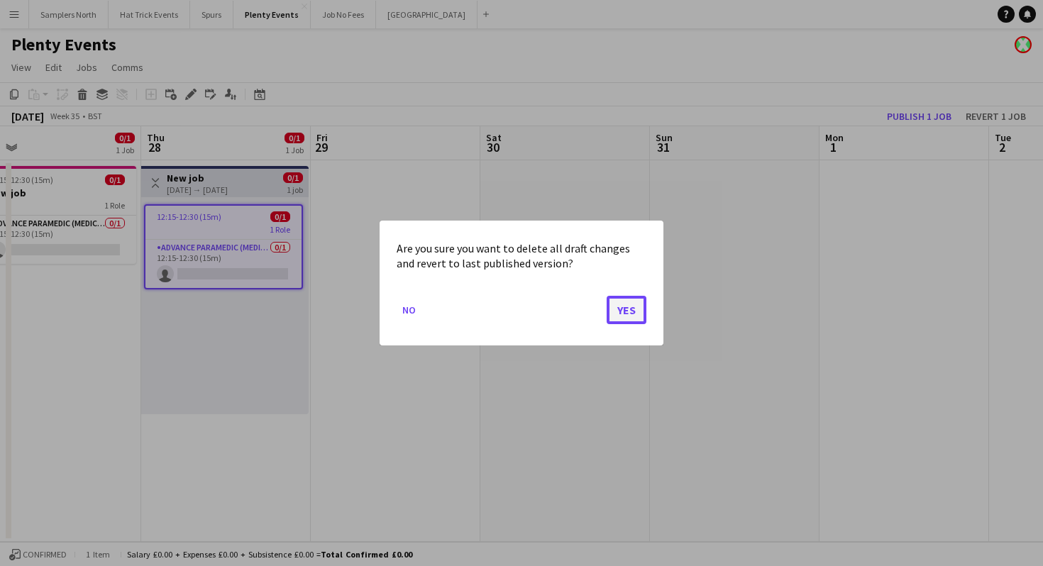
click at [633, 309] on button "Yes" at bounding box center [627, 310] width 40 height 28
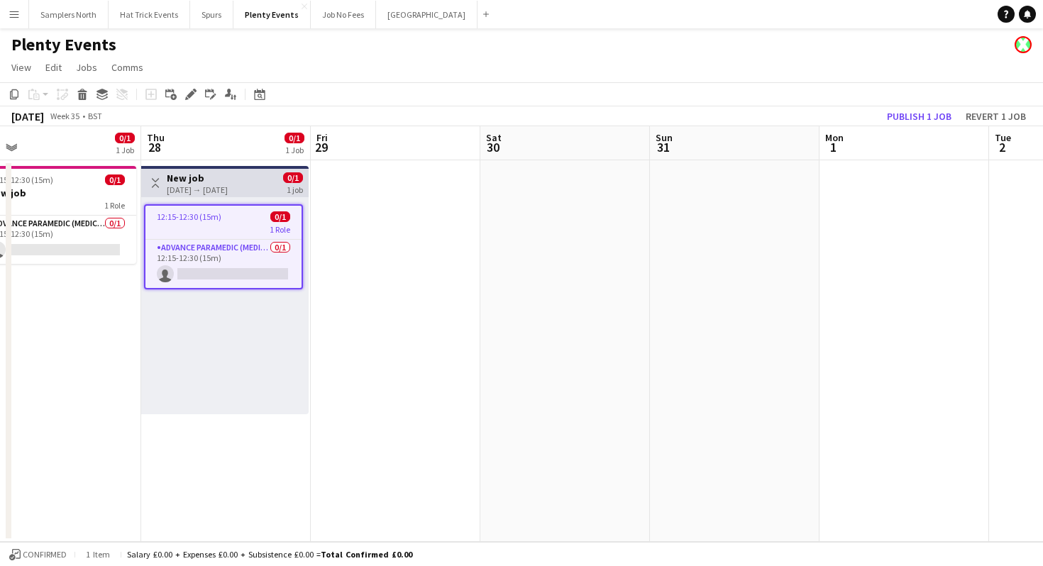
click at [258, 189] on div "Toggle View New job [DATE] → [DATE] 0/1 1 job" at bounding box center [225, 183] width 156 height 24
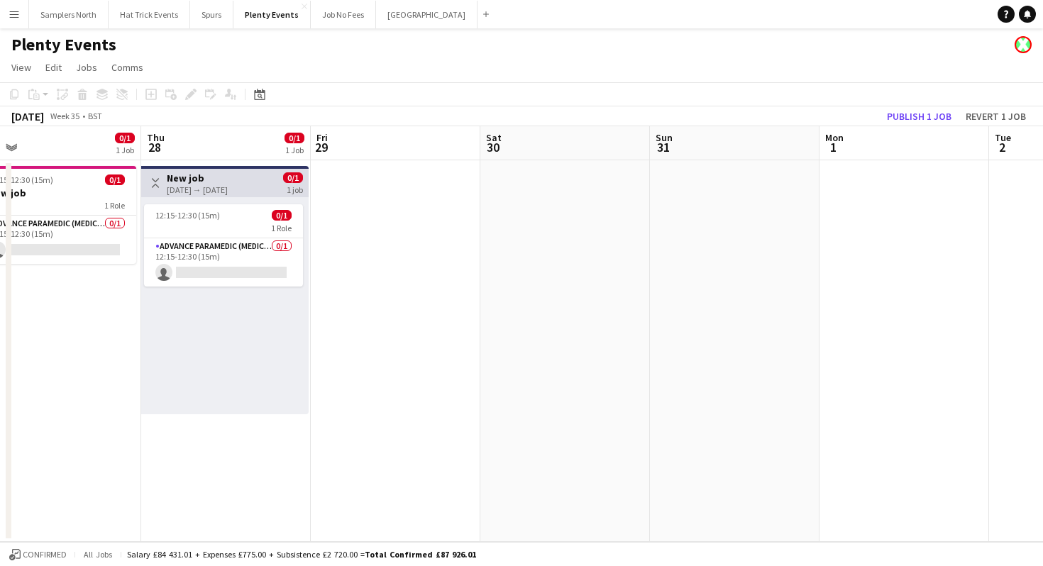
click at [228, 189] on div "[DATE] → [DATE]" at bounding box center [197, 190] width 61 height 11
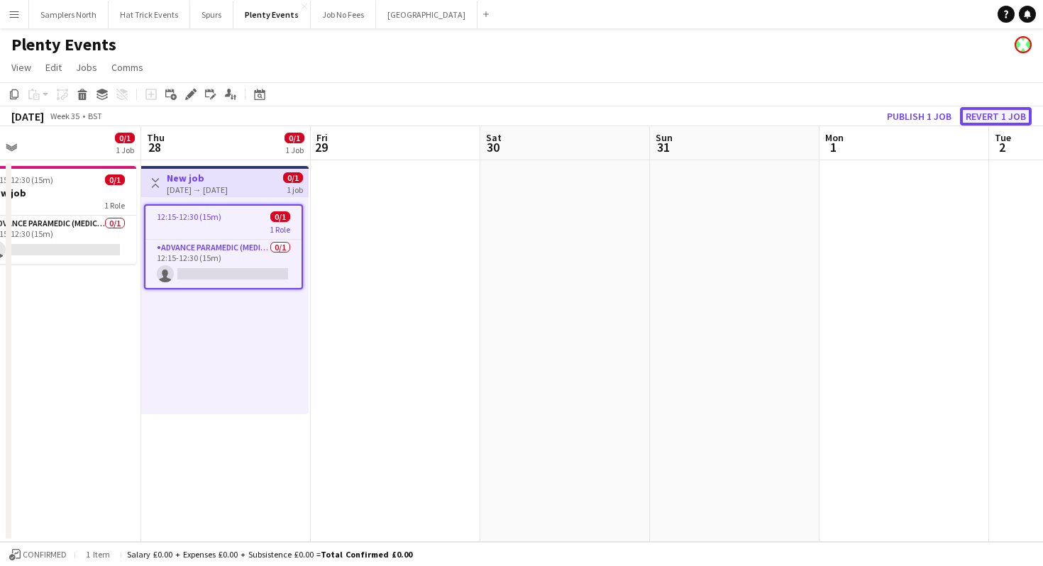
click at [978, 118] on button "Revert 1 job" at bounding box center [996, 116] width 72 height 18
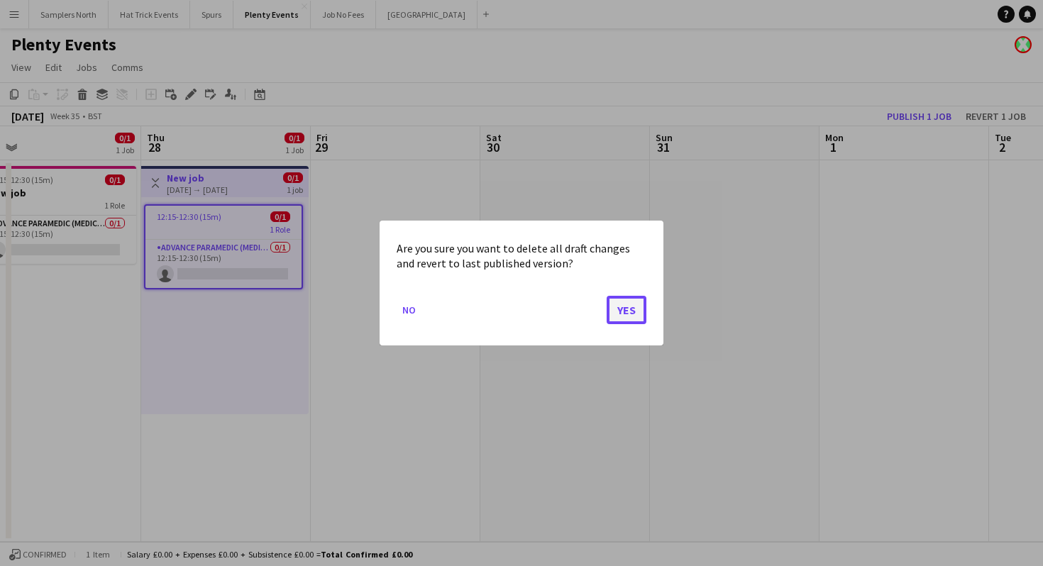
click at [631, 305] on button "Yes" at bounding box center [627, 310] width 40 height 28
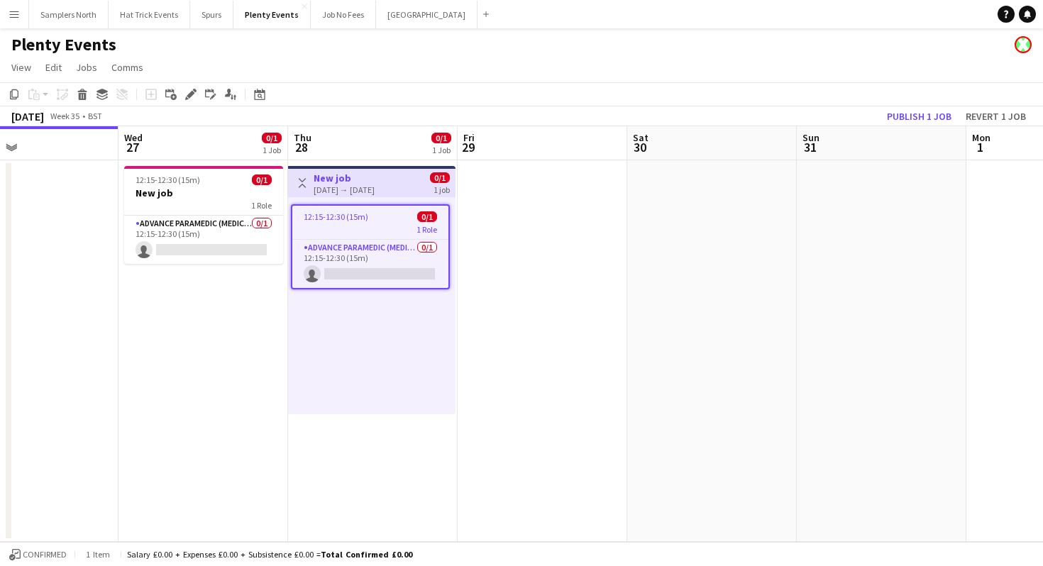
scroll to position [0, 519]
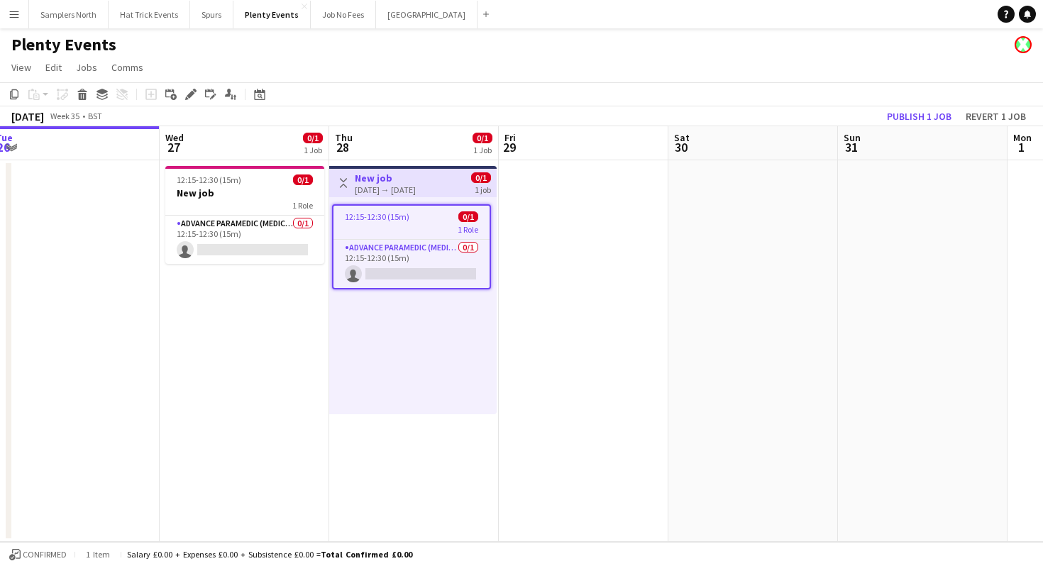
drag, startPoint x: 556, startPoint y: 289, endPoint x: 745, endPoint y: 289, distance: 188.1
click at [745, 289] on app-calendar-viewport "Sat 23 0/1 1 Job Sun 24 Mon 25 Tue 26 Wed 27 0/1 1 Job Thu 28 0/1 1 Job Fri 29 …" at bounding box center [521, 334] width 1043 height 416
click at [416, 189] on div "[DATE] → [DATE]" at bounding box center [385, 190] width 61 height 11
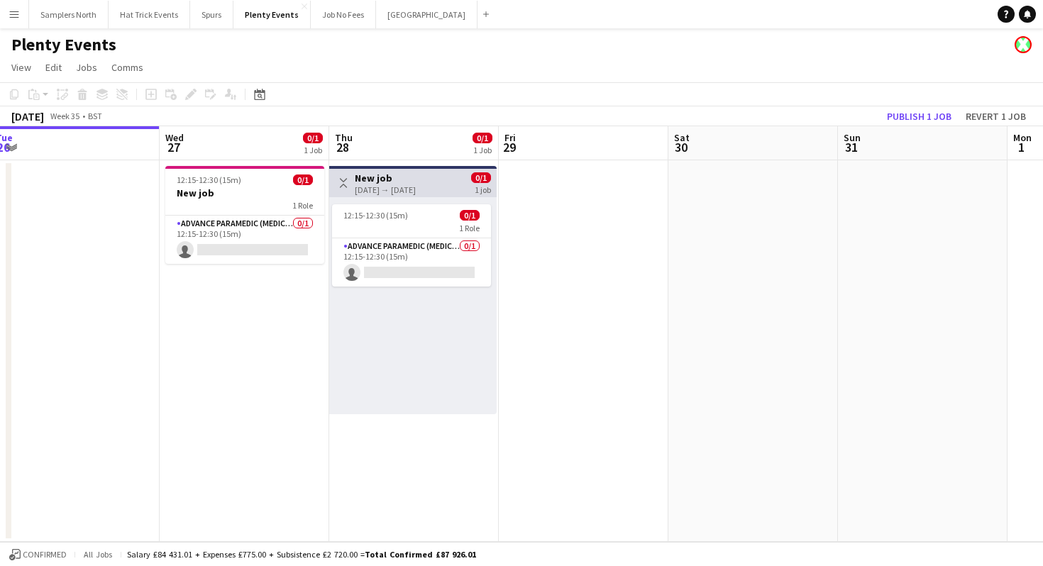
click at [416, 189] on div "[DATE] → [DATE]" at bounding box center [385, 190] width 61 height 11
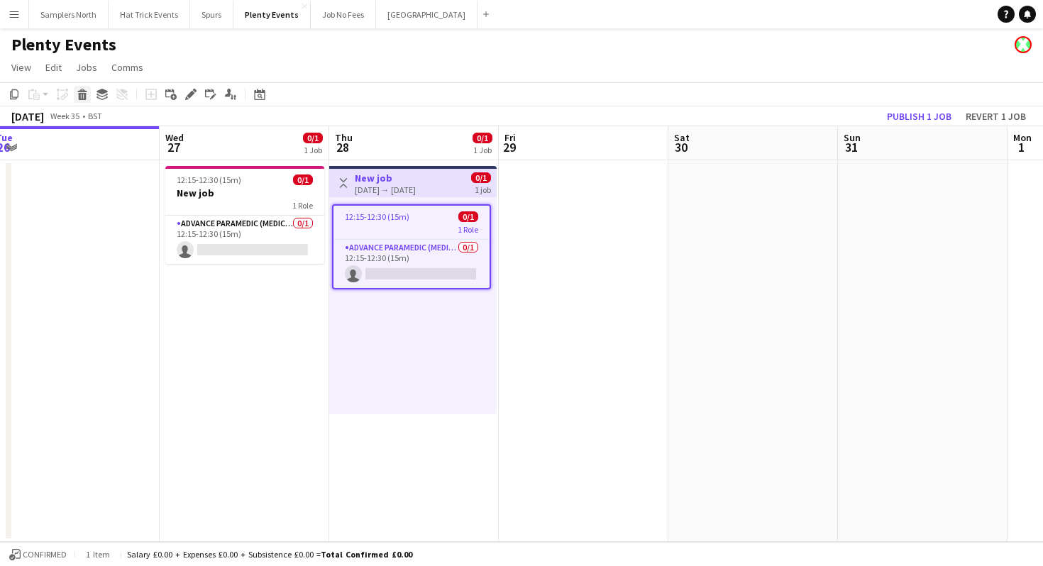
click at [83, 94] on icon "Delete" at bounding box center [82, 94] width 11 height 11
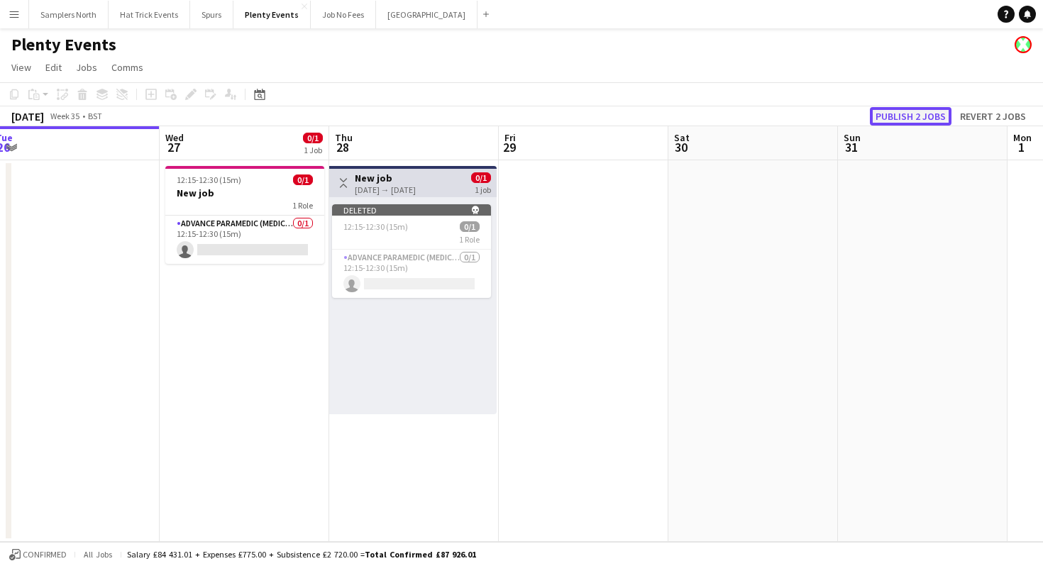
click at [926, 115] on button "Publish 2 jobs" at bounding box center [911, 116] width 82 height 18
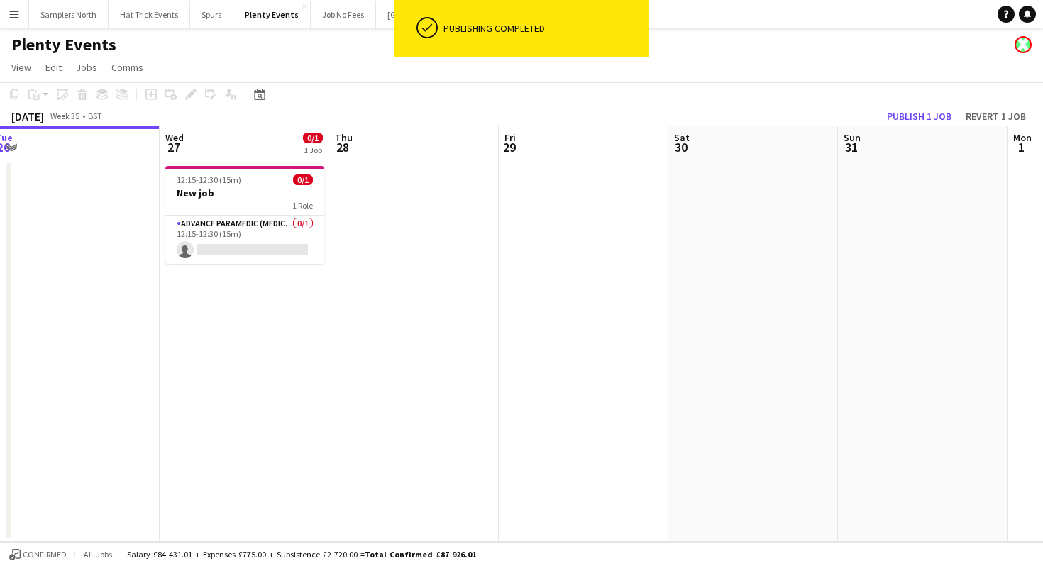
click at [403, 199] on app-date-cell at bounding box center [414, 351] width 170 height 382
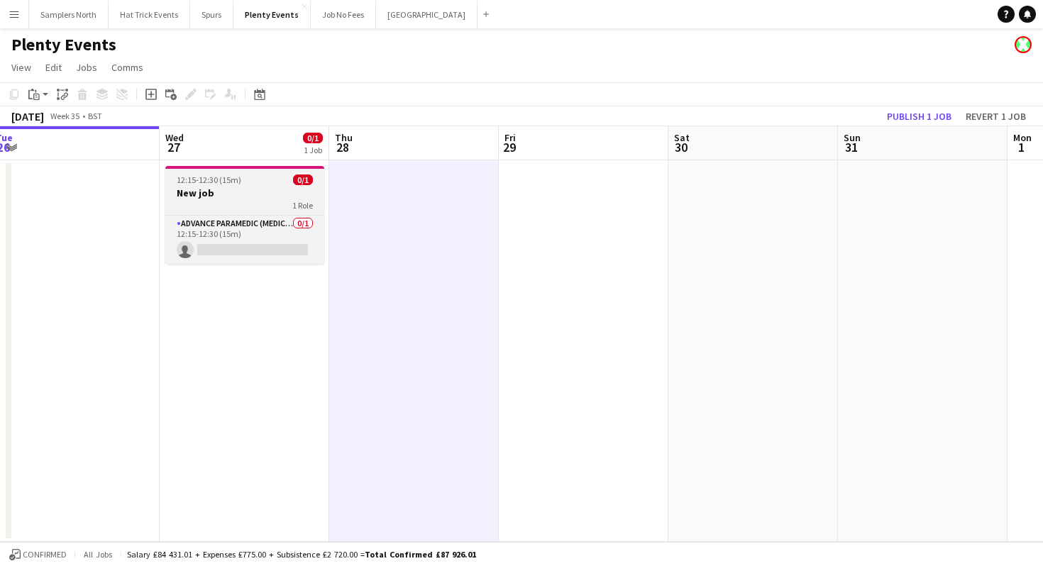
click at [226, 193] on h3 "New job" at bounding box center [244, 193] width 159 height 13
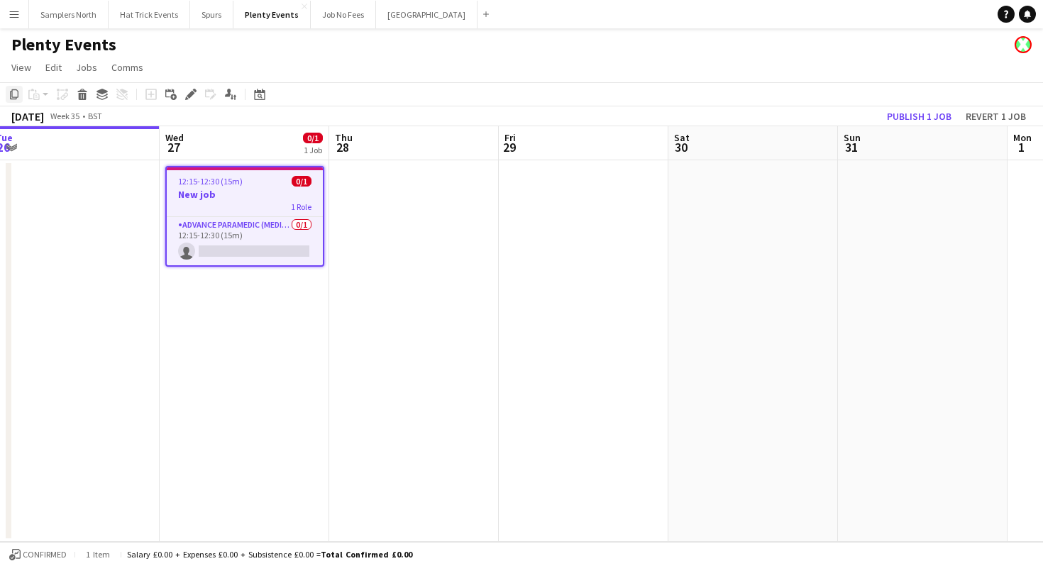
click at [15, 95] on icon "Copy" at bounding box center [14, 94] width 11 height 11
click at [399, 223] on app-date-cell at bounding box center [414, 351] width 170 height 382
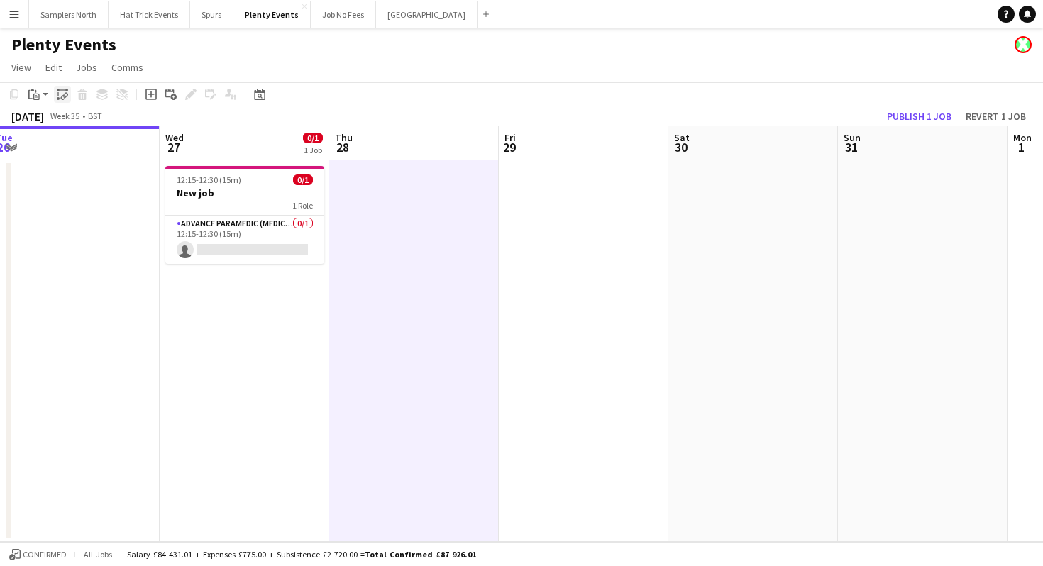
click at [62, 97] on icon at bounding box center [63, 98] width 5 height 6
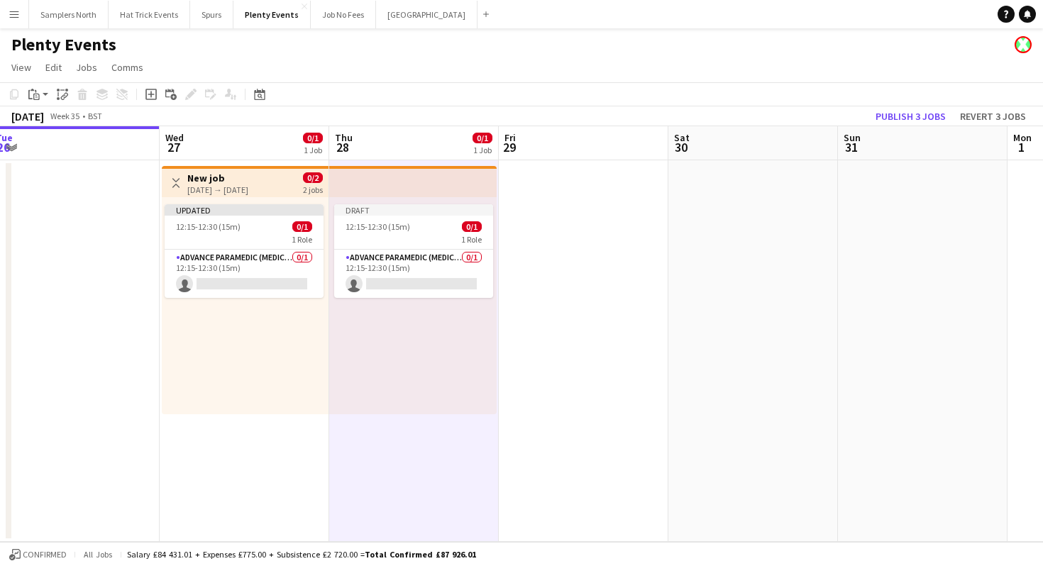
click at [603, 247] on app-date-cell at bounding box center [584, 351] width 170 height 382
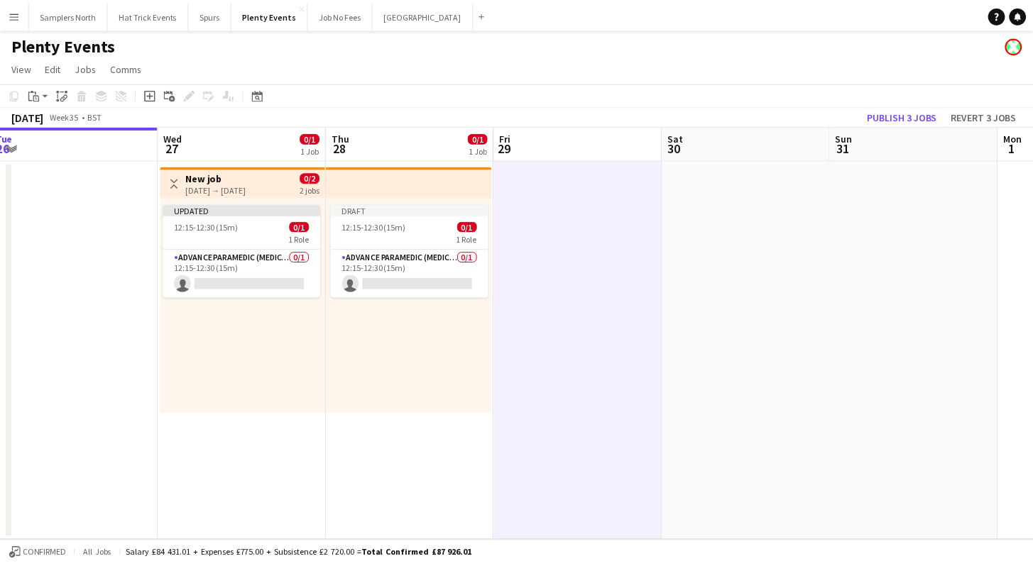
scroll to position [0, 518]
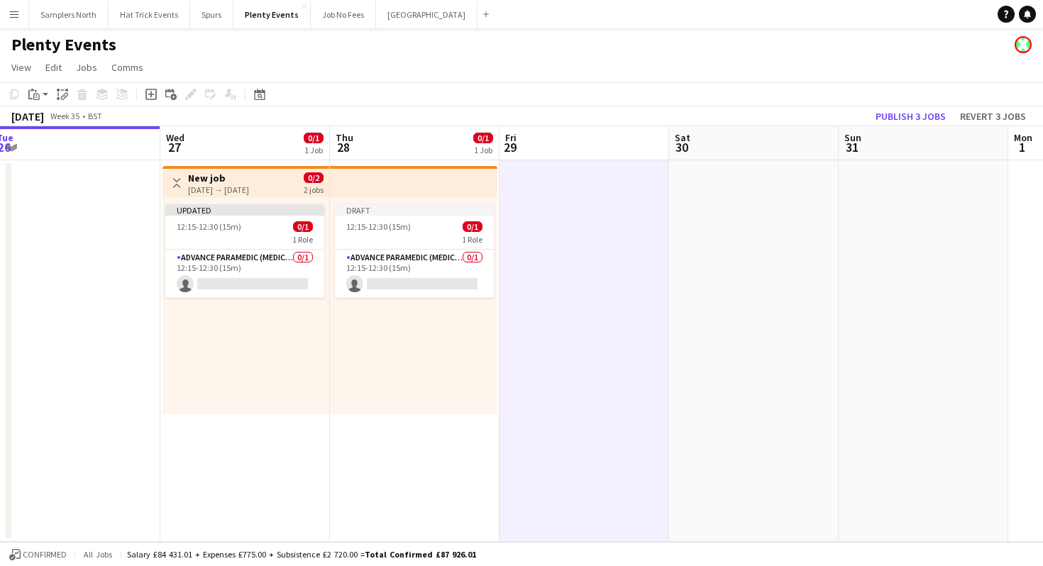
click at [713, 249] on app-date-cell at bounding box center [754, 351] width 170 height 382
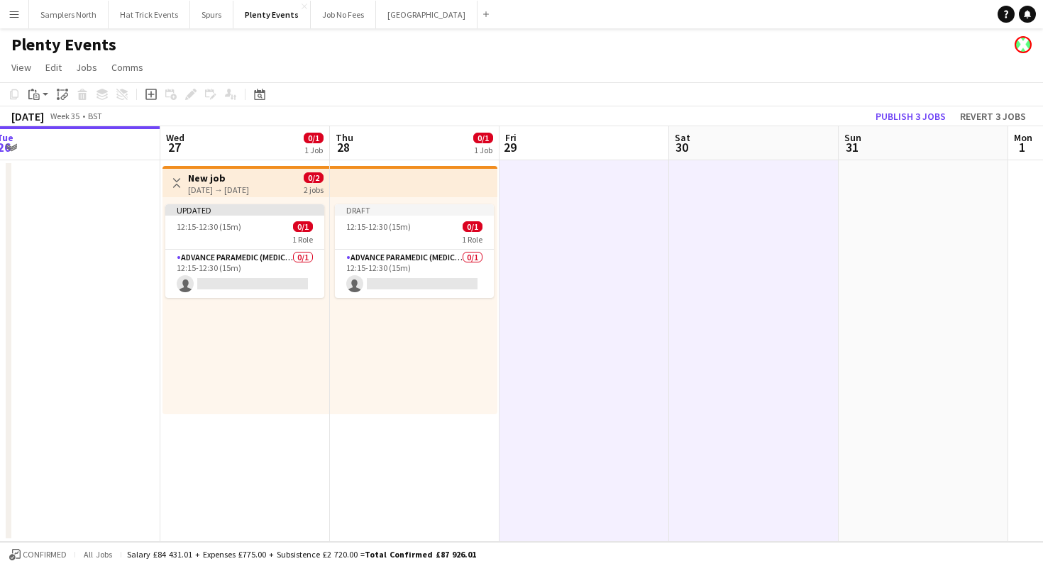
click at [887, 257] on app-date-cell at bounding box center [924, 351] width 170 height 382
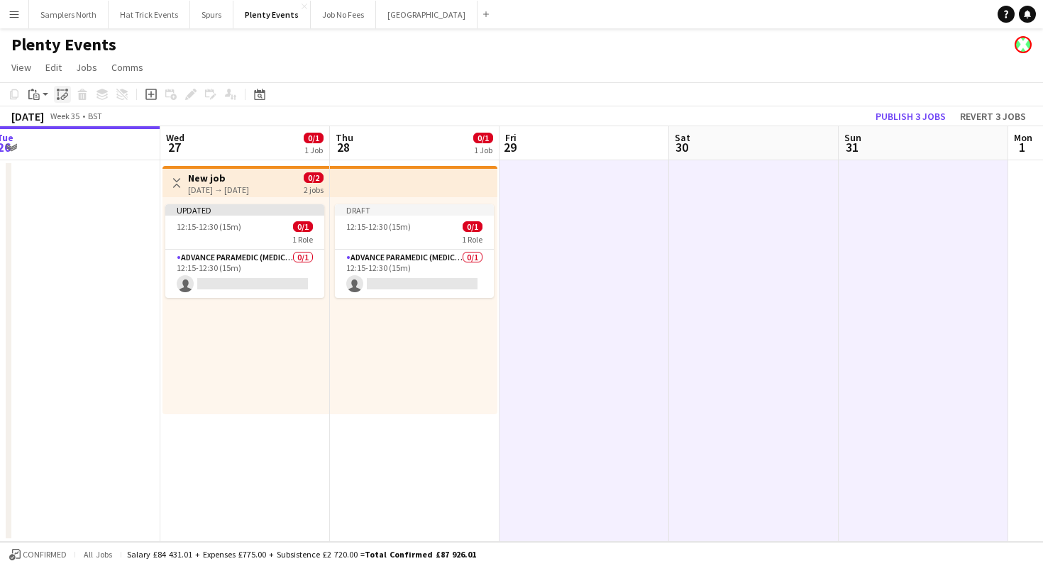
click at [68, 97] on div "Paste linked Job" at bounding box center [62, 94] width 17 height 17
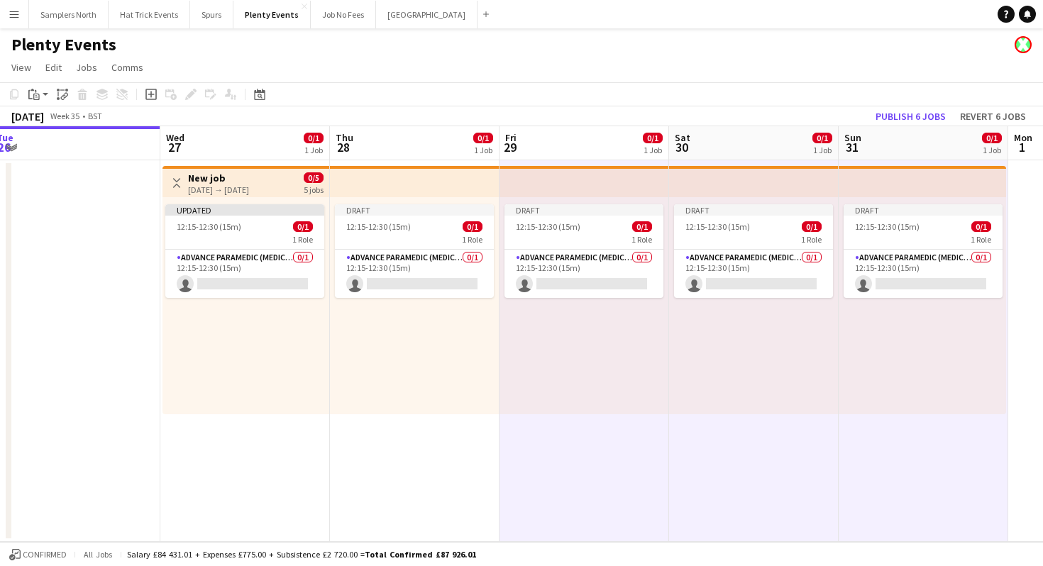
click at [416, 471] on app-date-cell "Draft 12:15-12:30 (15m) 0/1 1 Role Advance Paramedic (Medical) 0/1 12:15-12:30 …" at bounding box center [415, 351] width 170 height 382
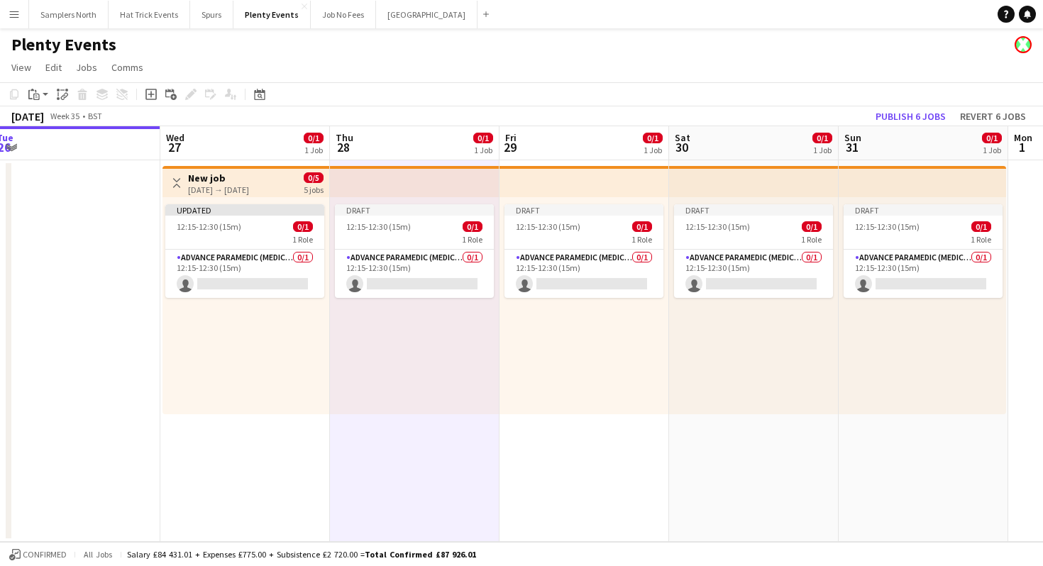
click at [250, 431] on app-date-cell "Toggle View New job [DATE] → [DATE] 0/5 5 jobs Updated 12:15-12:30 (15m) 0/1 1 …" at bounding box center [245, 351] width 170 height 382
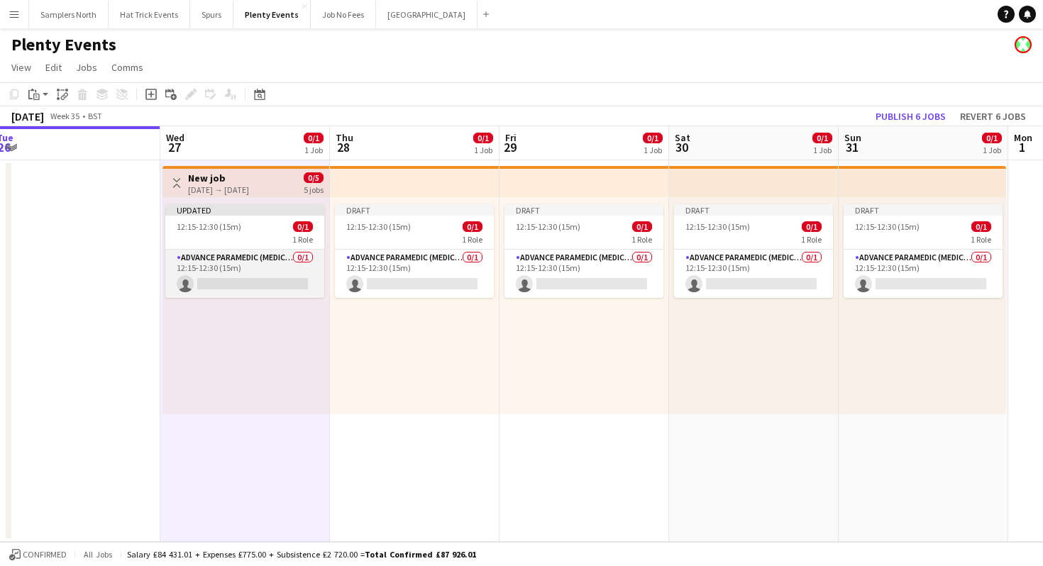
click at [246, 268] on app-card-role "Advance Paramedic (Medical) 0/1 12:15-12:30 (15m) single-neutral-actions" at bounding box center [244, 274] width 159 height 48
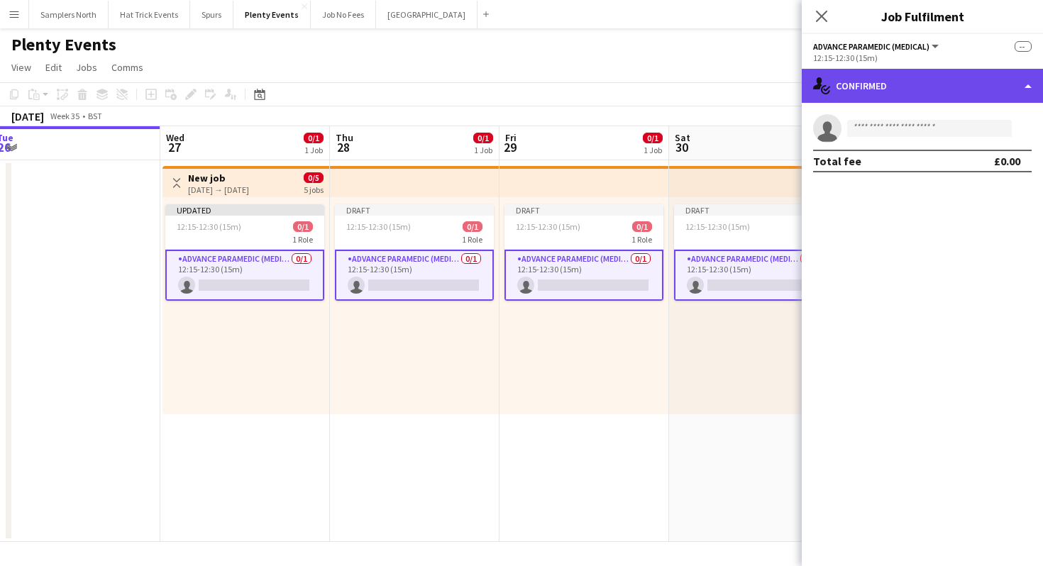
click at [899, 87] on div "single-neutral-actions-check-2 Confirmed" at bounding box center [922, 86] width 241 height 34
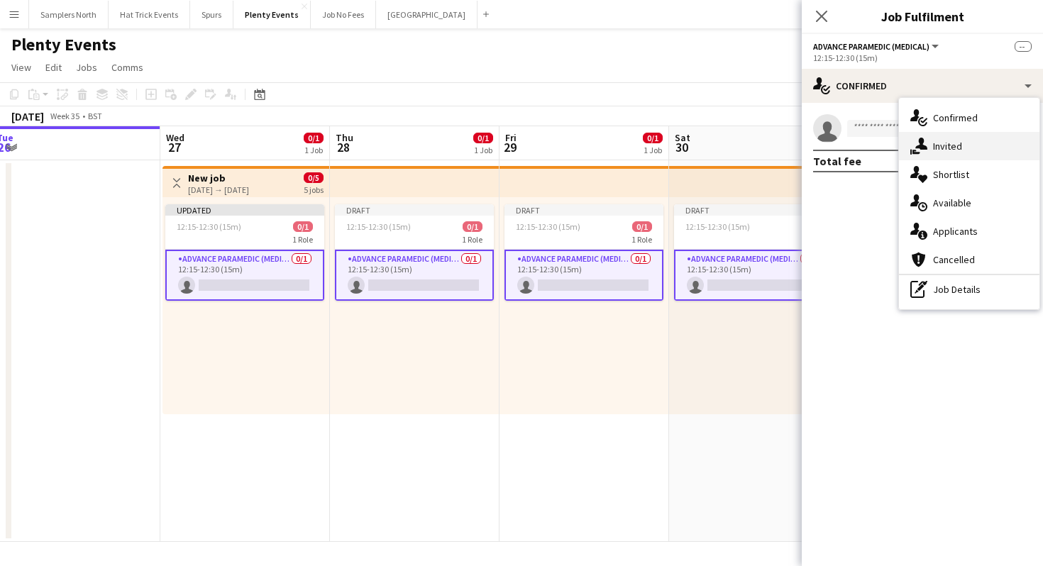
click at [955, 143] on div "single-neutral-actions-share-1 Invited" at bounding box center [969, 146] width 141 height 28
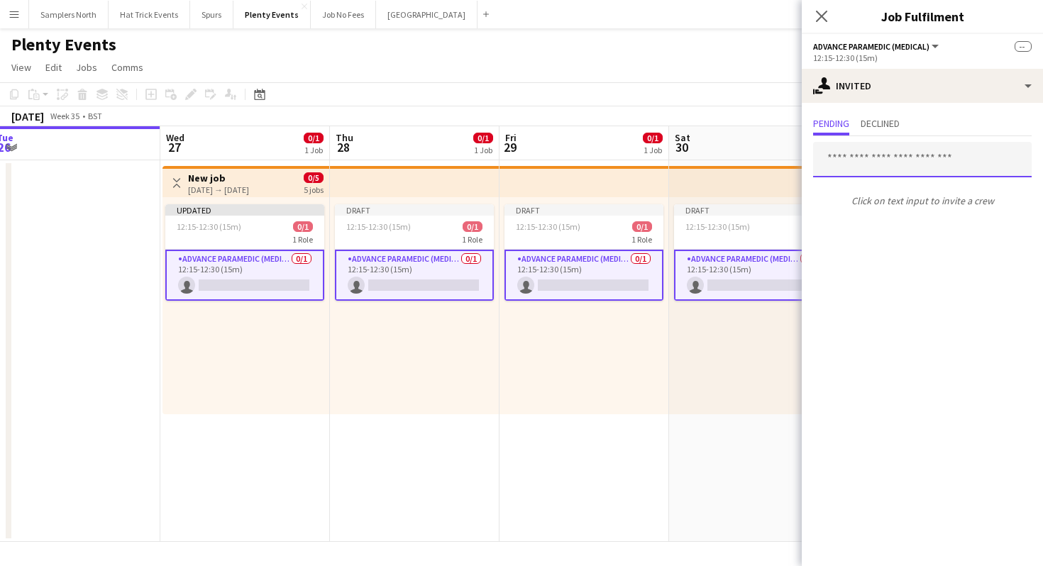
click at [866, 158] on input "text" at bounding box center [922, 159] width 219 height 35
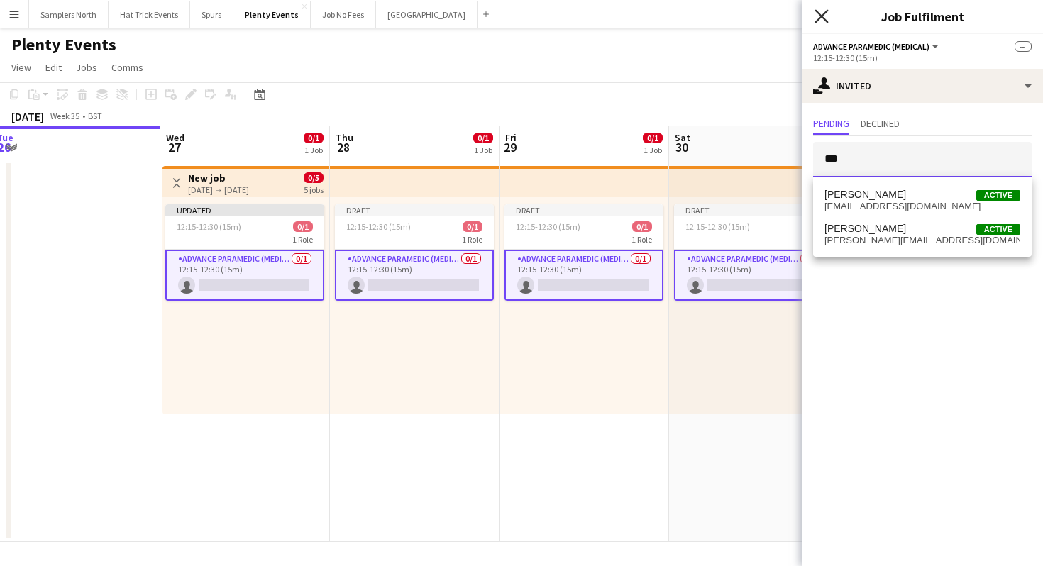
type input "***"
click at [827, 13] on icon "Close pop-in" at bounding box center [821, 15] width 13 height 13
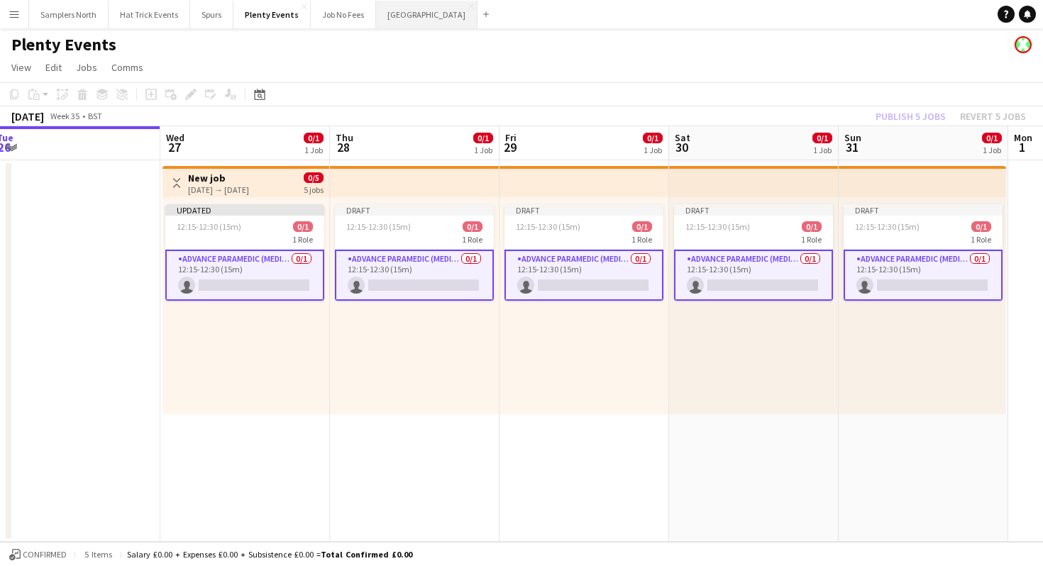
click at [401, 16] on button "Manchester Close" at bounding box center [426, 15] width 101 height 28
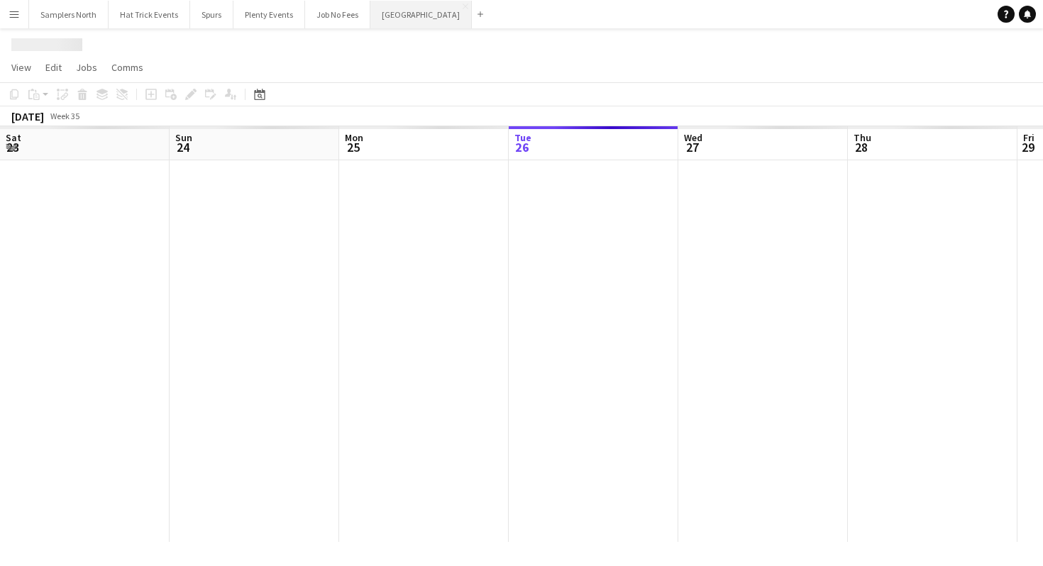
scroll to position [0, 339]
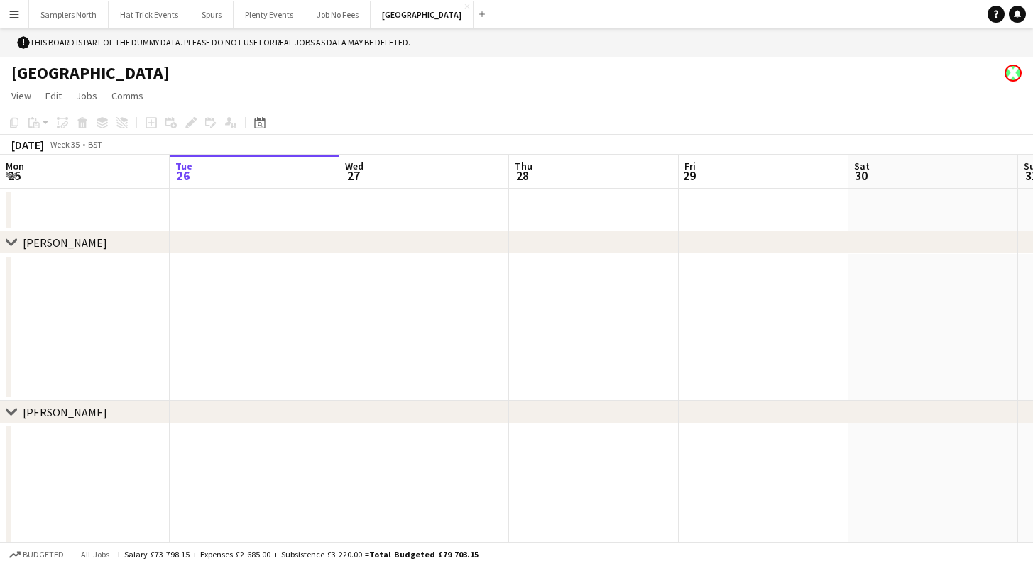
click at [755, 208] on app-date-cell at bounding box center [764, 210] width 170 height 43
click at [44, 124] on app-action-btn "Paste" at bounding box center [39, 122] width 26 height 17
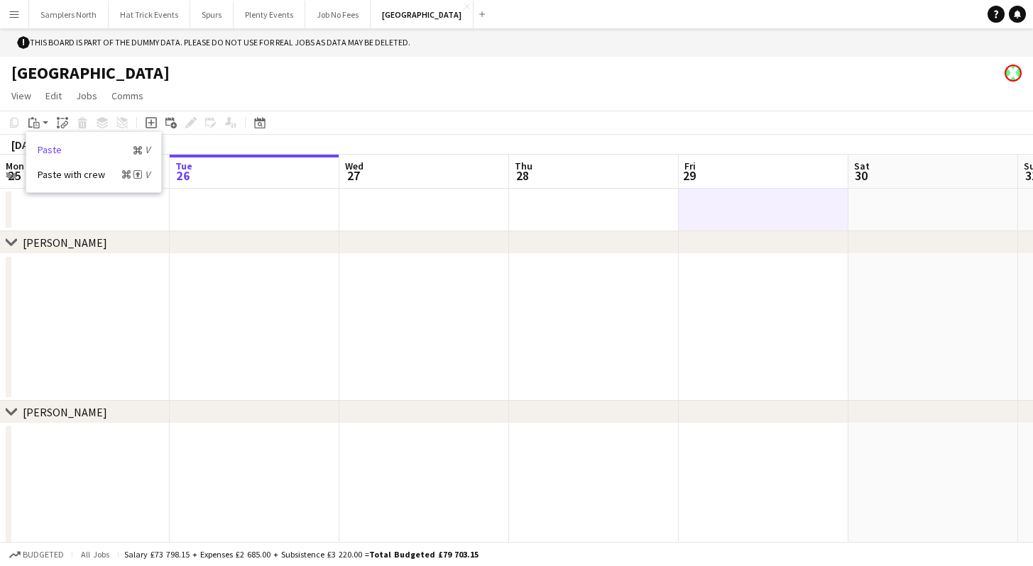
click at [53, 151] on link "Paste Command V" at bounding box center [94, 149] width 112 height 13
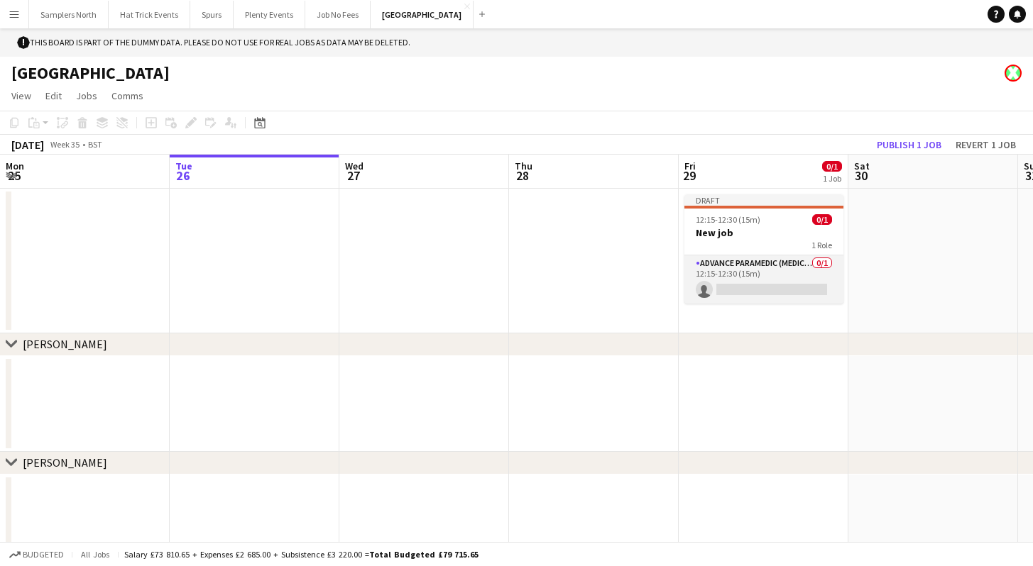
click at [736, 285] on app-card-role "Advance Paramedic (Medical) 0/1 12:15-12:30 (15m) single-neutral-actions" at bounding box center [763, 280] width 159 height 48
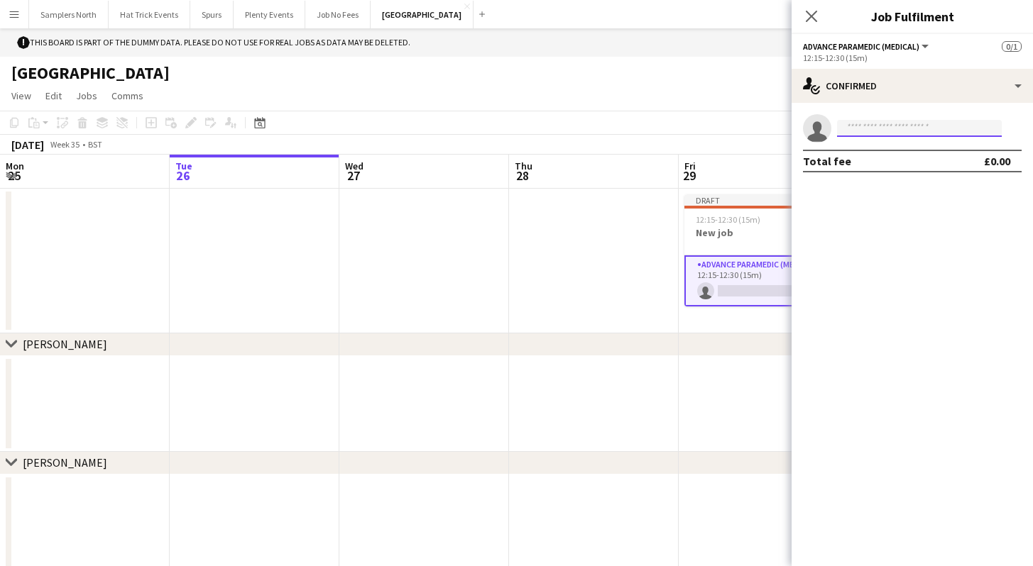
click at [882, 126] on input at bounding box center [919, 128] width 165 height 17
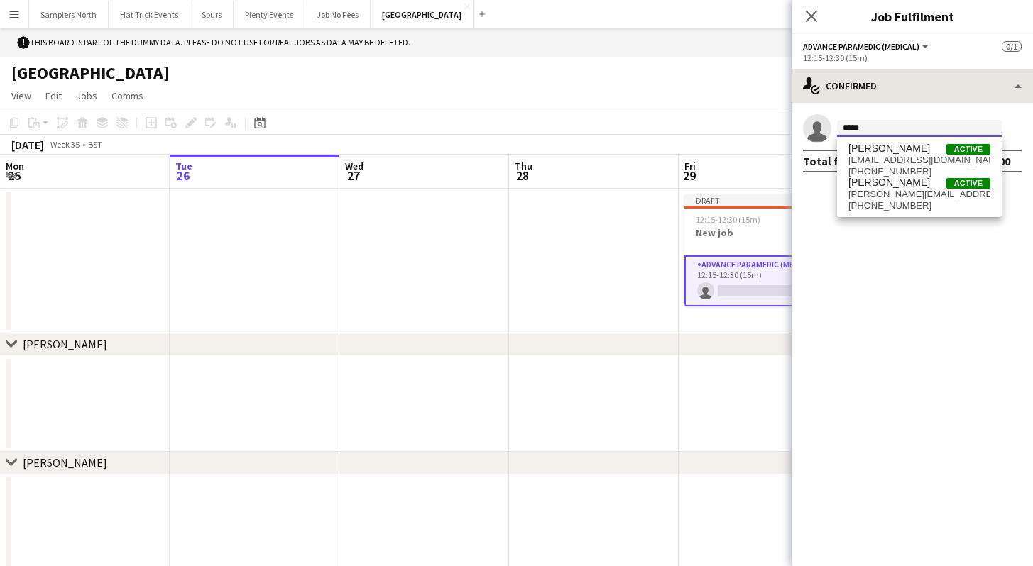
type input "*****"
click at [916, 150] on span "[PERSON_NAME]" at bounding box center [889, 149] width 82 height 12
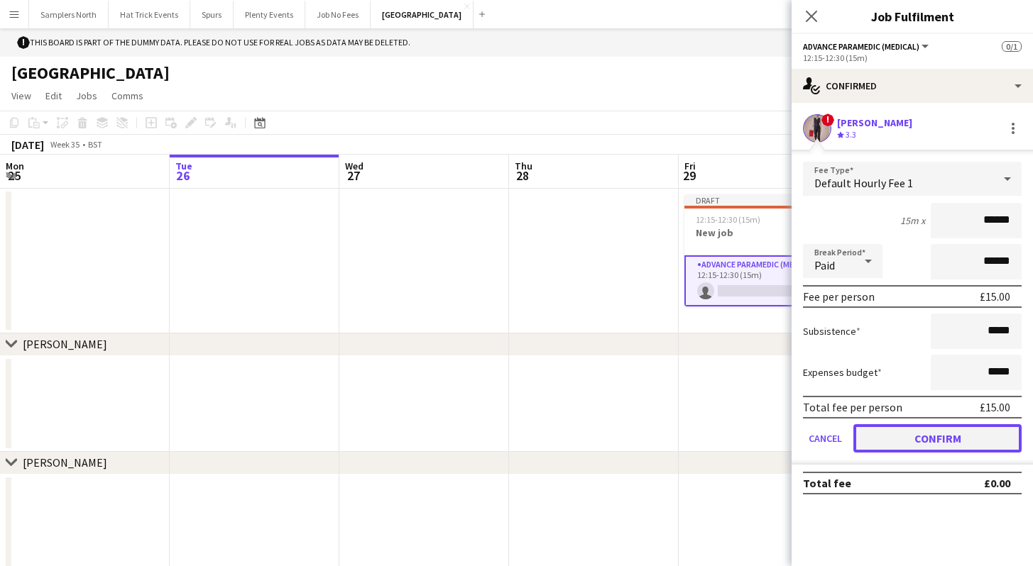
click at [938, 444] on button "Confirm" at bounding box center [937, 438] width 168 height 28
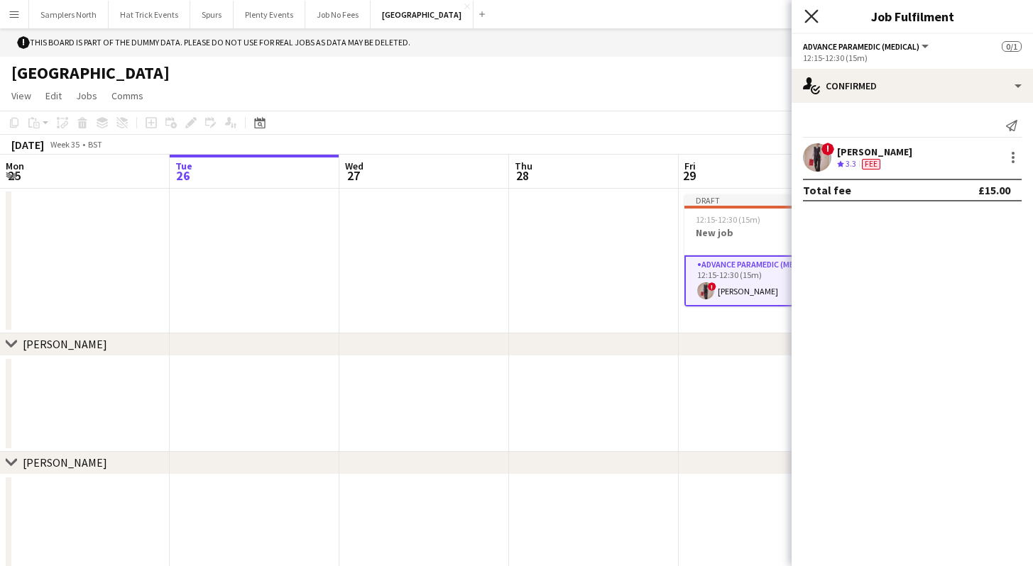
click at [811, 20] on icon "Close pop-in" at bounding box center [810, 15] width 13 height 13
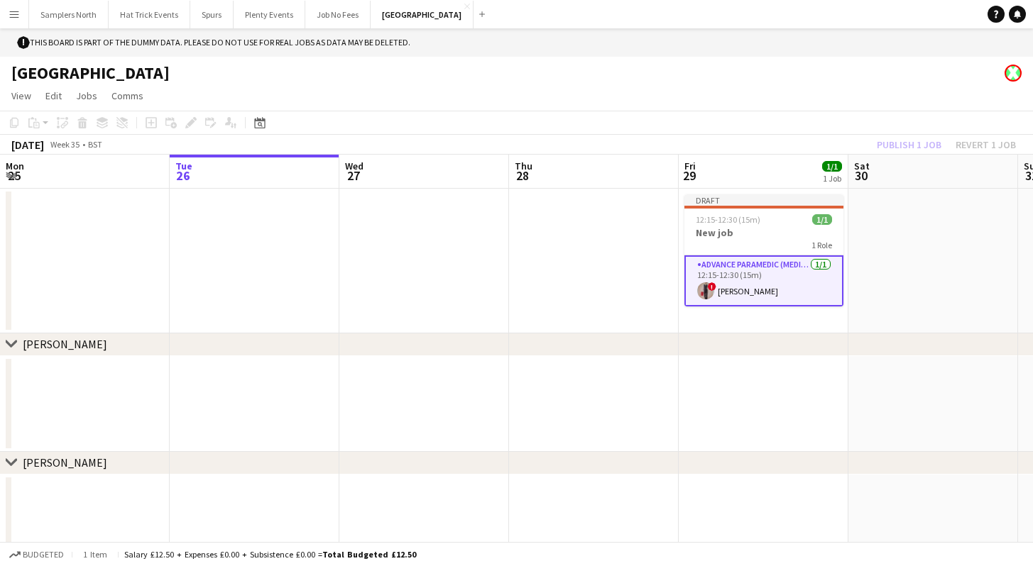
click at [901, 146] on div "Publish 1 job Revert 1 job" at bounding box center [946, 145] width 173 height 18
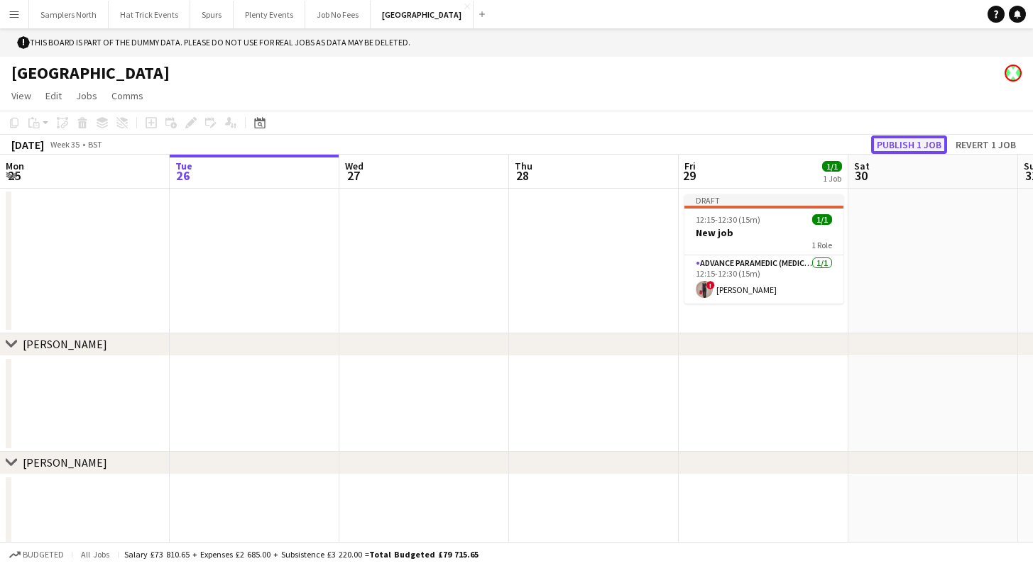
click at [902, 146] on button "Publish 1 job" at bounding box center [909, 145] width 76 height 18
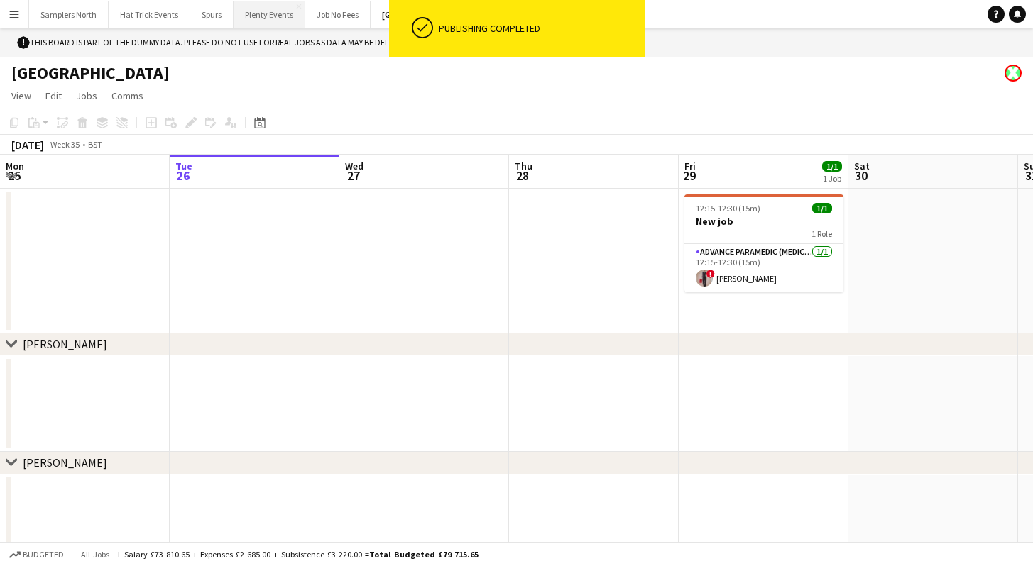
click at [264, 19] on button "Plenty Events Close" at bounding box center [270, 15] width 72 height 28
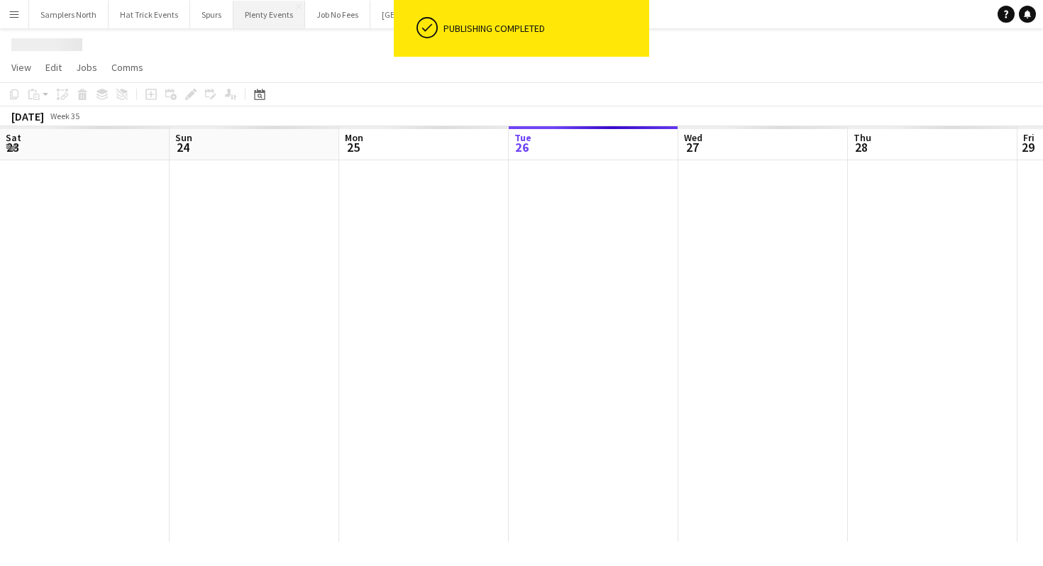
scroll to position [0, 339]
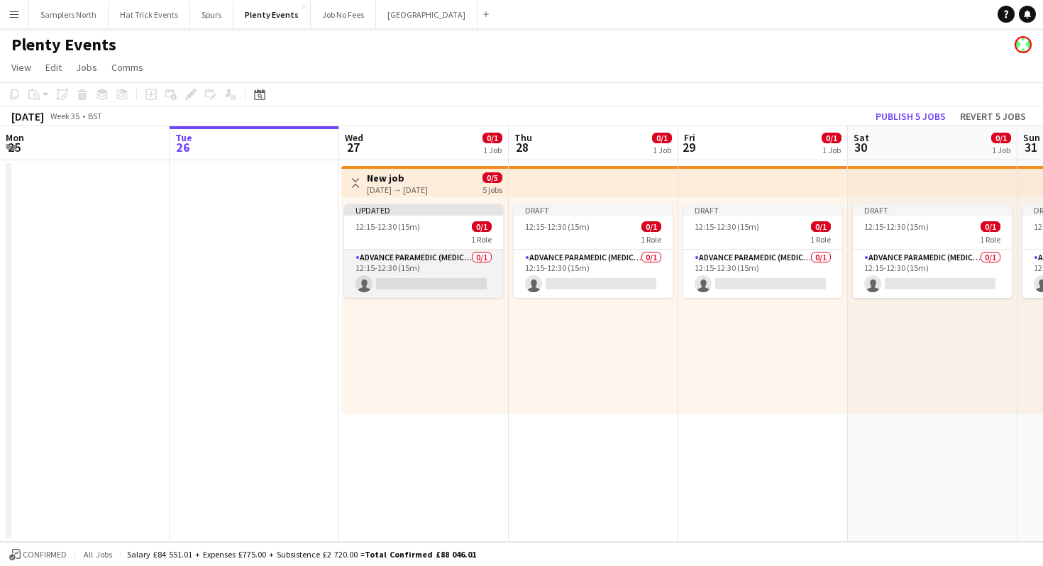
click at [419, 266] on app-card-role "Advance Paramedic (Medical) 0/1 12:15-12:30 (15m) single-neutral-actions" at bounding box center [423, 274] width 159 height 48
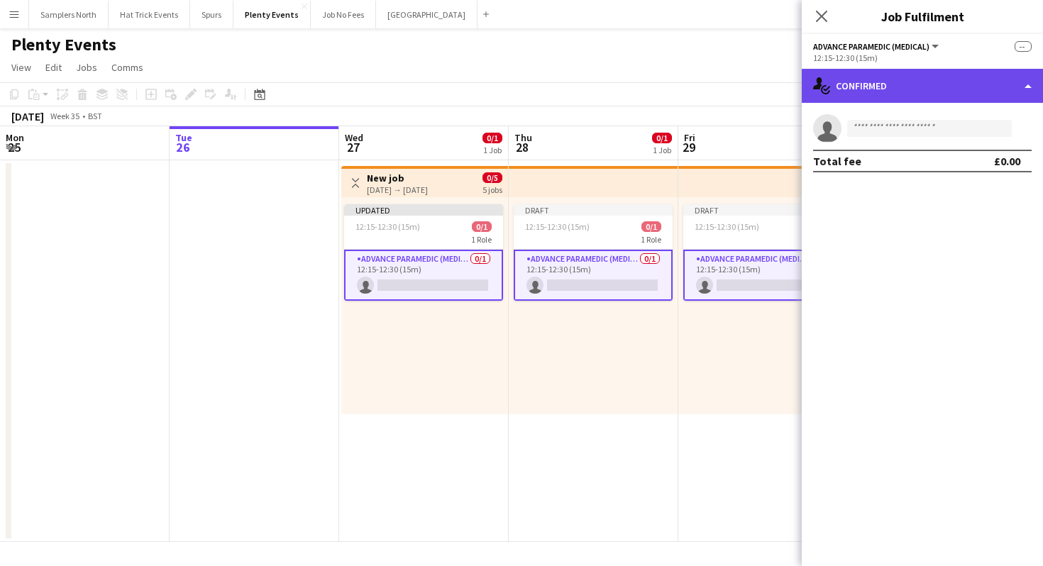
click at [938, 93] on div "single-neutral-actions-check-2 Confirmed" at bounding box center [922, 86] width 241 height 34
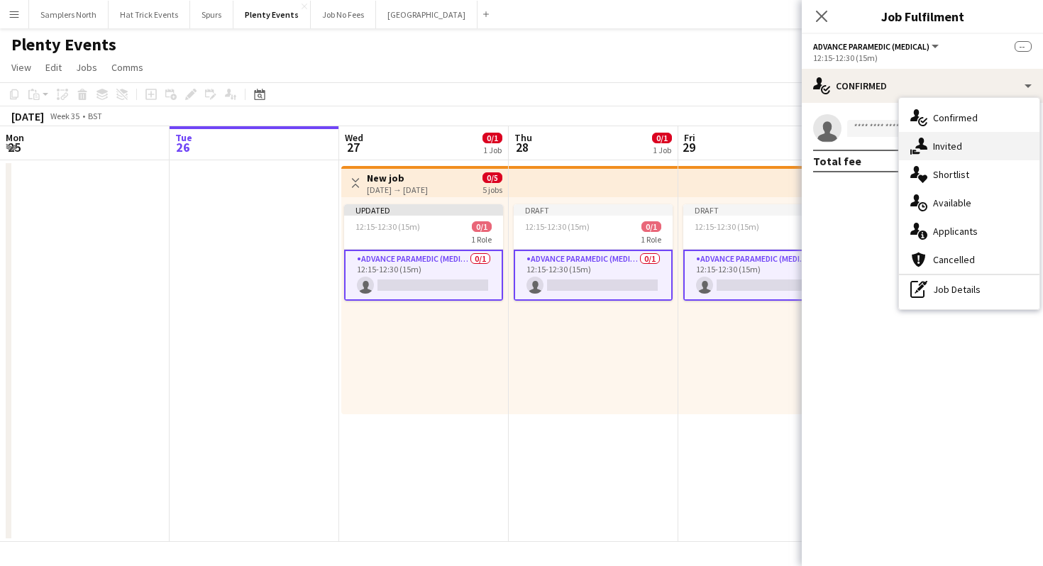
click at [947, 150] on div "single-neutral-actions-share-1 Invited" at bounding box center [969, 146] width 141 height 28
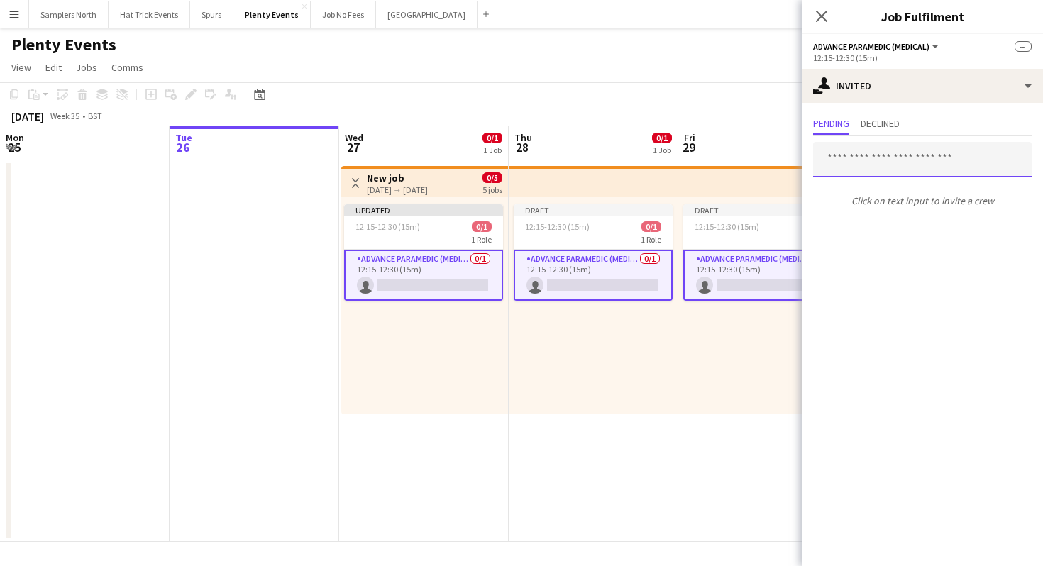
click at [934, 164] on input "text" at bounding box center [922, 159] width 219 height 35
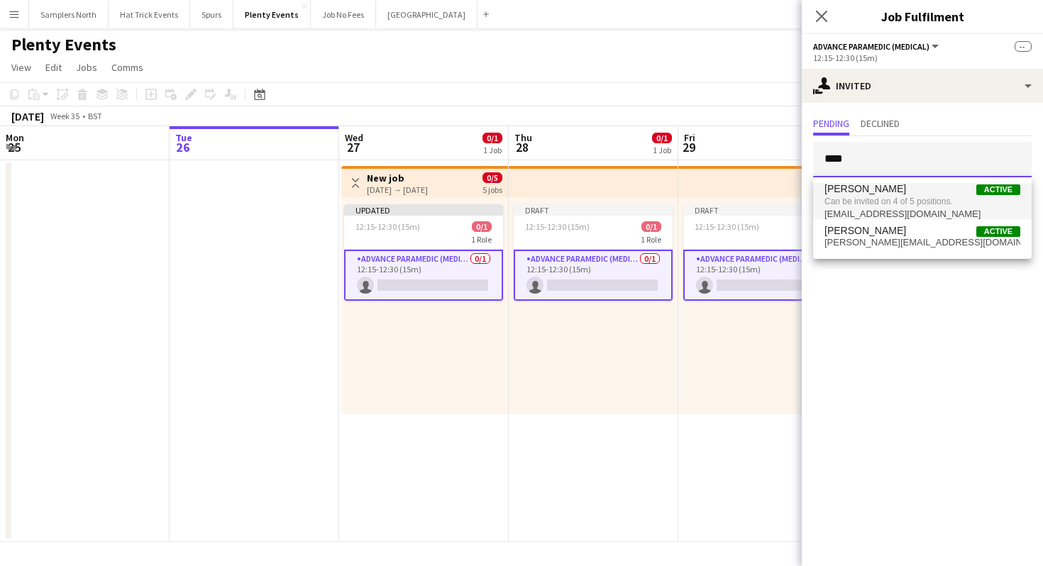
type input "****"
click at [913, 204] on span "Can be invited on 4 of 5 positions." at bounding box center [923, 201] width 196 height 13
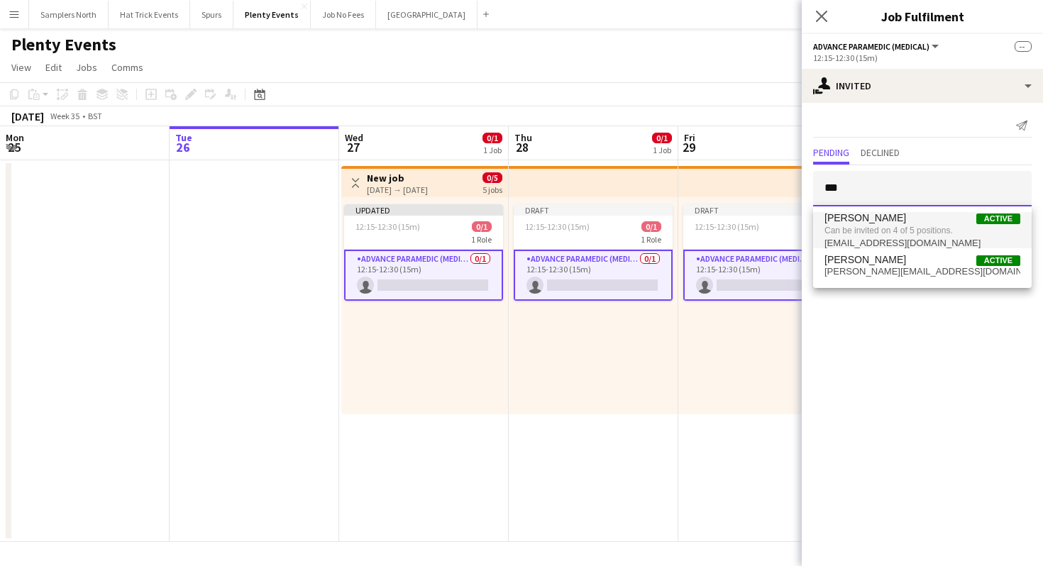
type input "***"
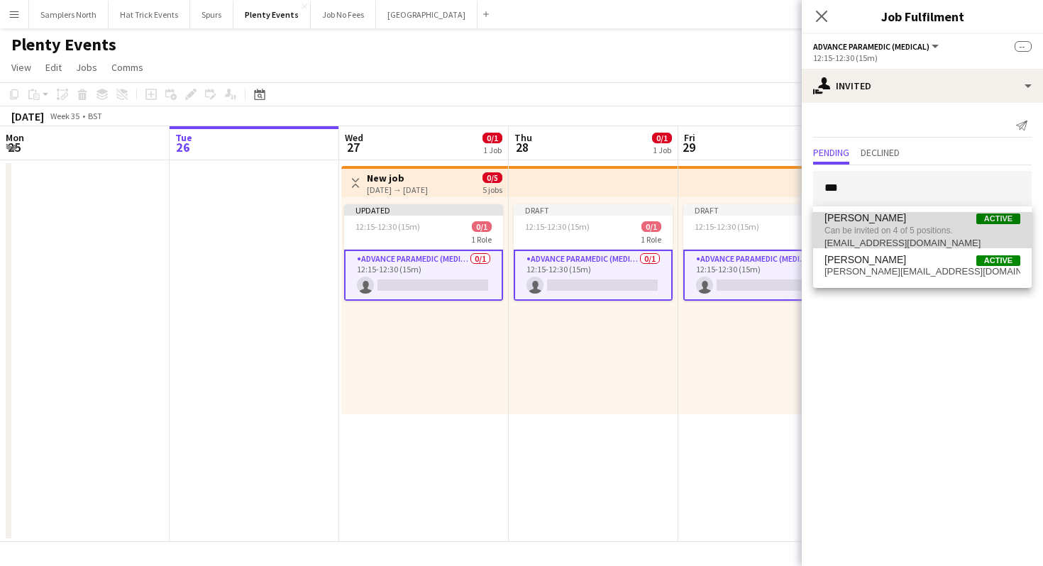
click at [873, 227] on span "Can be invited on 4 of 5 positions." at bounding box center [923, 230] width 196 height 13
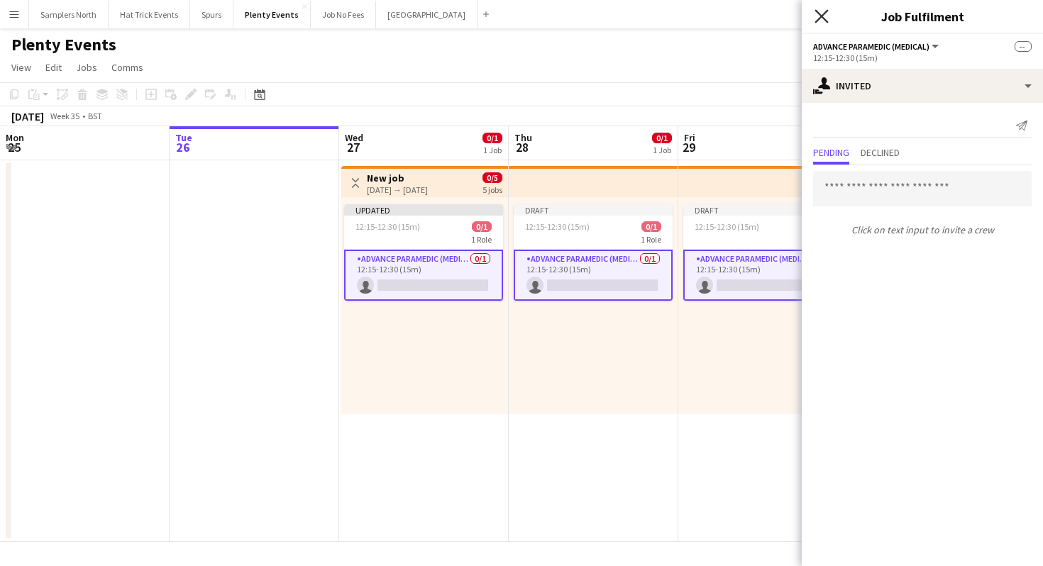
click at [824, 13] on icon at bounding box center [821, 15] width 13 height 13
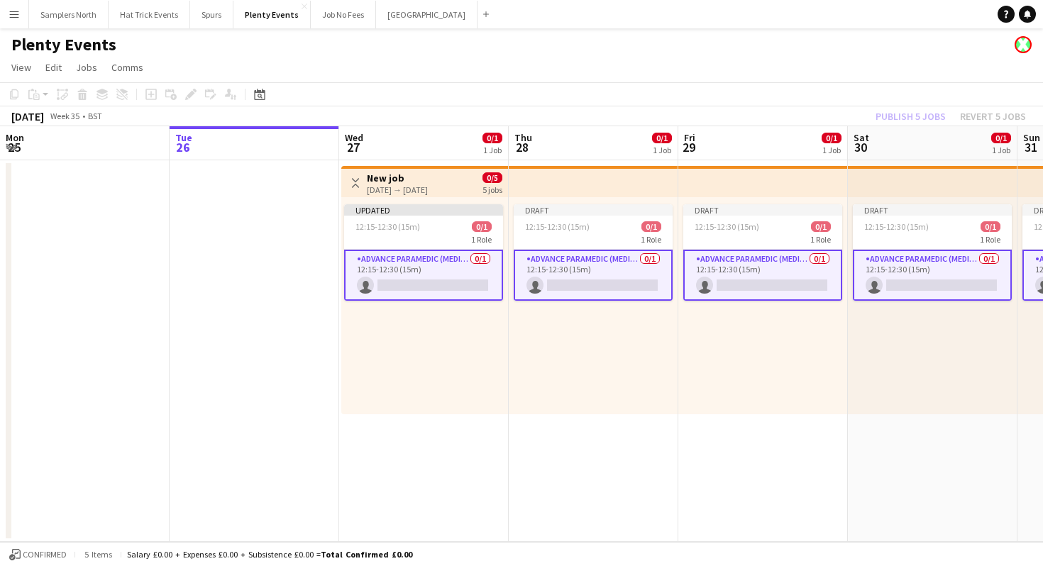
click at [815, 68] on app-page-menu "View Day view expanded Day view collapsed Month view Date picker Jump to [DATE]…" at bounding box center [521, 68] width 1043 height 27
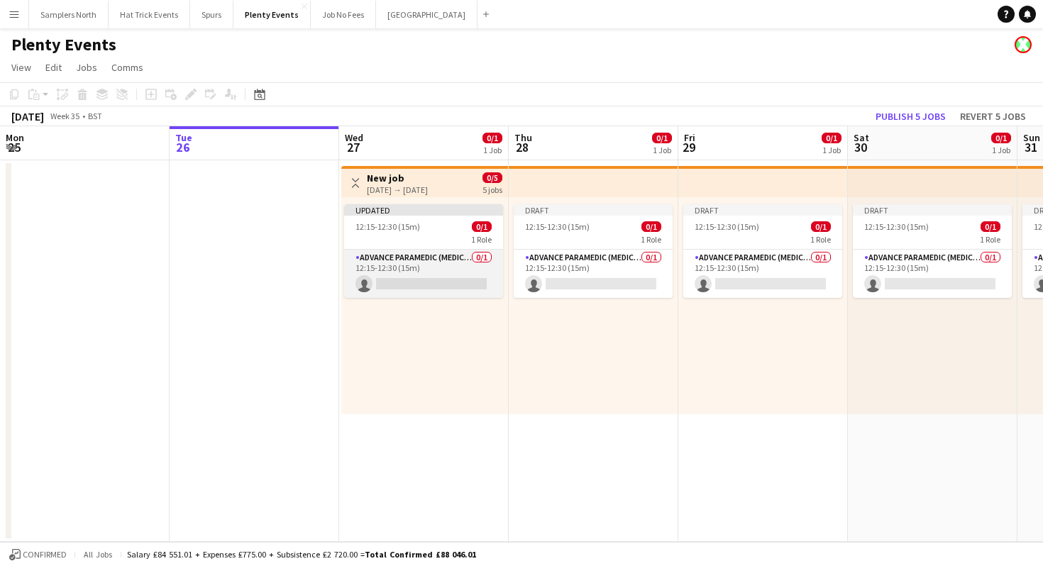
click at [442, 268] on app-card-role "Advance Paramedic (Medical) 0/1 12:15-12:30 (15m) single-neutral-actions" at bounding box center [423, 274] width 159 height 48
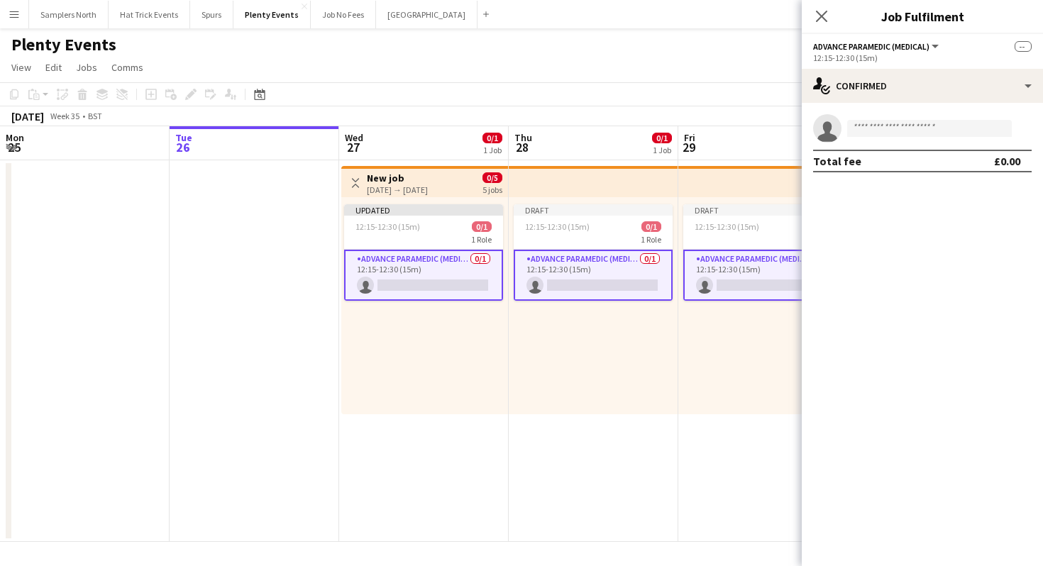
click at [443, 268] on app-card-role "Advance Paramedic (Medical) 0/1 12:15-12:30 (15m) single-neutral-actions" at bounding box center [423, 275] width 159 height 51
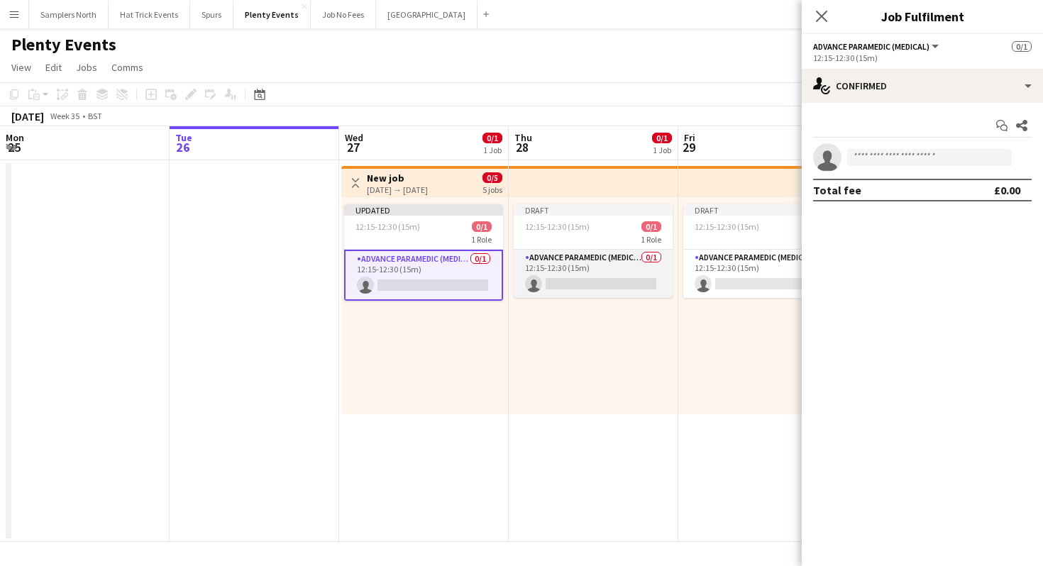
click at [572, 271] on app-card-role "Advance Paramedic (Medical) 0/1 12:15-12:30 (15m) single-neutral-actions" at bounding box center [593, 274] width 159 height 48
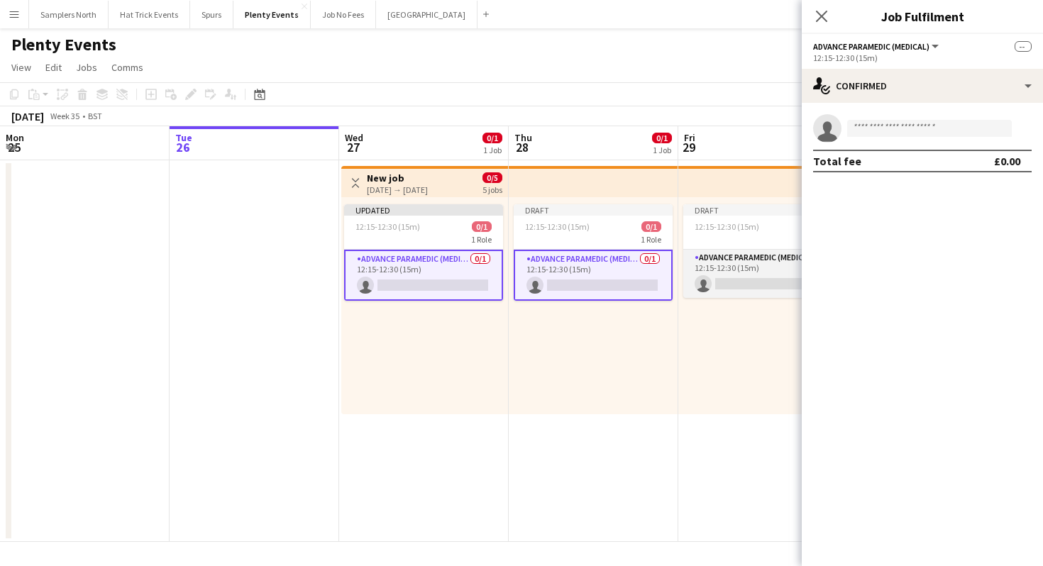
click at [723, 278] on app-card-role "Advance Paramedic (Medical) 0/1 12:15-12:30 (15m) single-neutral-actions" at bounding box center [763, 274] width 159 height 48
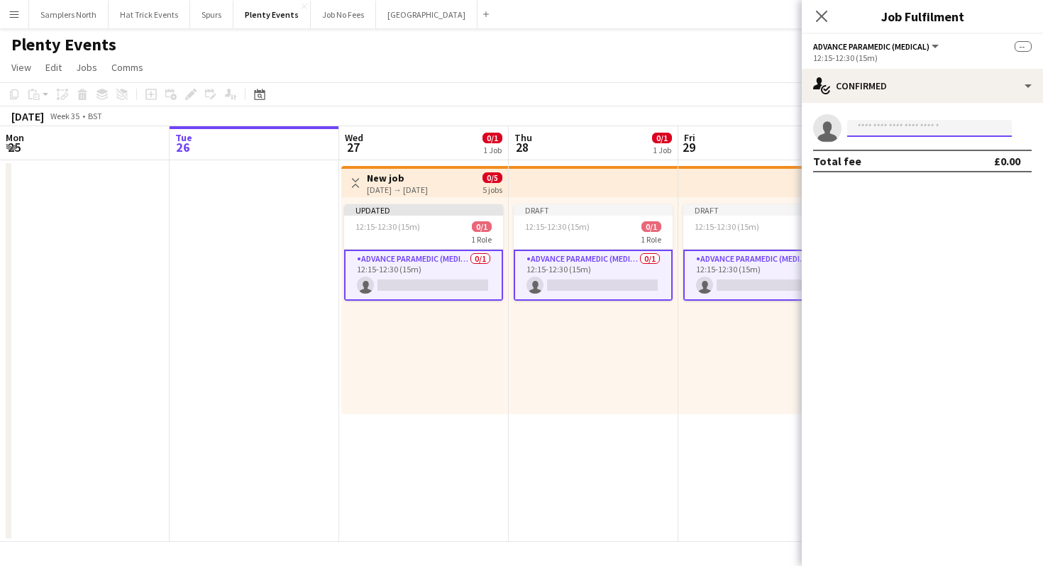
click at [912, 126] on input at bounding box center [929, 128] width 165 height 17
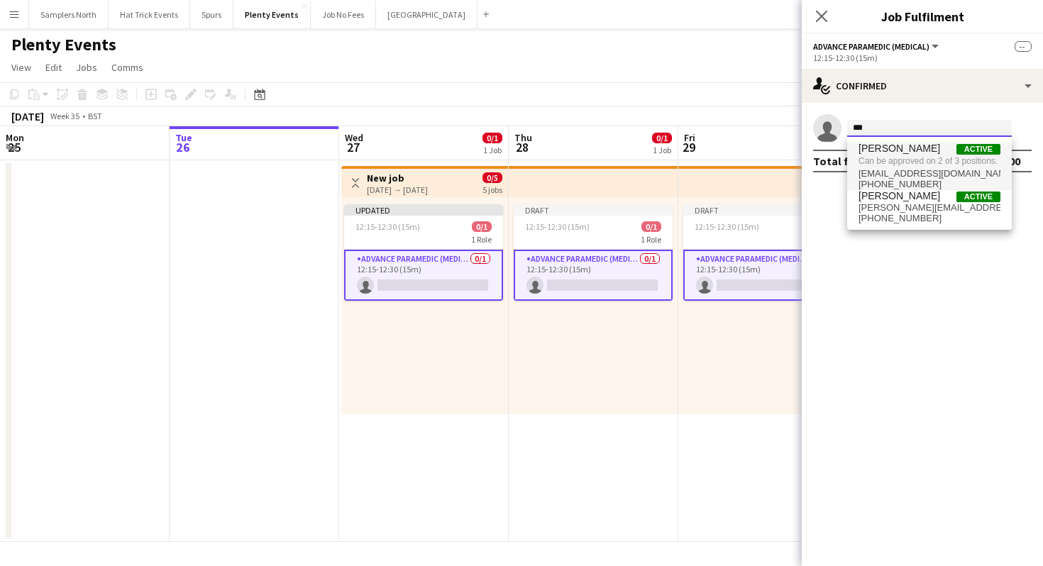
type input "***"
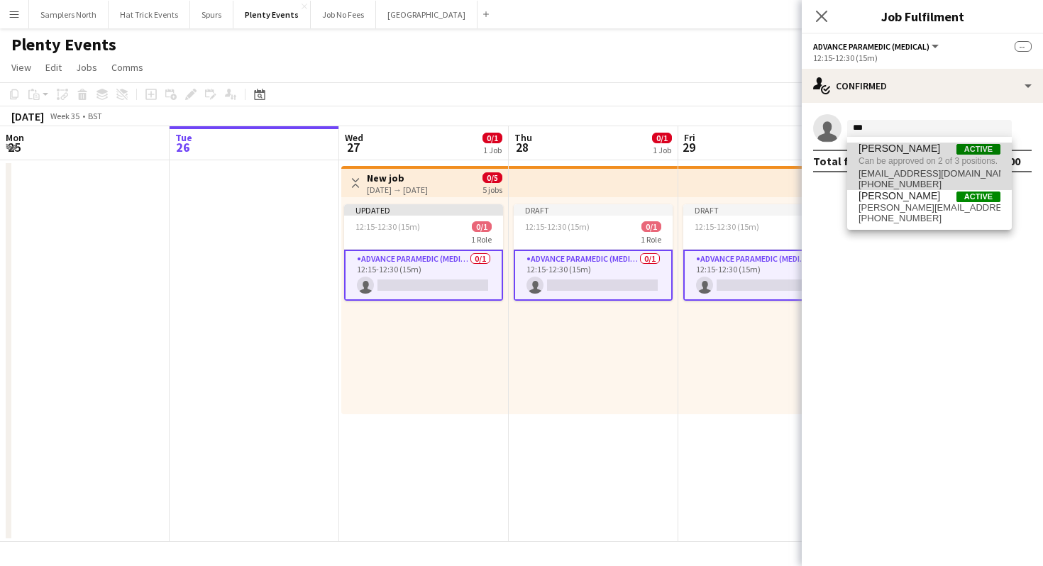
click at [923, 160] on span "Can be approved on 2 of 3 positions." at bounding box center [930, 161] width 142 height 13
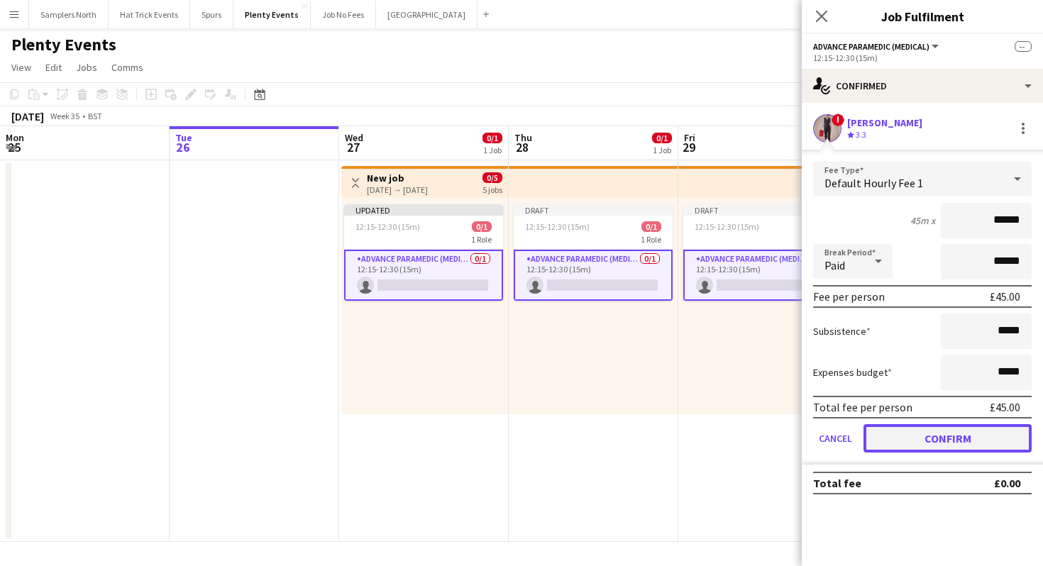
click at [940, 439] on button "Confirm" at bounding box center [948, 438] width 168 height 28
